Goal: Task Accomplishment & Management: Manage account settings

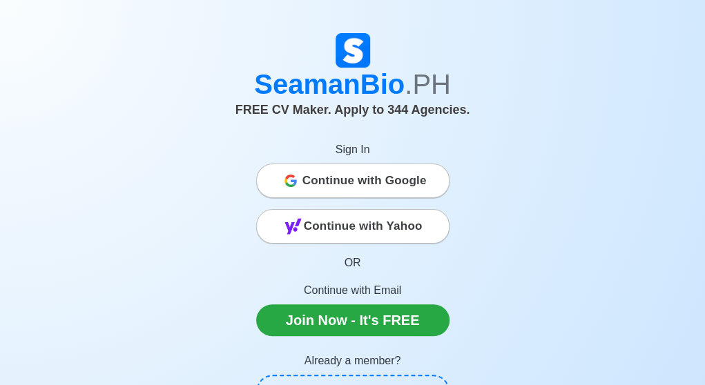
click at [319, 176] on span "Continue with Google" at bounding box center [364, 181] width 124 height 28
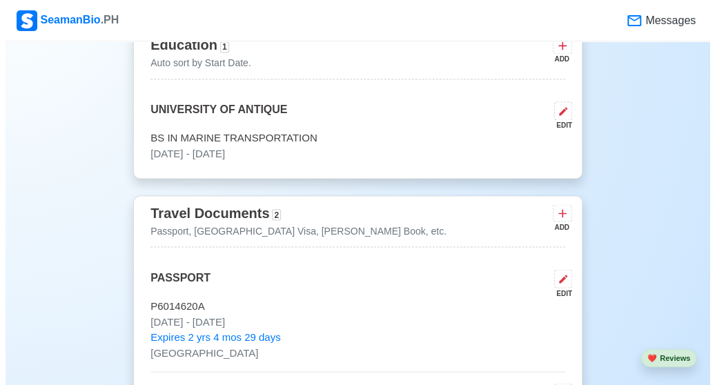
scroll to position [967, 0]
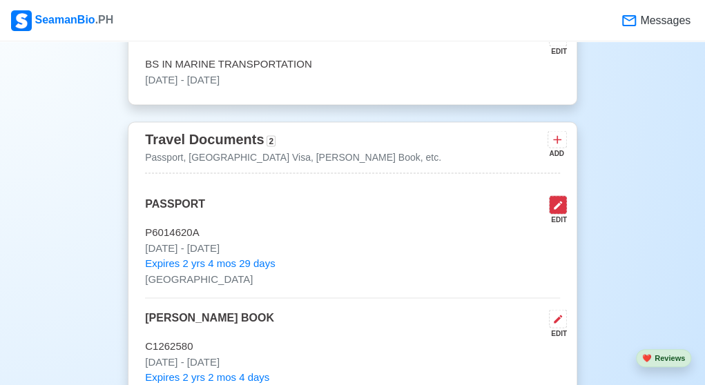
click at [562, 200] on icon at bounding box center [557, 205] width 11 height 11
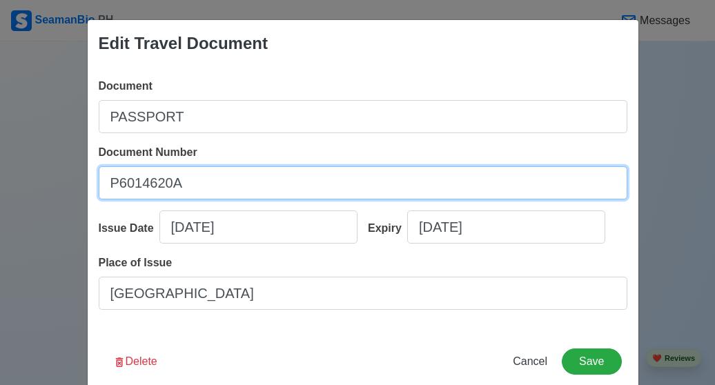
drag, startPoint x: 177, startPoint y: 181, endPoint x: 70, endPoint y: 195, distance: 108.0
click at [70, 195] on div "Edit Travel Document Document PASSPORT Document Number [PASSPORT] Issue Date [D…" at bounding box center [357, 192] width 715 height 385
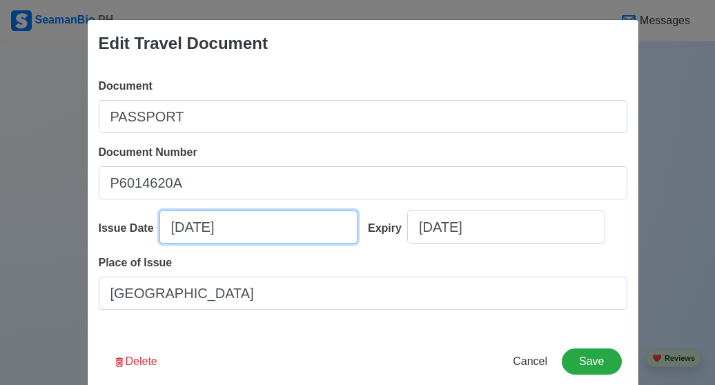
select select "****"
select select "********"
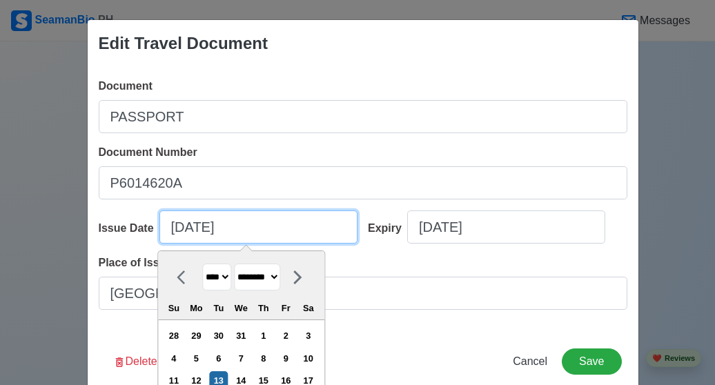
drag, startPoint x: 270, startPoint y: 224, endPoint x: 153, endPoint y: 221, distance: 116.7
click at [160, 221] on input "[DATE]" at bounding box center [259, 227] width 198 height 33
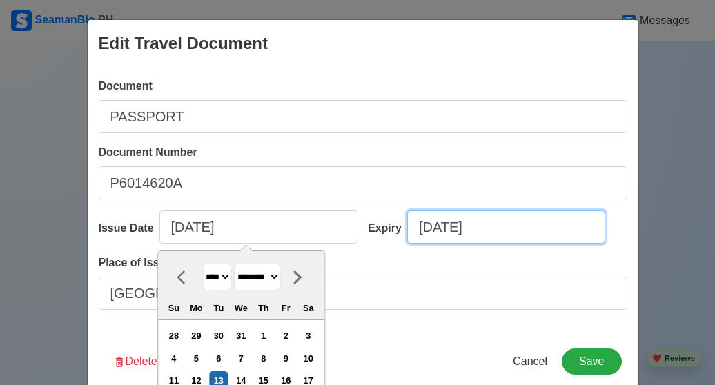
select select "****"
select select "********"
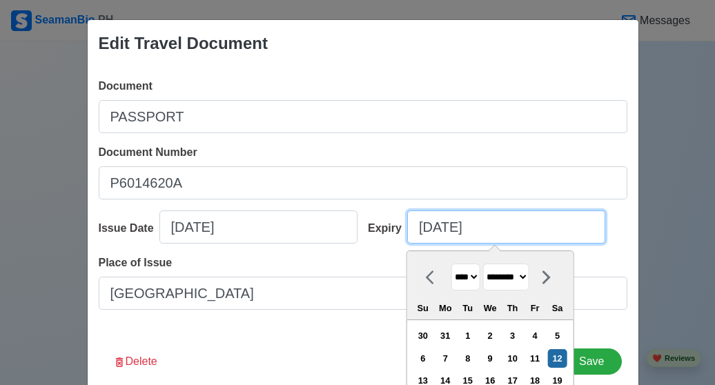
drag, startPoint x: 488, startPoint y: 231, endPoint x: 407, endPoint y: 234, distance: 81.5
click at [407, 234] on input "02/12/2028" at bounding box center [506, 227] width 198 height 33
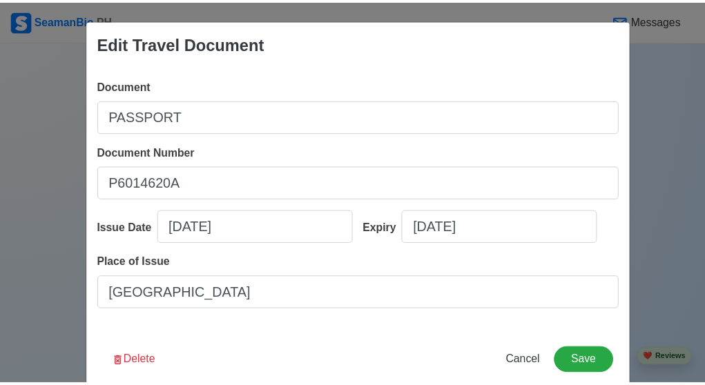
scroll to position [25, 0]
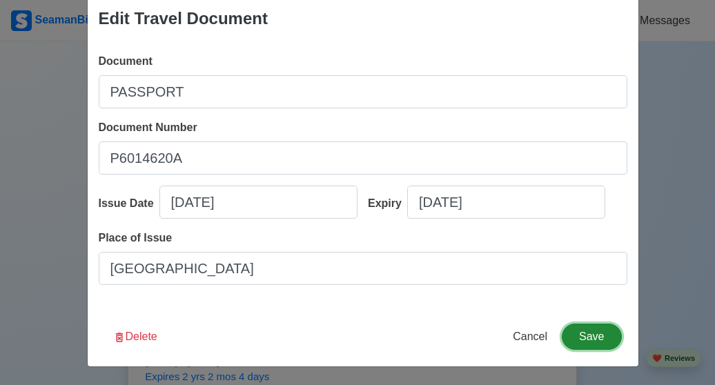
click at [586, 335] on button "Save" at bounding box center [591, 337] width 59 height 26
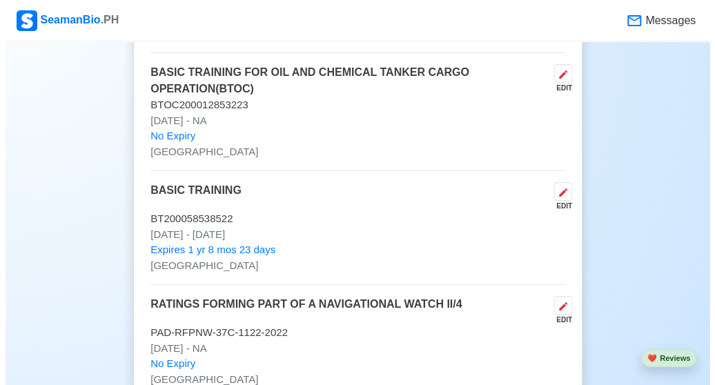
scroll to position [1896, 0]
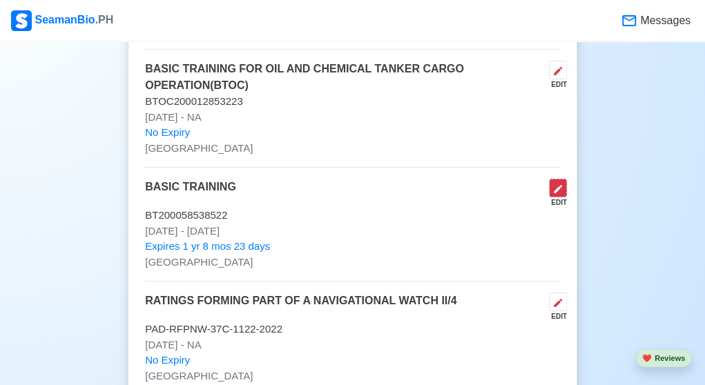
click at [555, 185] on icon at bounding box center [557, 189] width 11 height 11
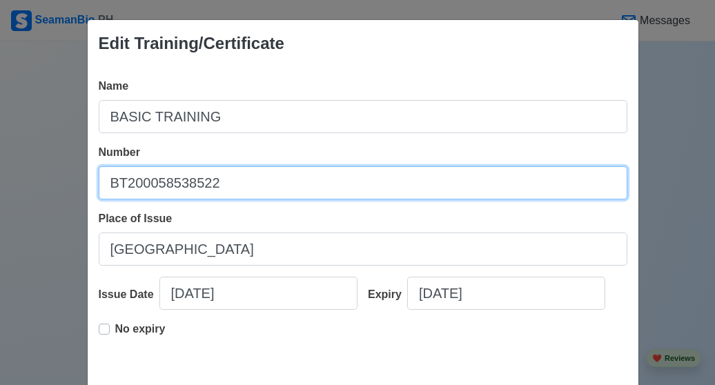
drag, startPoint x: 212, startPoint y: 179, endPoint x: 87, endPoint y: 189, distance: 125.4
click at [88, 189] on div "Name BASIC TRAINING Number BT200058538522 Place of Issue MANILA Issue Date 06/0…" at bounding box center [363, 221] width 551 height 309
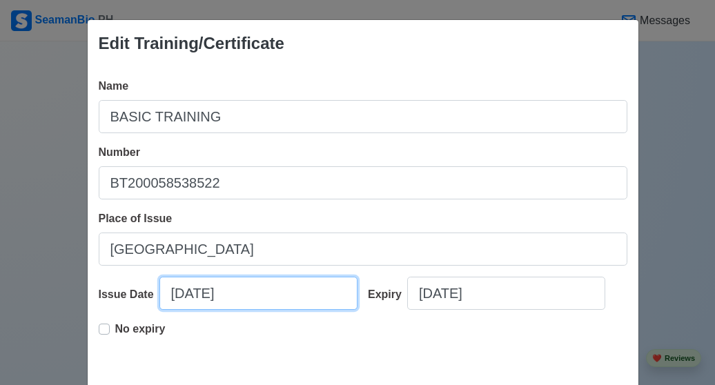
select select "****"
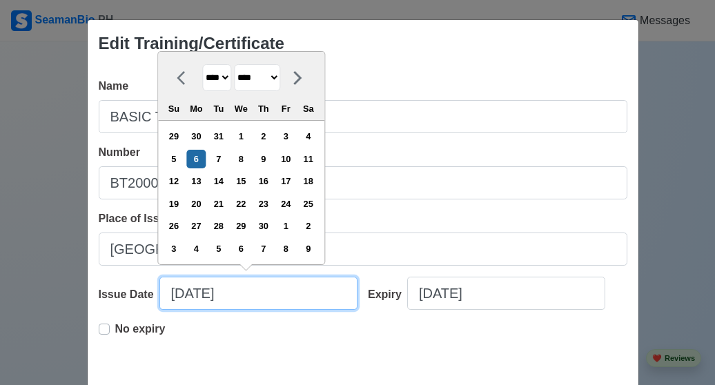
drag, startPoint x: 281, startPoint y: 292, endPoint x: 113, endPoint y: 279, distance: 169.0
click at [113, 279] on div "Issue Date 06/06/2022 **** **** **** **** **** **** **** **** **** **** **** **…" at bounding box center [229, 299] width 260 height 44
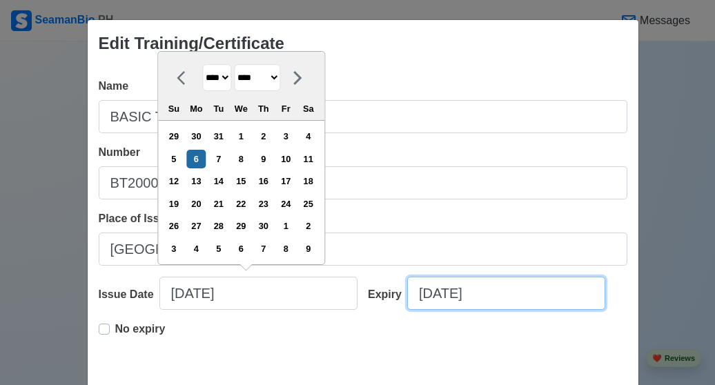
select select "****"
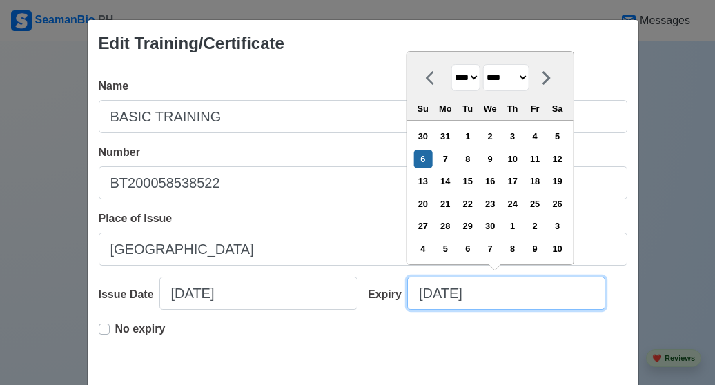
drag, startPoint x: 400, startPoint y: 284, endPoint x: 392, endPoint y: 287, distance: 8.5
click at [392, 287] on div "Expiry 06/06/2027 **** **** **** **** **** **** **** **** **** **** **** **** *…" at bounding box center [493, 299] width 270 height 44
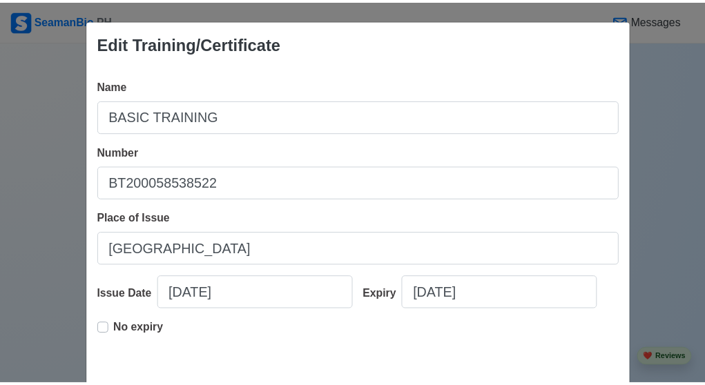
scroll to position [69, 0]
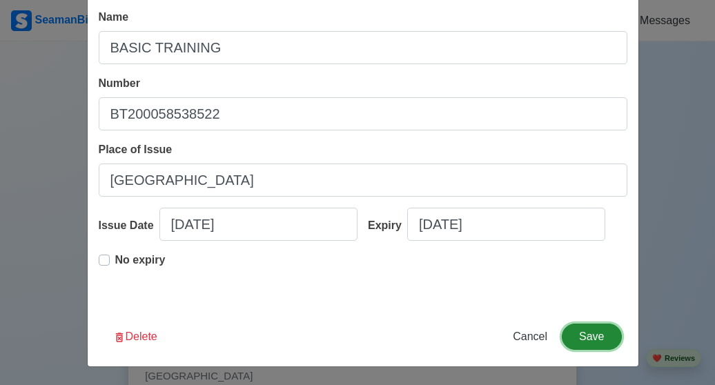
click at [592, 339] on button "Save" at bounding box center [591, 337] width 59 height 26
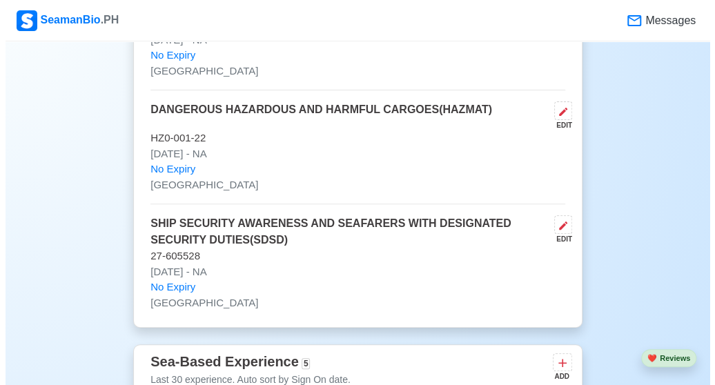
scroll to position [2218, 0]
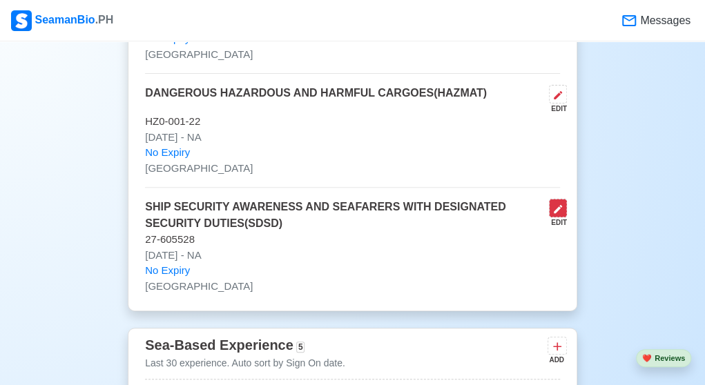
click at [563, 206] on button at bounding box center [558, 208] width 18 height 19
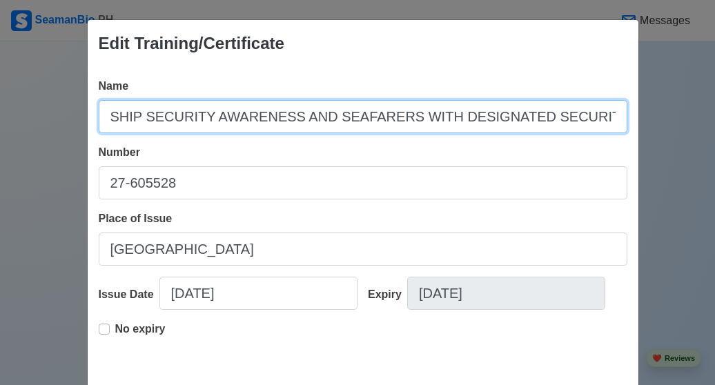
drag, startPoint x: 102, startPoint y: 119, endPoint x: 111, endPoint y: 117, distance: 9.2
click at [111, 117] on input "SHIP SECURITY AWARENESS AND SEAFARERS WITH DESIGNATED SECURITY DUTIES(SDSD)" at bounding box center [363, 116] width 529 height 33
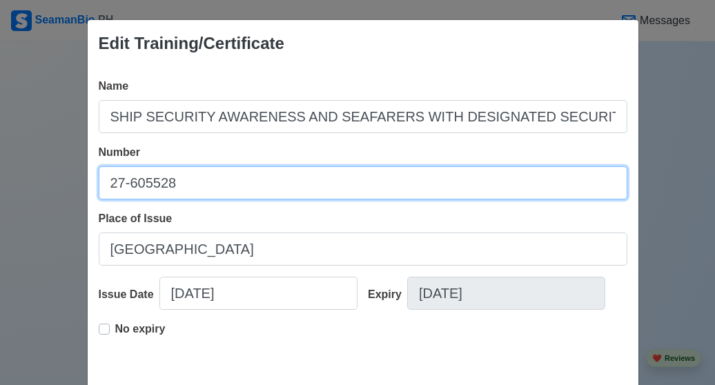
drag, startPoint x: 176, startPoint y: 180, endPoint x: 60, endPoint y: 177, distance: 116.1
click at [60, 177] on div "Edit Training/Certificate Name SHIP SECURITY AWARENESS AND SEAFARERS WITH DESIG…" at bounding box center [357, 192] width 715 height 385
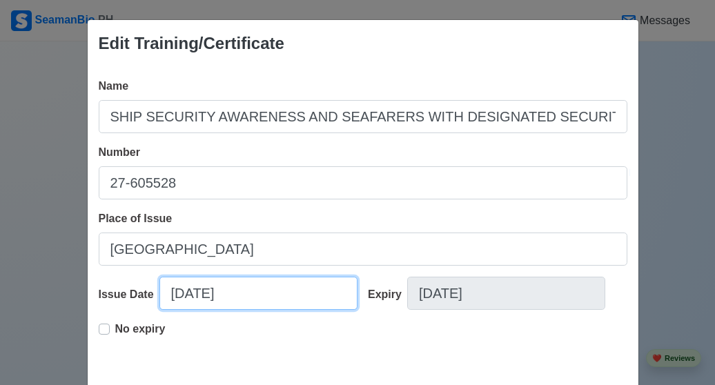
select select "****"
select select "*****"
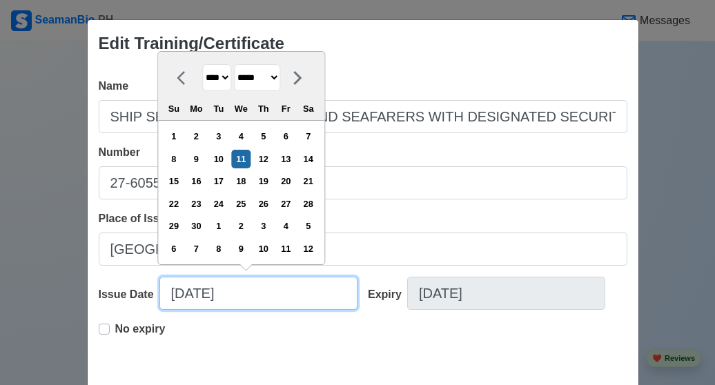
drag, startPoint x: 254, startPoint y: 293, endPoint x: 137, endPoint y: 300, distance: 117.5
click at [137, 300] on div "Issue Date 04/11/2018 **** **** **** **** **** **** **** **** **** **** **** **…" at bounding box center [229, 299] width 260 height 44
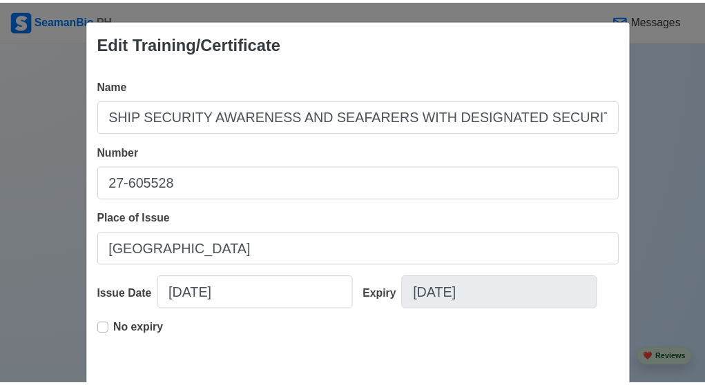
scroll to position [69, 0]
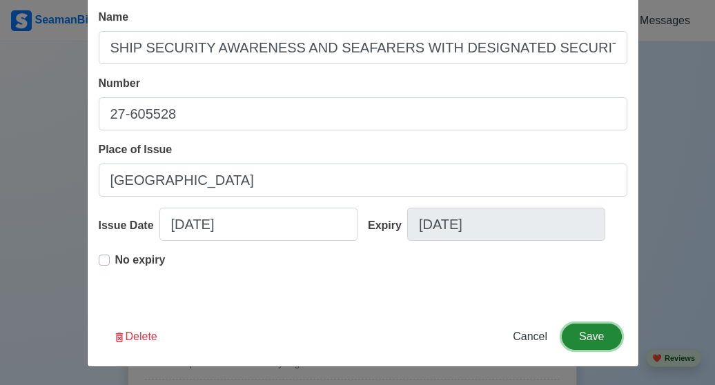
click at [595, 331] on button "Save" at bounding box center [591, 337] width 59 height 26
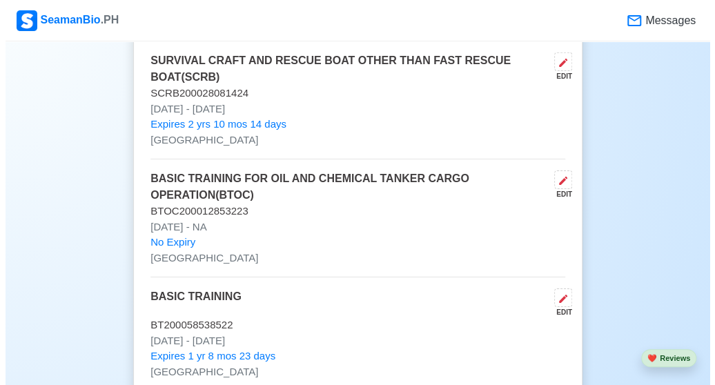
scroll to position [1814, 0]
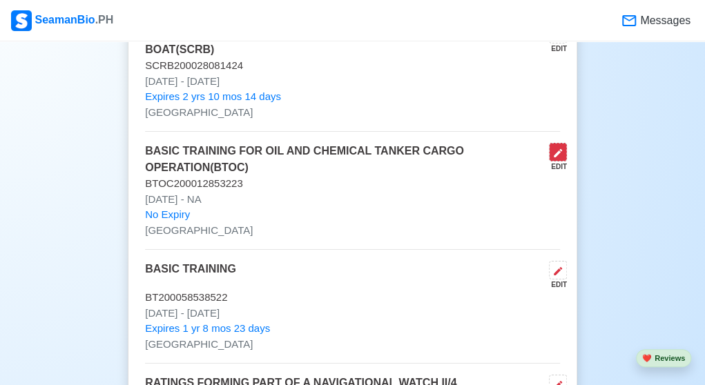
click at [559, 148] on icon at bounding box center [557, 153] width 11 height 11
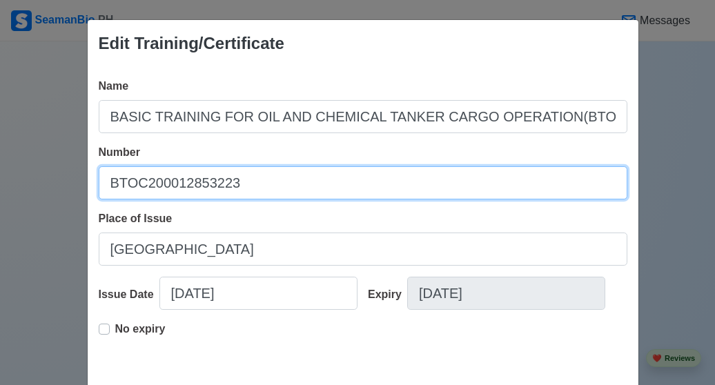
drag, startPoint x: 236, startPoint y: 182, endPoint x: 70, endPoint y: 184, distance: 165.7
click at [70, 184] on div "Edit Training/Certificate Name BASIC TRAINING FOR OIL AND CHEMICAL TANKER CARGO…" at bounding box center [357, 192] width 715 height 385
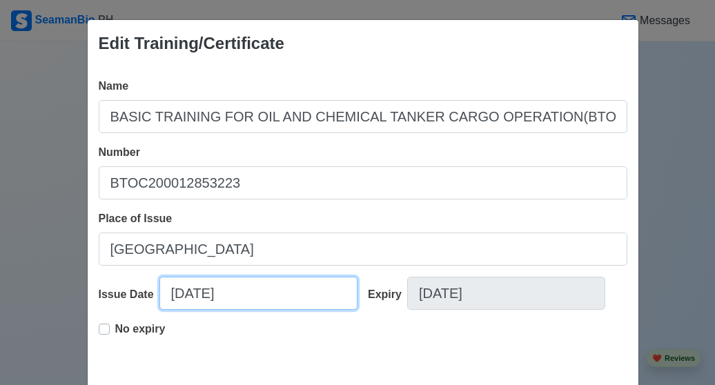
click at [251, 300] on input "05/03/2023" at bounding box center [259, 293] width 198 height 33
select select "****"
select select "***"
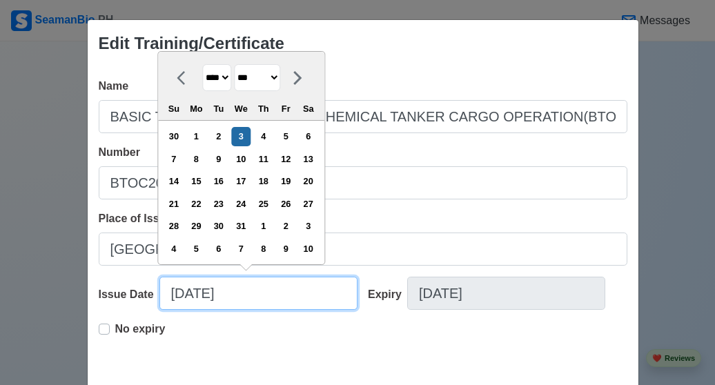
drag, startPoint x: 251, startPoint y: 300, endPoint x: 161, endPoint y: 293, distance: 90.0
click at [161, 293] on input "05/03/2023" at bounding box center [259, 293] width 198 height 33
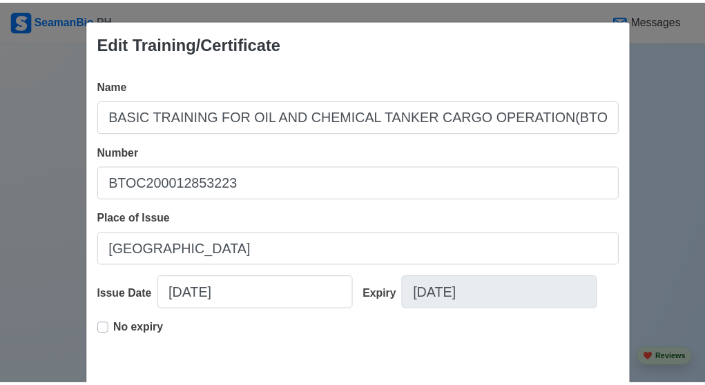
scroll to position [69, 0]
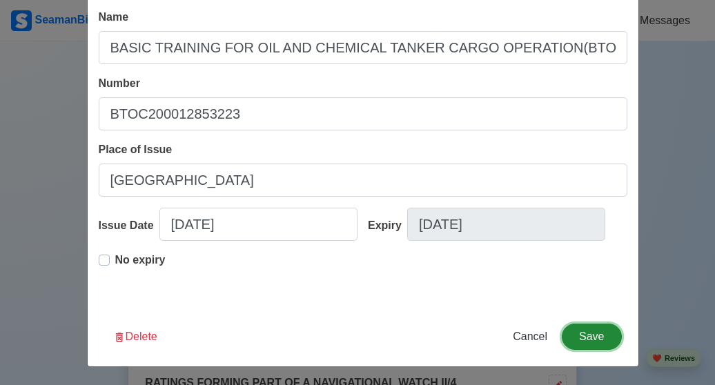
click at [590, 336] on button "Save" at bounding box center [591, 337] width 59 height 26
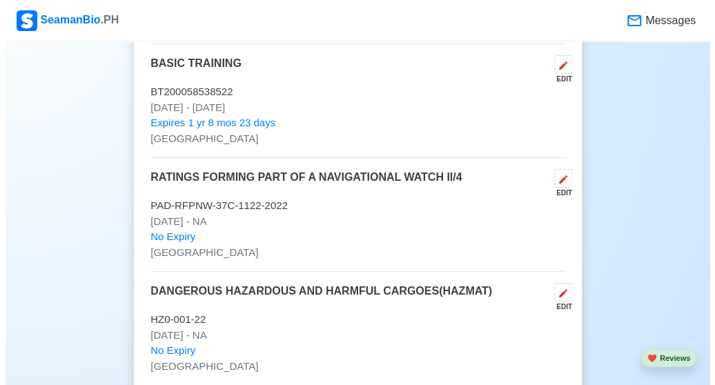
scroll to position [2031, 0]
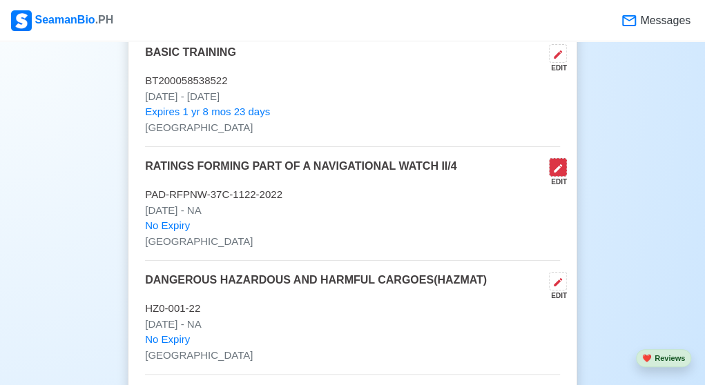
click at [563, 166] on icon at bounding box center [557, 168] width 11 height 11
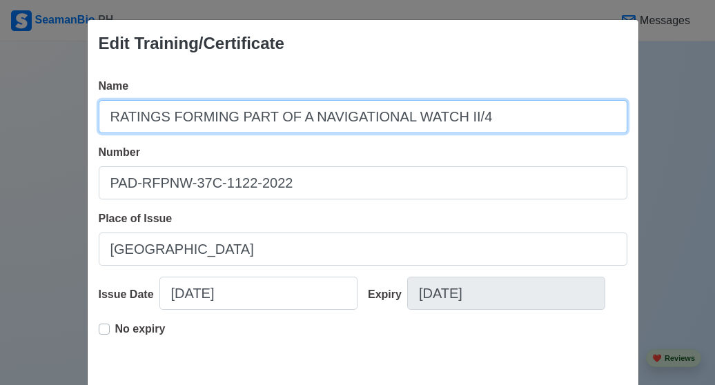
drag, startPoint x: 467, startPoint y: 117, endPoint x: 75, endPoint y: 111, distance: 391.5
click at [75, 111] on div "Edit Training/Certificate Name RATINGS FORMING PART OF A NAVIGATIONAL WATCH II/…" at bounding box center [357, 192] width 715 height 385
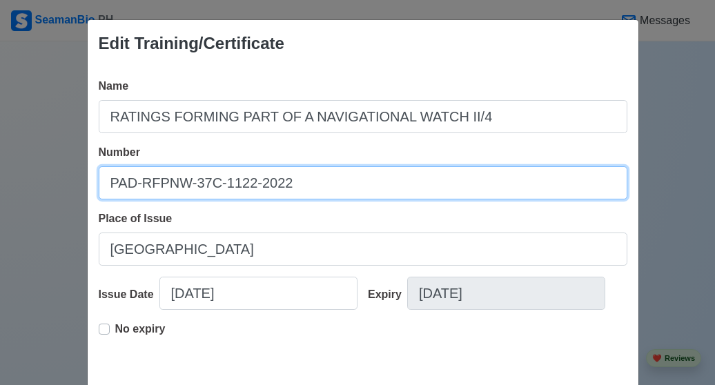
drag, startPoint x: 318, startPoint y: 185, endPoint x: 57, endPoint y: 172, distance: 262.0
click at [57, 172] on div "Edit Training/Certificate Name RATINGS FORMING PART OF A NAVIGATIONAL WATCH II/…" at bounding box center [357, 192] width 715 height 385
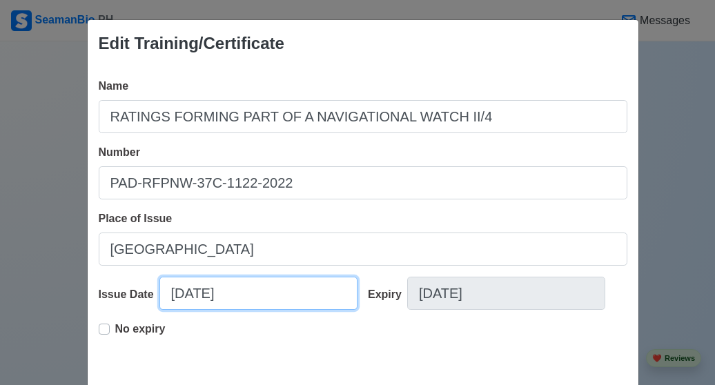
select select "****"
select select "***"
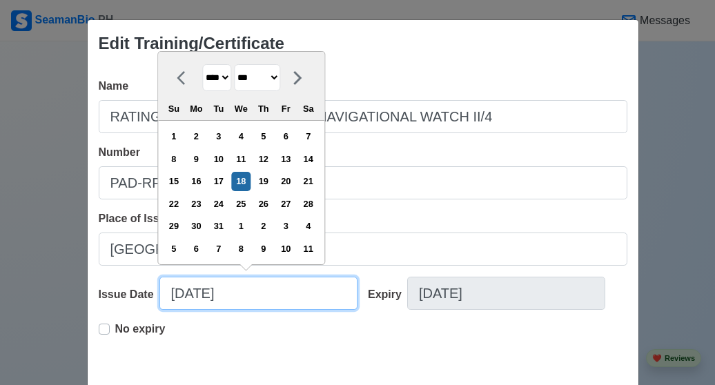
drag, startPoint x: 254, startPoint y: 302, endPoint x: 139, endPoint y: 281, distance: 117.3
click at [139, 281] on div "Issue Date 05/18/2022 **** **** **** **** **** **** **** **** **** **** **** **…" at bounding box center [229, 299] width 260 height 44
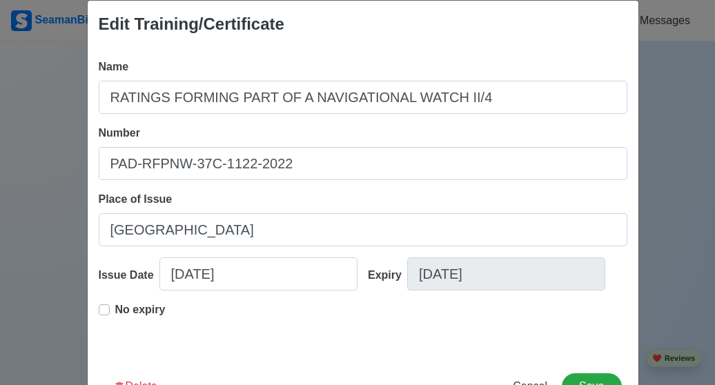
scroll to position [69, 0]
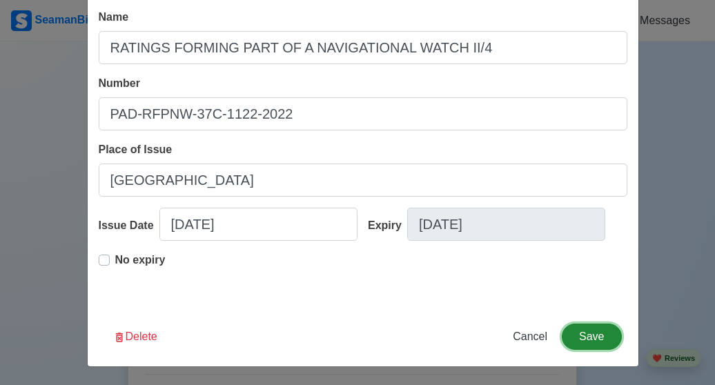
click at [590, 339] on button "Save" at bounding box center [591, 337] width 59 height 26
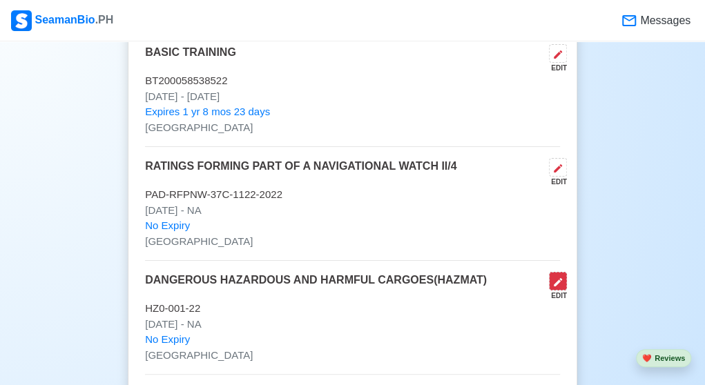
click at [559, 278] on icon at bounding box center [557, 282] width 11 height 11
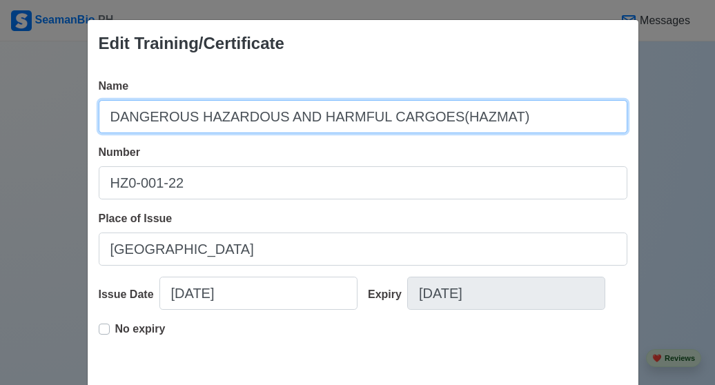
drag, startPoint x: 508, startPoint y: 114, endPoint x: 86, endPoint y: 126, distance: 422.1
click at [88, 126] on div "Name DANGEROUS HAZARDOUS AND HARMFUL CARGOES(HAZMAT) Number HZ0-001-22 Place of…" at bounding box center [363, 221] width 551 height 309
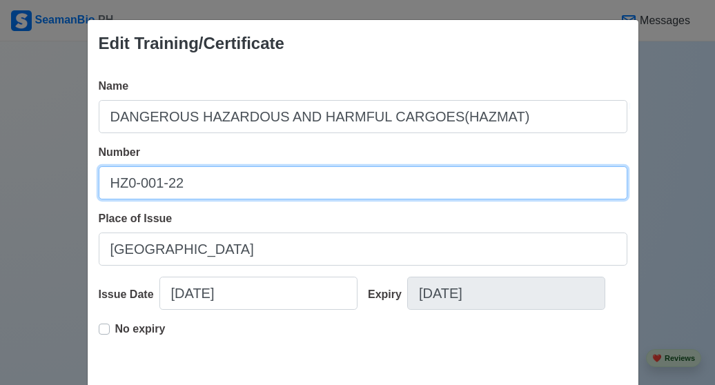
drag, startPoint x: 192, startPoint y: 180, endPoint x: 62, endPoint y: 167, distance: 130.4
click at [62, 167] on div "Edit Training/Certificate Name DANGEROUS HAZARDOUS AND HARMFUL CARGOES(HAZMAT) …" at bounding box center [357, 192] width 715 height 385
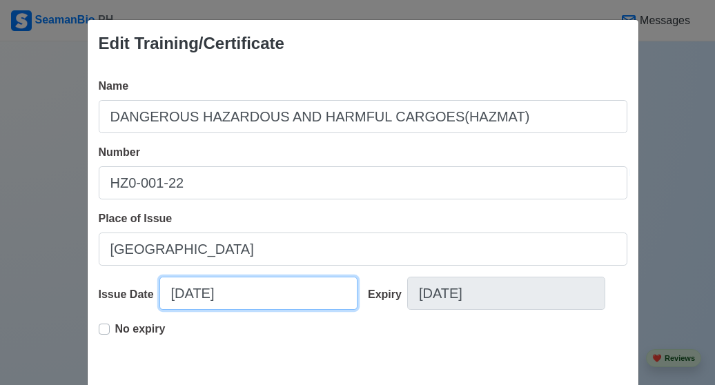
select select "****"
select select "*****"
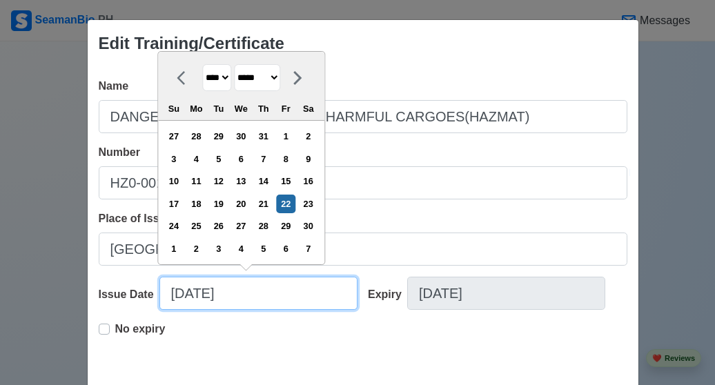
drag, startPoint x: 255, startPoint y: 294, endPoint x: 124, endPoint y: 293, distance: 131.2
click at [124, 293] on div "Issue Date 04/22/2022 **** **** **** **** **** **** **** **** **** **** **** **…" at bounding box center [229, 299] width 260 height 44
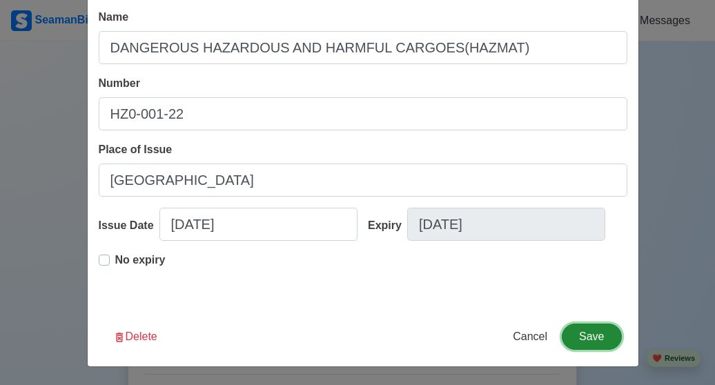
click at [573, 332] on button "Save" at bounding box center [591, 337] width 59 height 26
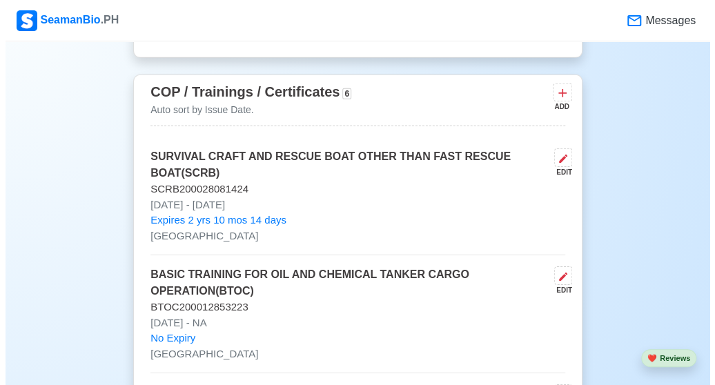
scroll to position [1685, 0]
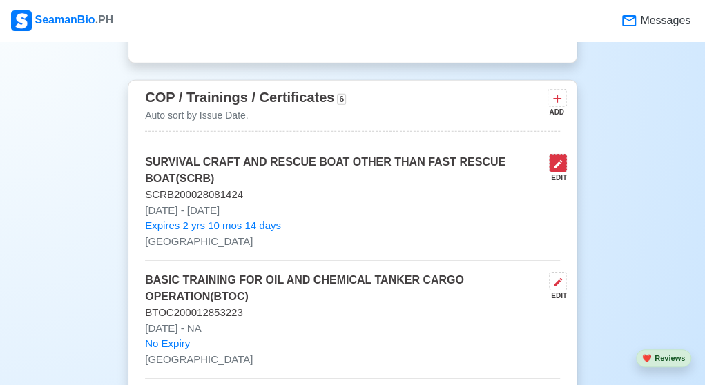
click at [555, 161] on icon at bounding box center [557, 164] width 11 height 11
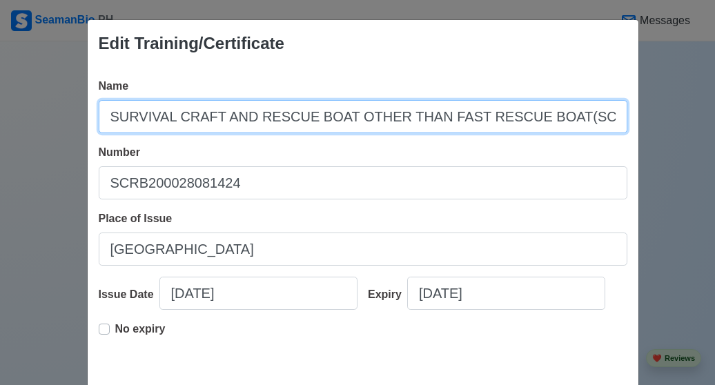
drag, startPoint x: 106, startPoint y: 119, endPoint x: 585, endPoint y: 113, distance: 478.6
click at [585, 113] on input "SURVIVAL CRAFT AND RESCUE BOAT OTHER THAN FAST RESCUE BOAT(SCRB)" at bounding box center [363, 116] width 529 height 33
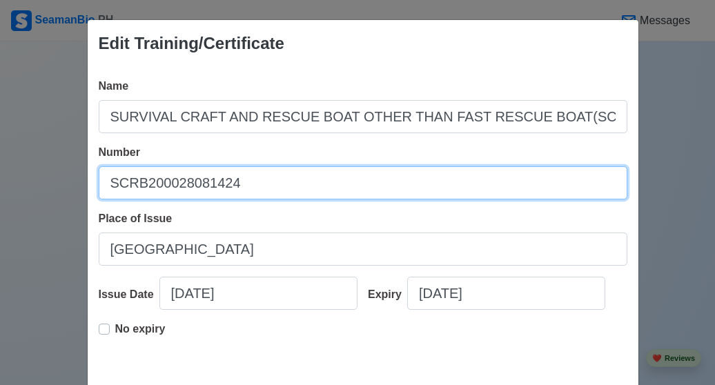
drag, startPoint x: 233, startPoint y: 183, endPoint x: 93, endPoint y: 183, distance: 140.9
click at [99, 183] on input "SCRB200028081424" at bounding box center [363, 182] width 529 height 33
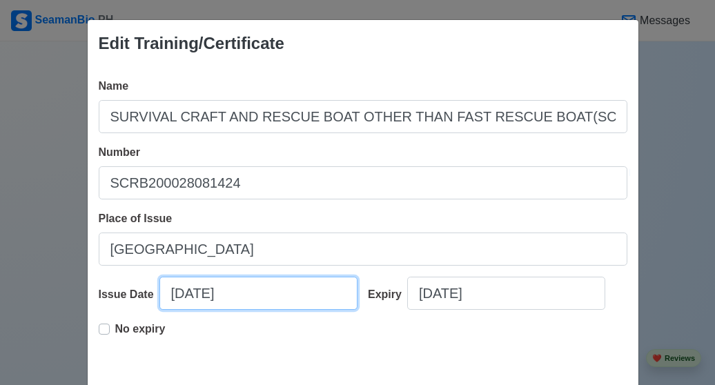
select select "****"
select select "*******"
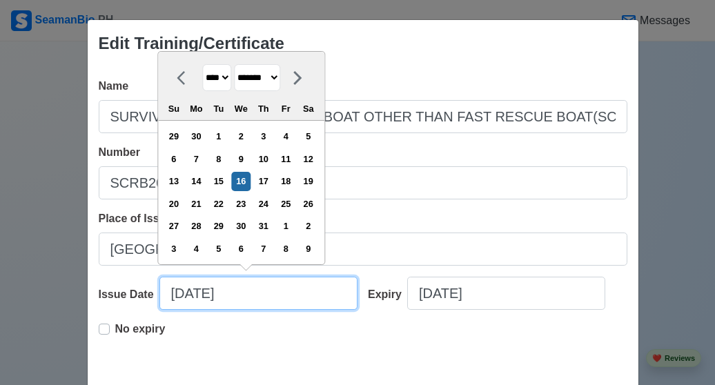
drag, startPoint x: 233, startPoint y: 298, endPoint x: 115, endPoint y: 302, distance: 118.1
click at [115, 302] on div "Issue Date 10/16/2024 **** **** **** **** **** **** **** **** **** **** **** **…" at bounding box center [229, 299] width 260 height 44
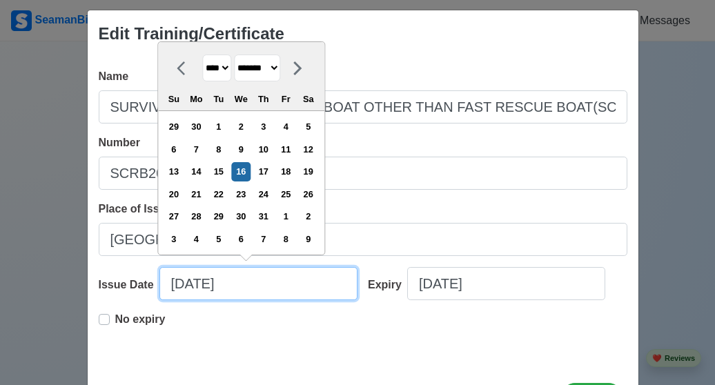
scroll to position [12, 0]
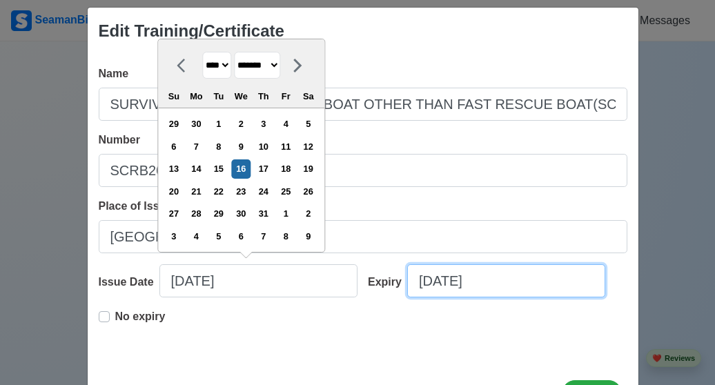
select select "****"
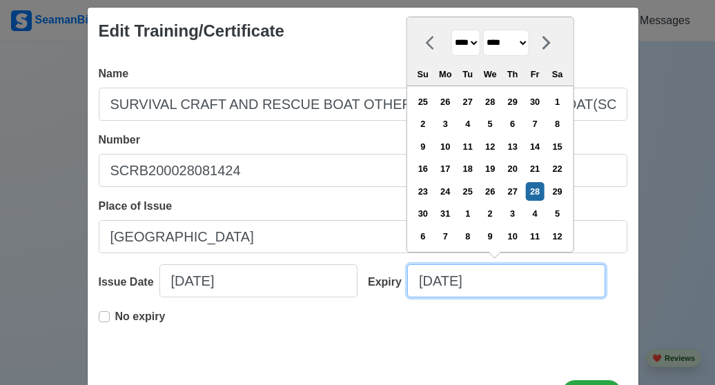
drag, startPoint x: 495, startPoint y: 282, endPoint x: 395, endPoint y: 282, distance: 100.1
click at [395, 282] on div "Expiry 07/28/2028 **** **** **** **** **** **** **** **** **** **** **** **** *…" at bounding box center [493, 286] width 270 height 44
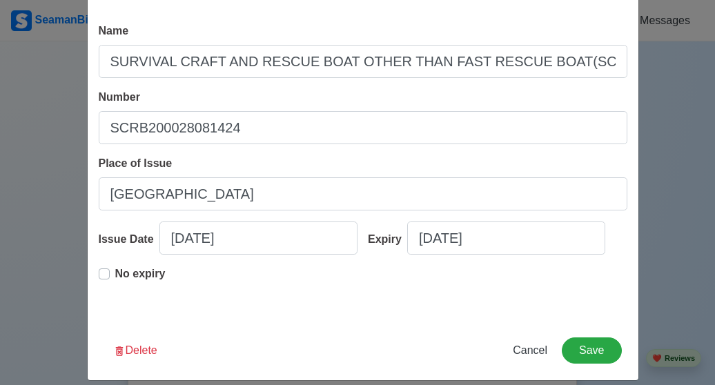
scroll to position [57, 0]
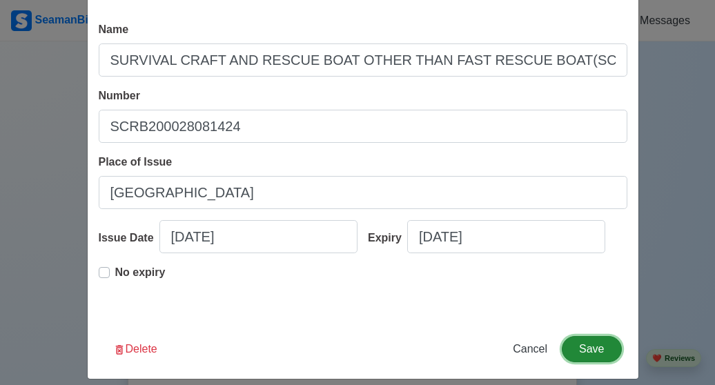
click at [599, 351] on button "Save" at bounding box center [591, 349] width 59 height 26
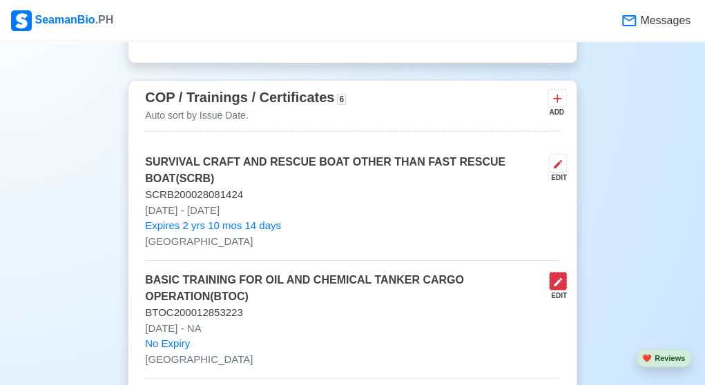
click at [555, 277] on icon at bounding box center [557, 282] width 11 height 11
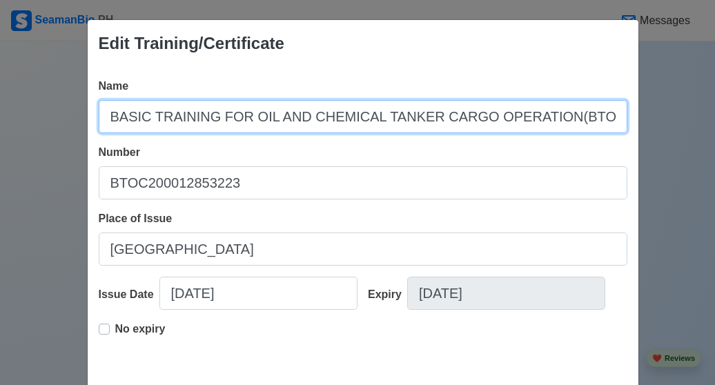
drag, startPoint x: 101, startPoint y: 114, endPoint x: 584, endPoint y: 132, distance: 483.7
click at [584, 132] on input "BASIC TRAINING FOR OIL AND CHEMICAL TANKER CARGO OPERATION(BTOC)" at bounding box center [363, 116] width 529 height 33
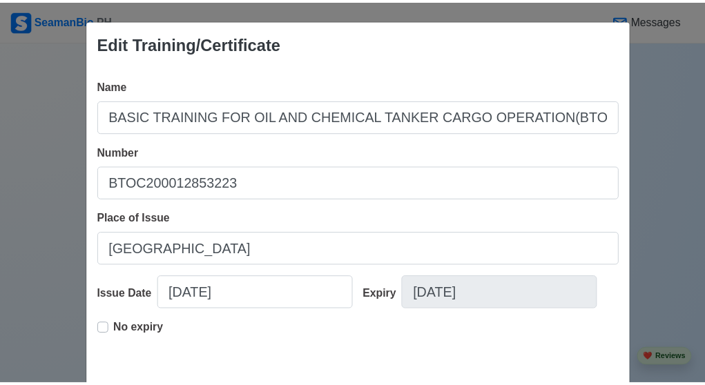
scroll to position [50, 0]
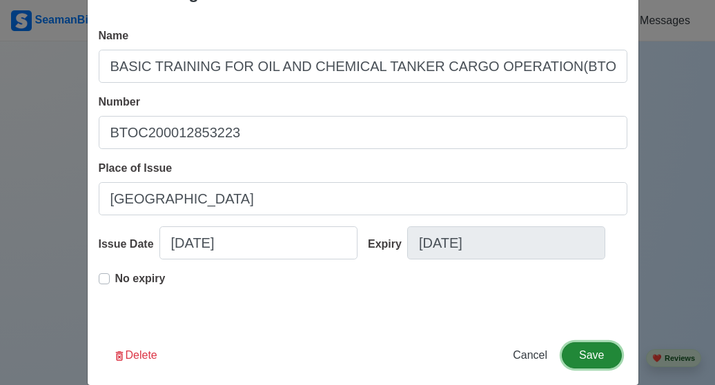
click at [579, 357] on button "Save" at bounding box center [591, 355] width 59 height 26
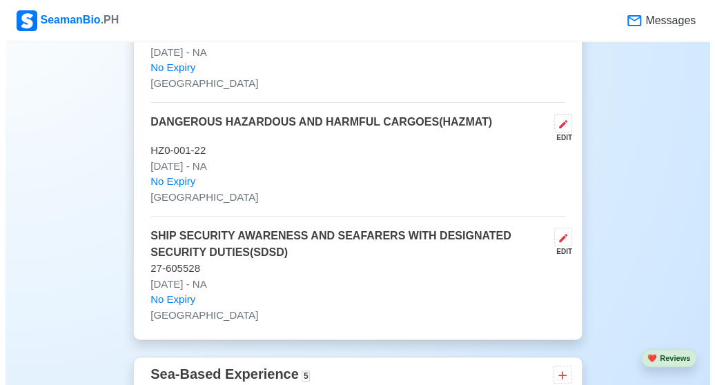
scroll to position [2210, 0]
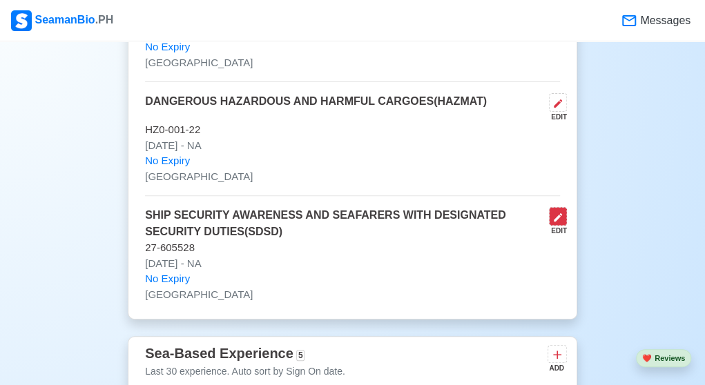
click at [559, 212] on icon at bounding box center [557, 217] width 11 height 11
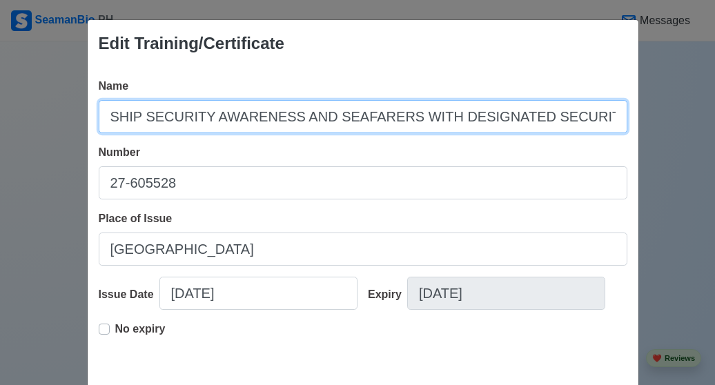
scroll to position [0, 45]
drag, startPoint x: 202, startPoint y: 107, endPoint x: 693, endPoint y: 114, distance: 491.7
click at [693, 114] on div "Edit Training/Certificate Name SHIP SECURITY AWARENESS AND SEAFARERS WITH DESIG…" at bounding box center [357, 192] width 715 height 385
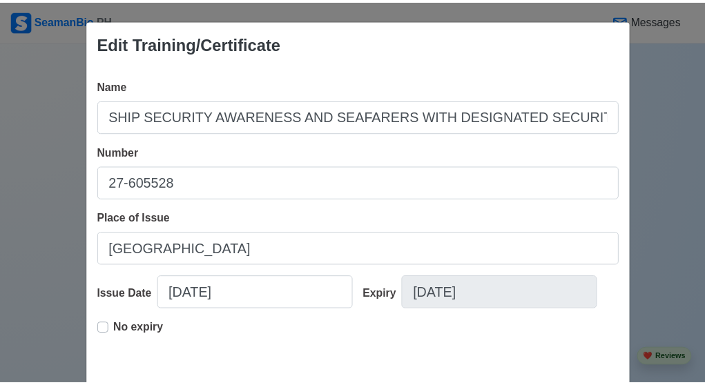
scroll to position [69, 0]
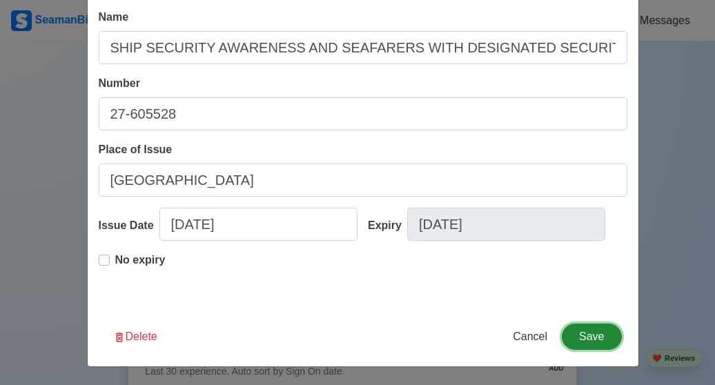
click at [608, 345] on button "Save" at bounding box center [591, 337] width 59 height 26
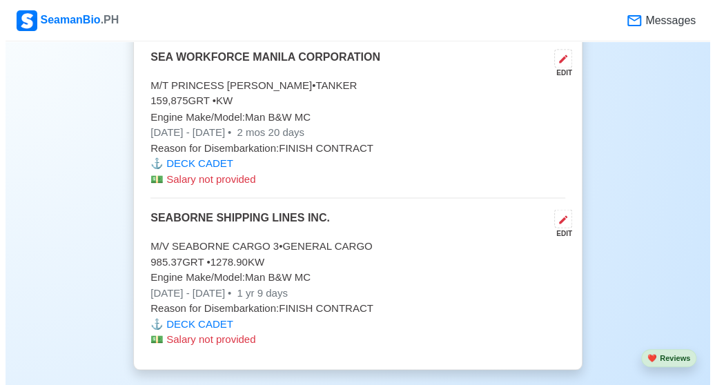
scroll to position [3036, 0]
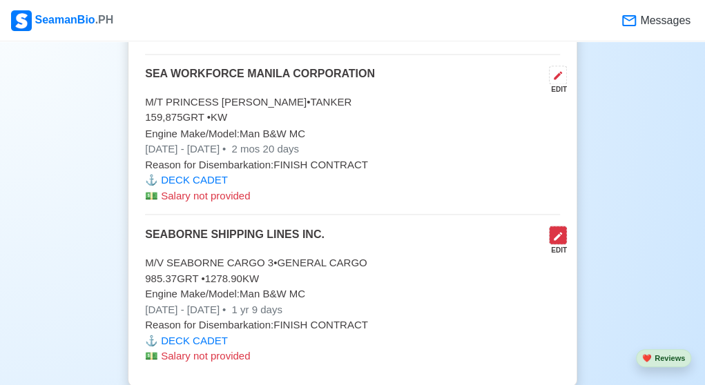
click at [561, 231] on icon at bounding box center [557, 236] width 11 height 11
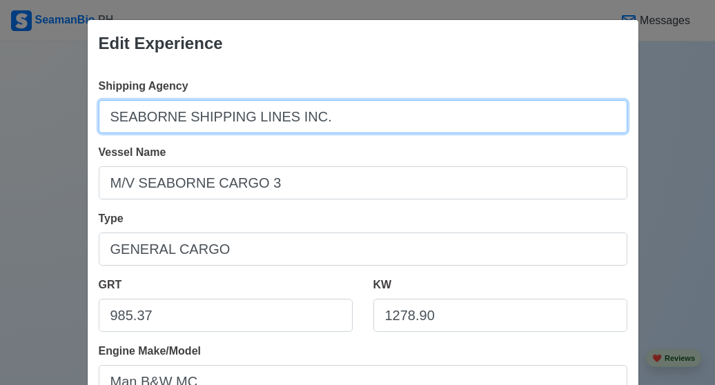
drag, startPoint x: 345, startPoint y: 124, endPoint x: 86, endPoint y: 120, distance: 259.0
click at [88, 120] on div "Shipping Agency SEABORNE SHIPPING LINES INC. Vessel Name M/V SEABORNE CARGO 3 T…" at bounding box center [363, 387] width 551 height 641
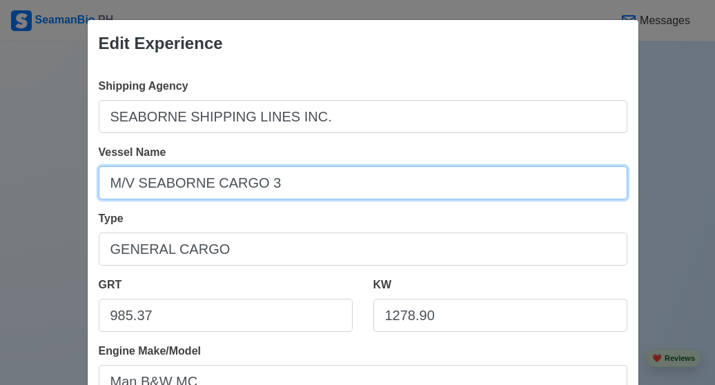
drag, startPoint x: 280, startPoint y: 179, endPoint x: 88, endPoint y: 179, distance: 192.6
click at [88, 179] on div "Shipping Agency SEABORNE SHIPPING LINES INC. Vessel Name M/V SEABORNE CARGO 3 T…" at bounding box center [363, 387] width 551 height 641
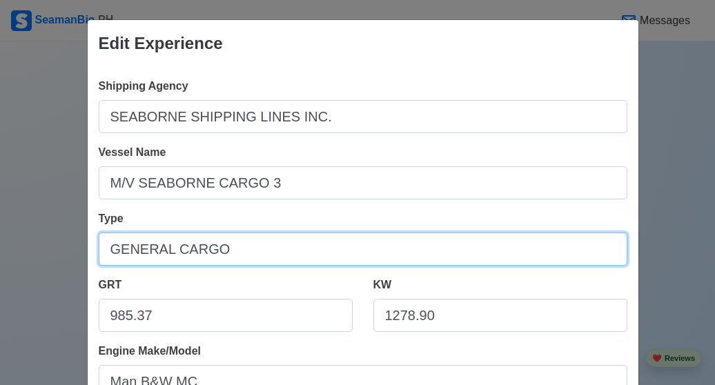
drag, startPoint x: 238, startPoint y: 253, endPoint x: 81, endPoint y: 234, distance: 157.9
click at [88, 234] on div "Shipping Agency SEABORNE SHIPPING LINES INC. Vessel Name M/V SEABORNE CARGO 3 T…" at bounding box center [363, 387] width 551 height 641
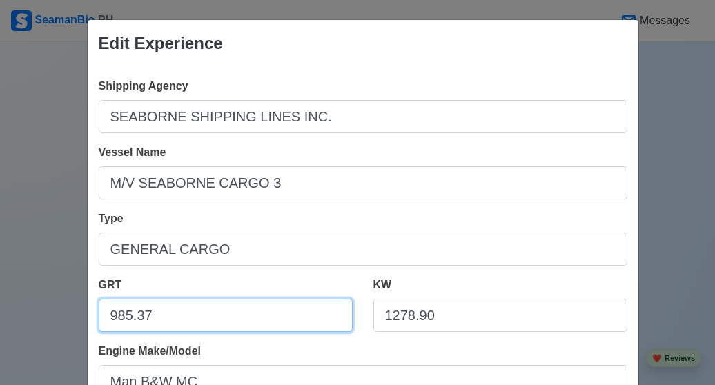
drag, startPoint x: 197, startPoint y: 318, endPoint x: 85, endPoint y: 315, distance: 111.9
click at [88, 315] on div "GRT 985.37" at bounding box center [225, 310] width 275 height 66
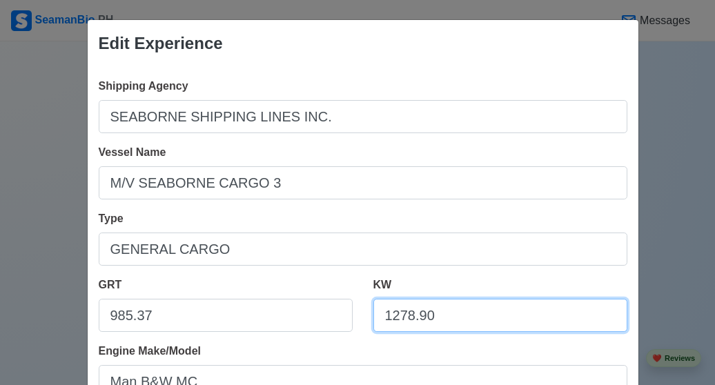
drag, startPoint x: 445, startPoint y: 322, endPoint x: 373, endPoint y: 321, distance: 72.5
click at [374, 321] on input "1278.90" at bounding box center [501, 315] width 254 height 33
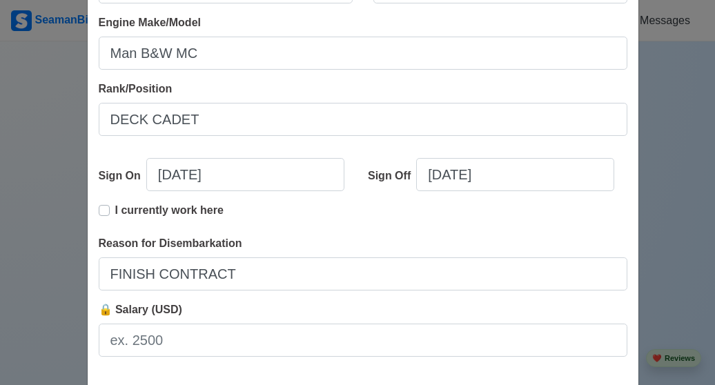
scroll to position [330, 0]
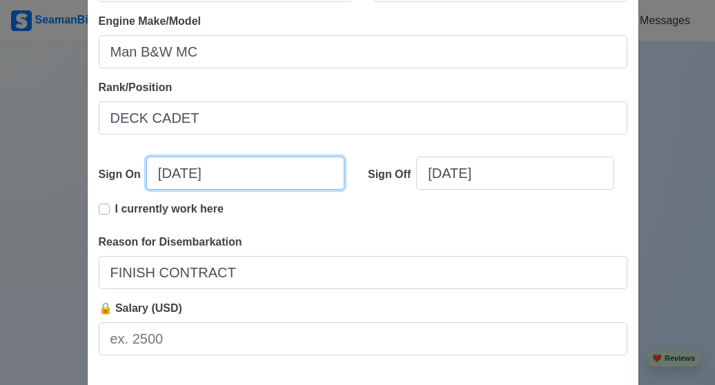
select select "****"
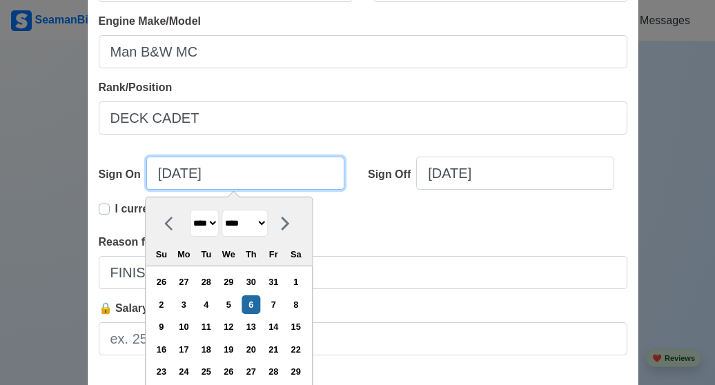
drag, startPoint x: 232, startPoint y: 177, endPoint x: 131, endPoint y: 168, distance: 101.2
click at [131, 168] on div "Sign On 06/06/2019 **** **** **** **** **** **** **** **** **** **** **** **** …" at bounding box center [229, 179] width 260 height 44
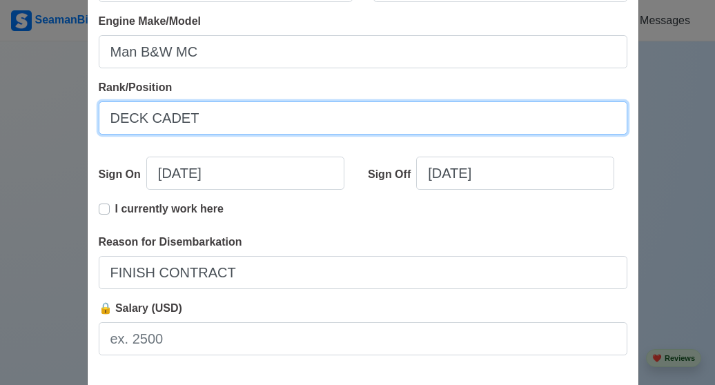
click at [466, 120] on input "DECK CADET" at bounding box center [363, 118] width 529 height 33
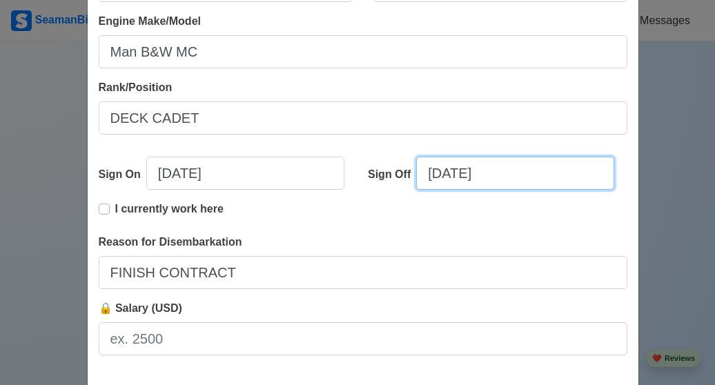
select select "****"
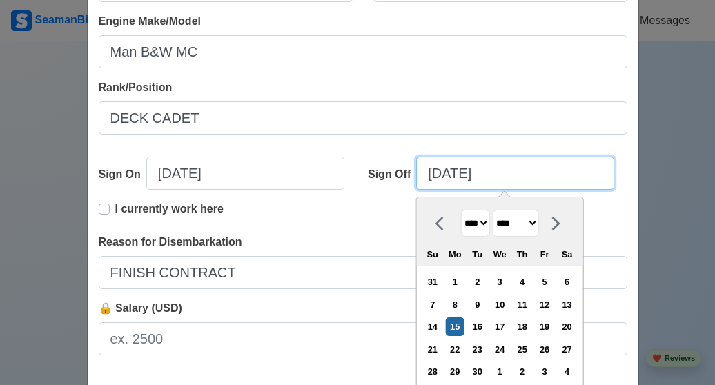
drag, startPoint x: 500, startPoint y: 174, endPoint x: 412, endPoint y: 175, distance: 88.4
click at [416, 175] on input "06/15/2020" at bounding box center [515, 173] width 198 height 33
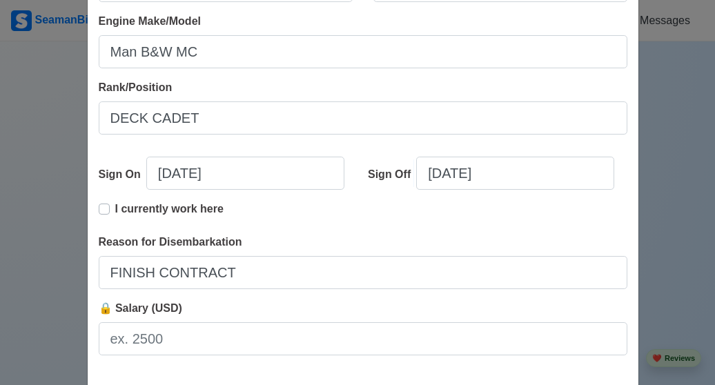
scroll to position [400, 0]
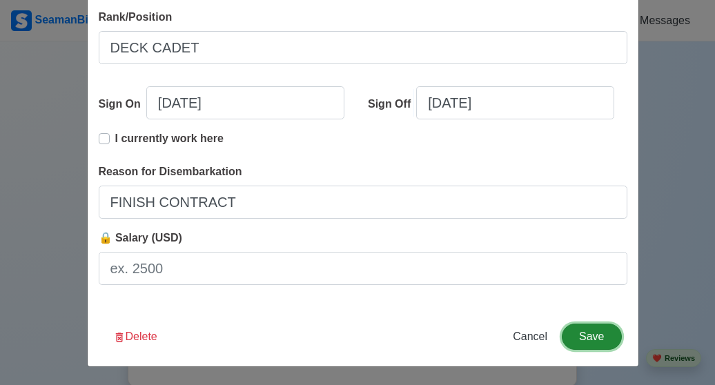
click at [592, 334] on button "Save" at bounding box center [591, 337] width 59 height 26
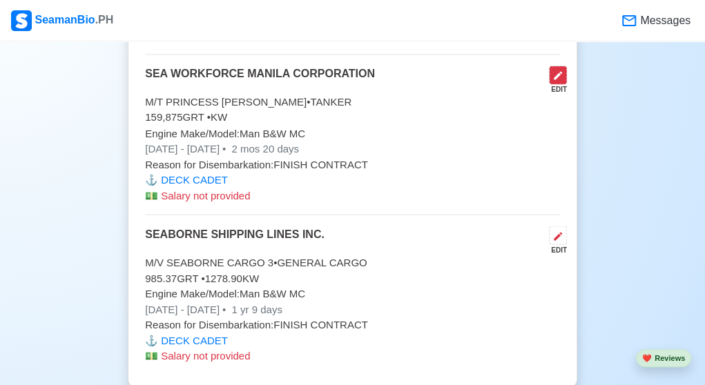
click at [557, 71] on icon at bounding box center [558, 75] width 8 height 8
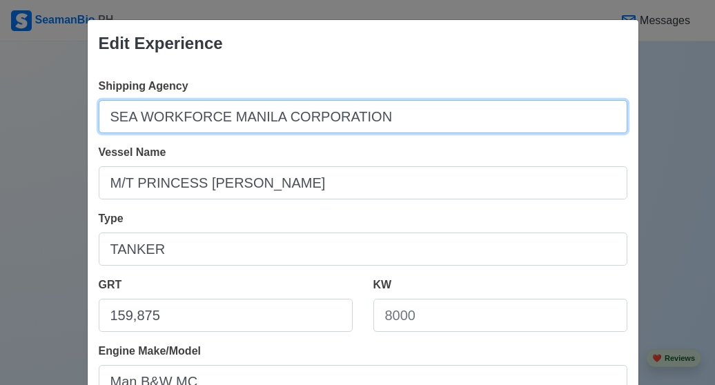
drag, startPoint x: 389, startPoint y: 124, endPoint x: 70, endPoint y: 114, distance: 319.2
click at [70, 114] on div "Edit Experience Shipping Agency SEA WORKFORCE MANILA CORPORATION Vessel Name M/…" at bounding box center [357, 192] width 715 height 385
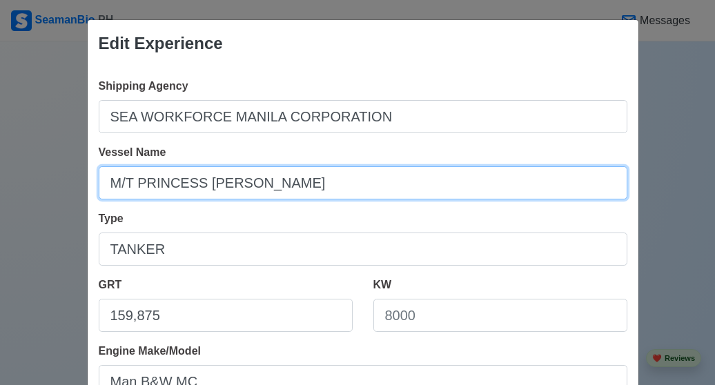
drag, startPoint x: 262, startPoint y: 185, endPoint x: 87, endPoint y: 166, distance: 176.4
click at [88, 166] on div "Shipping Agency SEA WORKFORCE MANILA CORPORATION Vessel Name M/T PRINCESS ALEXI…" at bounding box center [363, 387] width 551 height 641
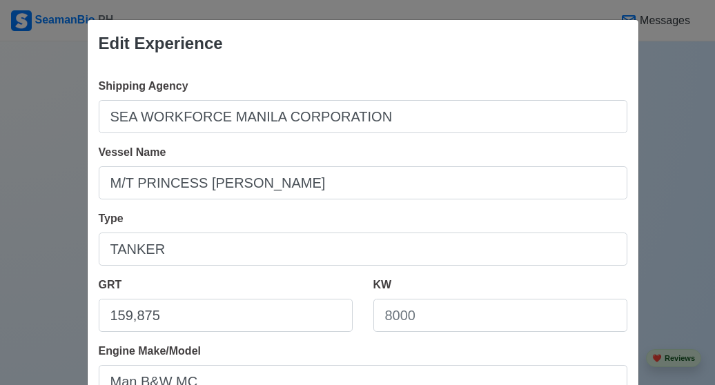
drag, startPoint x: 282, startPoint y: 288, endPoint x: 196, endPoint y: 284, distance: 85.7
click at [196, 284] on div "GRT 159,875" at bounding box center [226, 304] width 254 height 55
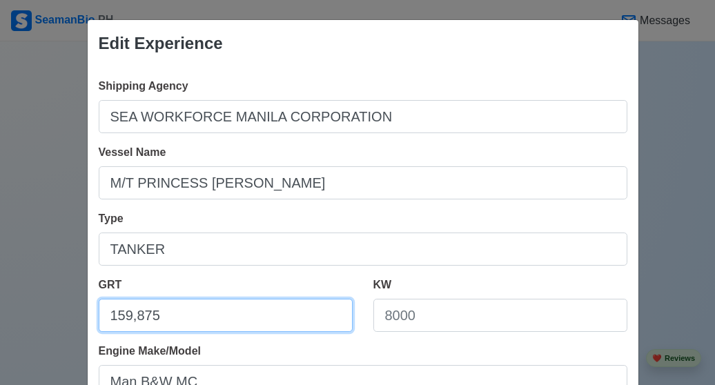
drag, startPoint x: 104, startPoint y: 318, endPoint x: 431, endPoint y: 316, distance: 327.3
click at [431, 316] on div "GRT 159,875 KW" at bounding box center [363, 310] width 550 height 66
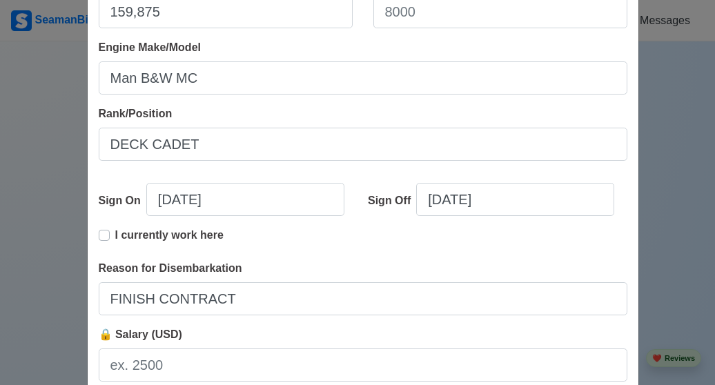
scroll to position [309, 0]
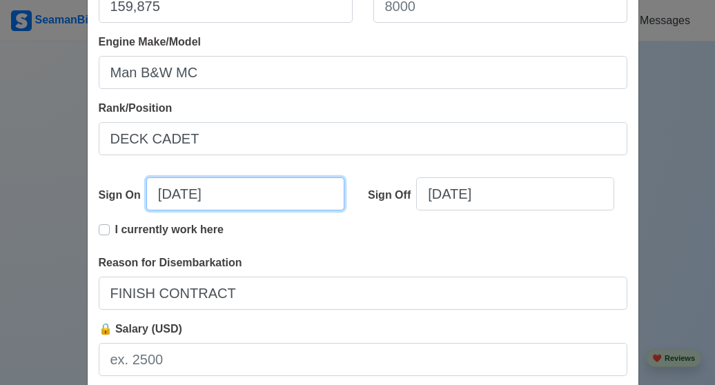
select select "****"
select select "*****"
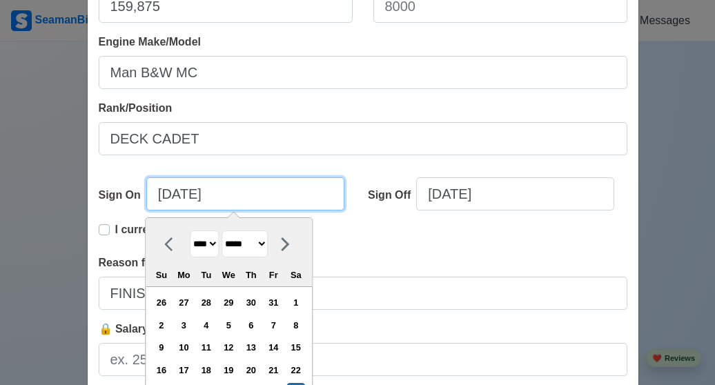
drag, startPoint x: 233, startPoint y: 193, endPoint x: 131, endPoint y: 182, distance: 102.9
click at [131, 182] on div "Sign On 04/29/2023 **** **** **** **** **** **** **** **** **** **** **** **** …" at bounding box center [229, 199] width 260 height 44
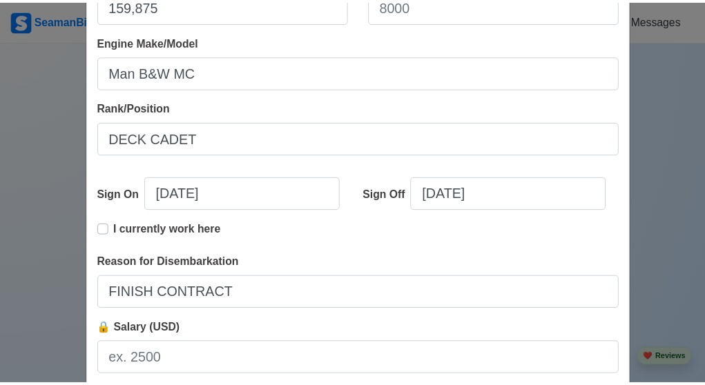
scroll to position [400, 0]
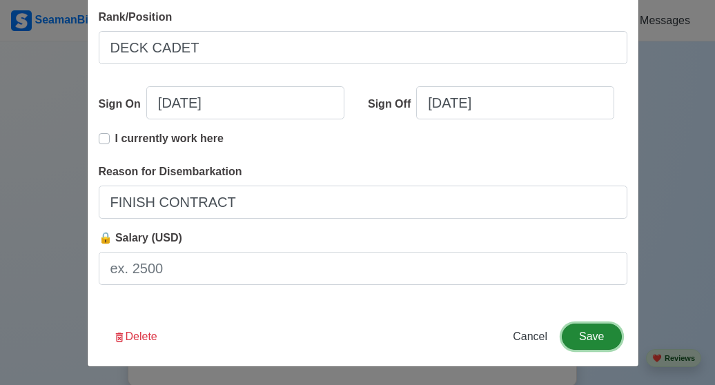
click at [601, 340] on button "Save" at bounding box center [591, 337] width 59 height 26
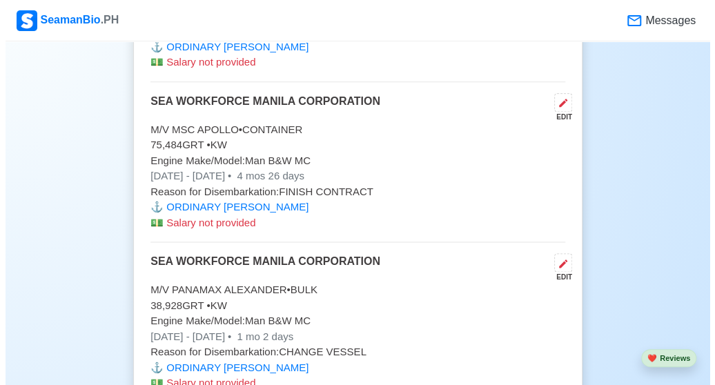
scroll to position [2721, 0]
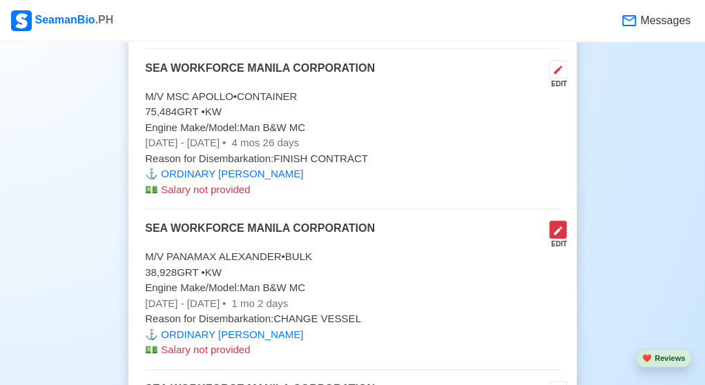
click at [553, 225] on icon at bounding box center [557, 230] width 11 height 11
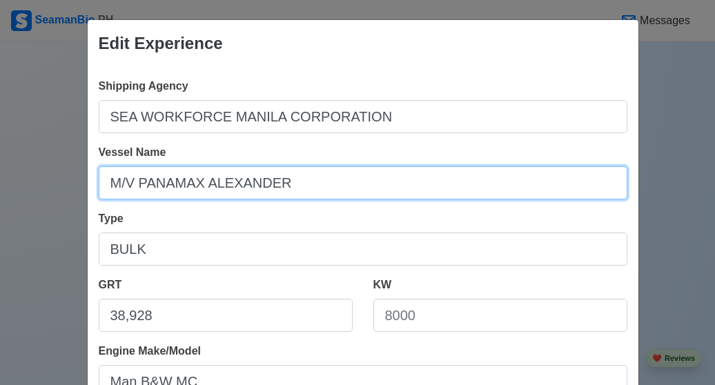
drag, startPoint x: 282, startPoint y: 189, endPoint x: 93, endPoint y: 182, distance: 190.0
click at [99, 182] on input "M/V PANAMAX ALEXANDER" at bounding box center [363, 182] width 529 height 33
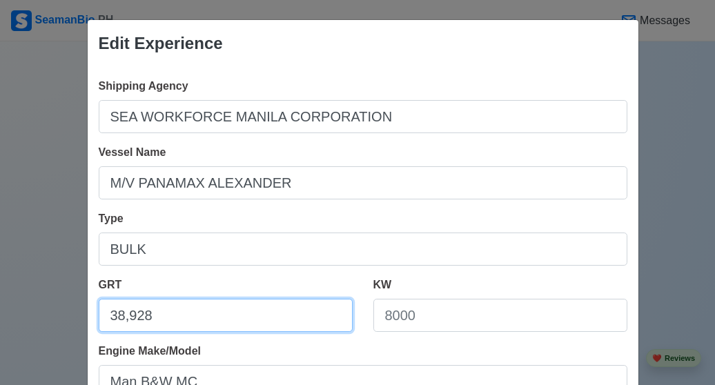
click at [177, 311] on input "38,928" at bounding box center [226, 315] width 254 height 33
drag, startPoint x: 125, startPoint y: 321, endPoint x: 88, endPoint y: 321, distance: 36.6
click at [88, 321] on div "GRT 38,928" at bounding box center [225, 310] width 275 height 66
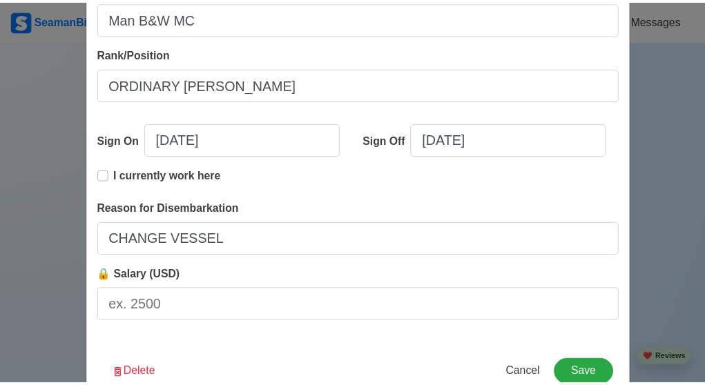
scroll to position [371, 0]
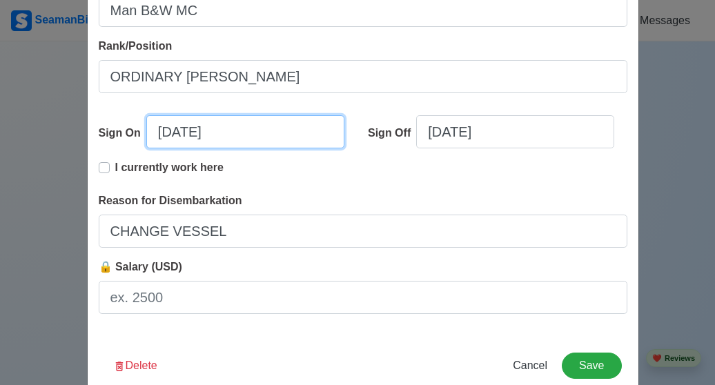
select select "****"
select select "********"
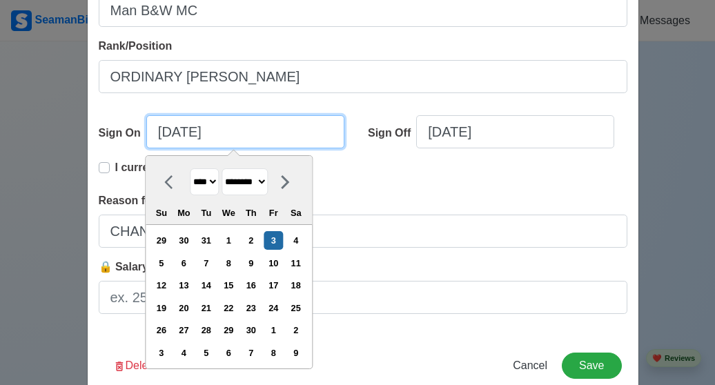
drag, startPoint x: 224, startPoint y: 128, endPoint x: 142, endPoint y: 132, distance: 81.6
click at [146, 132] on input "11/03/2023" at bounding box center [245, 131] width 198 height 33
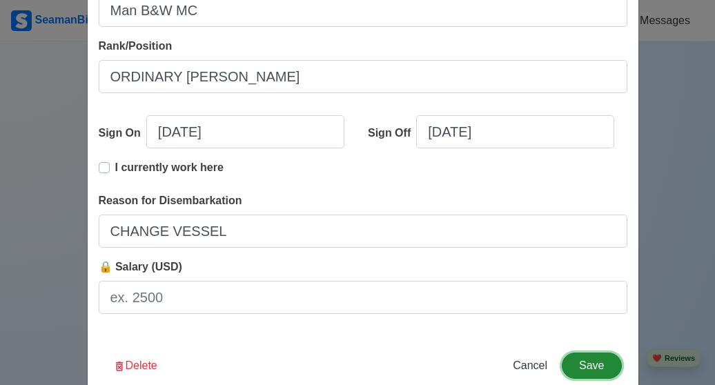
click at [587, 360] on button "Save" at bounding box center [591, 366] width 59 height 26
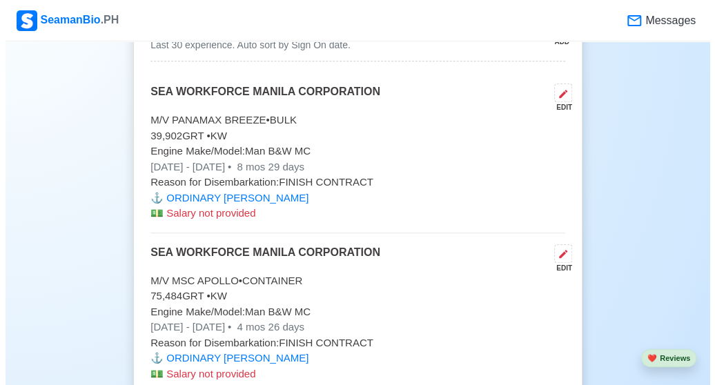
scroll to position [2569, 0]
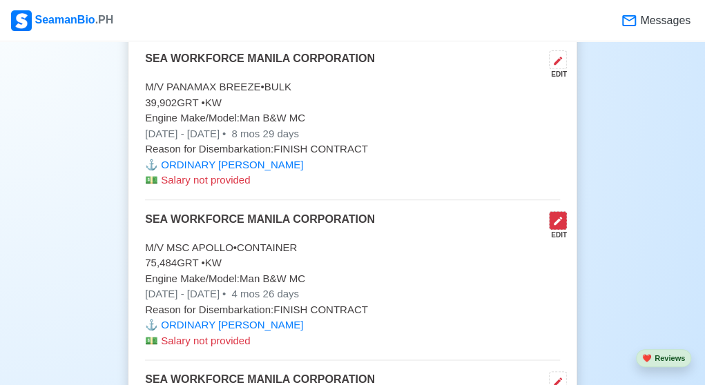
click at [557, 218] on icon at bounding box center [557, 220] width 11 height 11
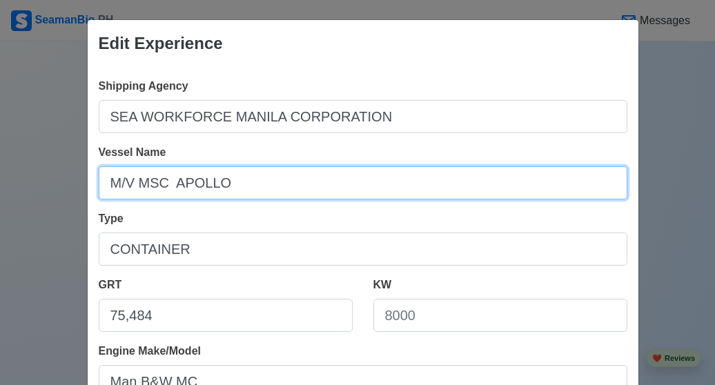
drag, startPoint x: 257, startPoint y: 184, endPoint x: 94, endPoint y: 177, distance: 163.1
click at [99, 177] on input "M/V MSC APOLLO" at bounding box center [363, 182] width 529 height 33
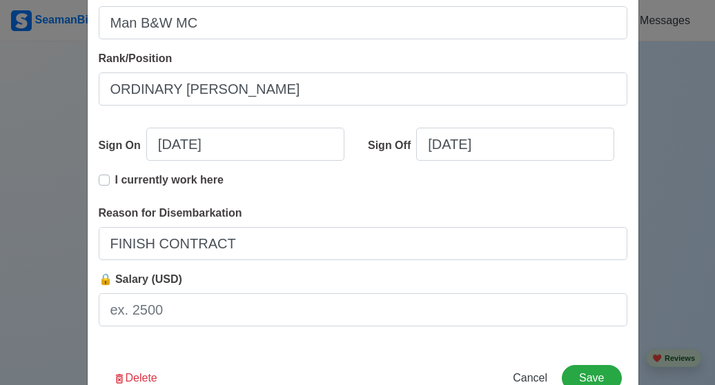
scroll to position [400, 0]
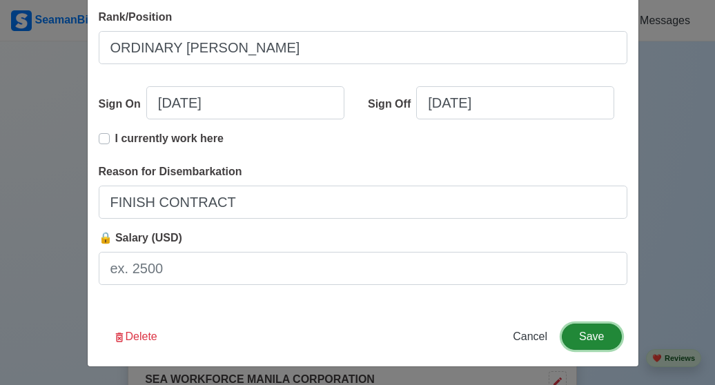
click at [597, 332] on button "Save" at bounding box center [591, 337] width 59 height 26
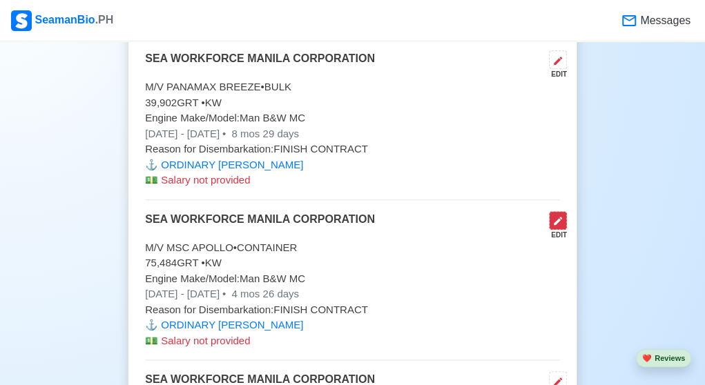
click at [563, 211] on button at bounding box center [558, 220] width 18 height 19
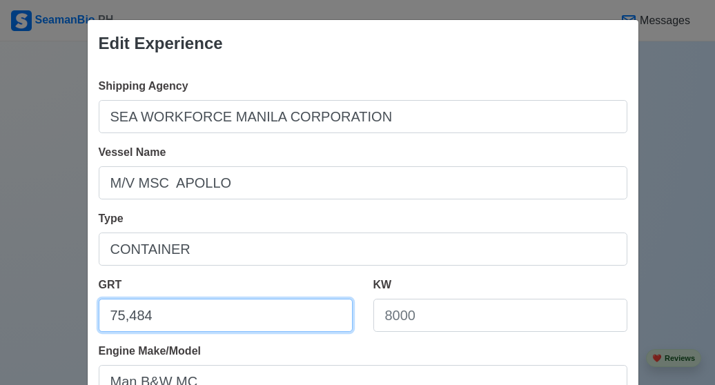
drag, startPoint x: 235, startPoint y: 321, endPoint x: 98, endPoint y: 322, distance: 136.7
click at [99, 322] on input "75,484" at bounding box center [226, 315] width 254 height 33
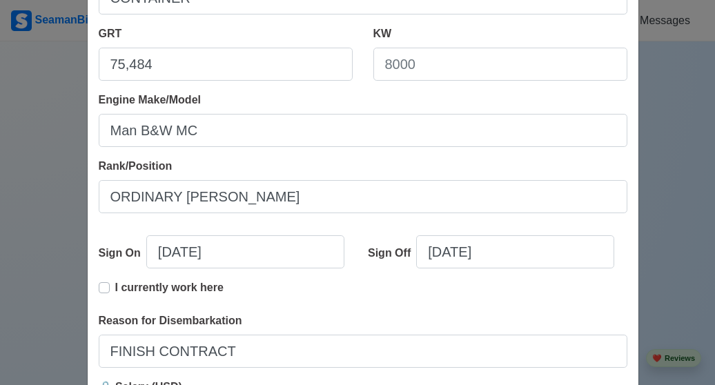
scroll to position [257, 0]
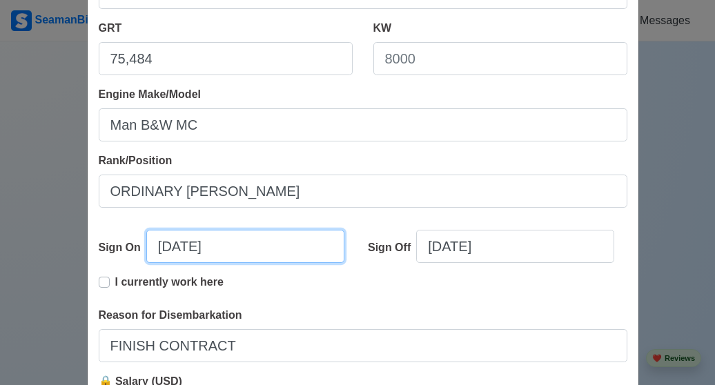
select select "****"
select select "********"
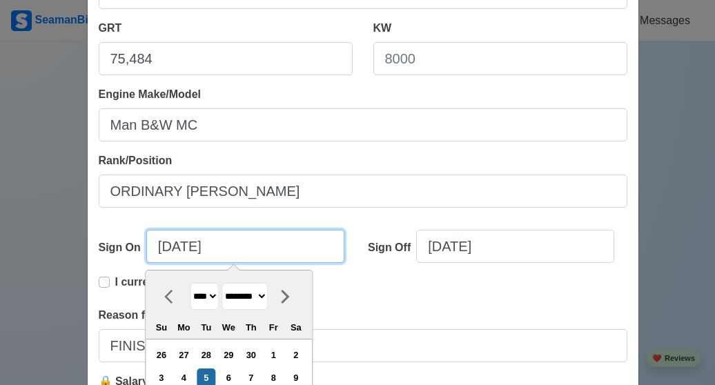
click at [115, 249] on div "Sign On 12/05/2023 **** **** **** **** **** **** **** **** **** **** **** **** …" at bounding box center [229, 252] width 260 height 44
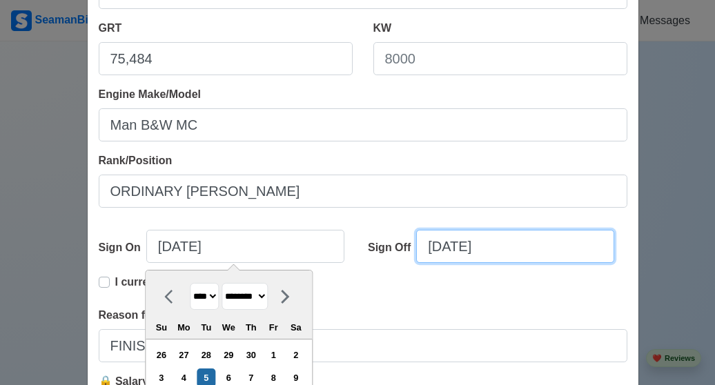
select select "****"
select select "***"
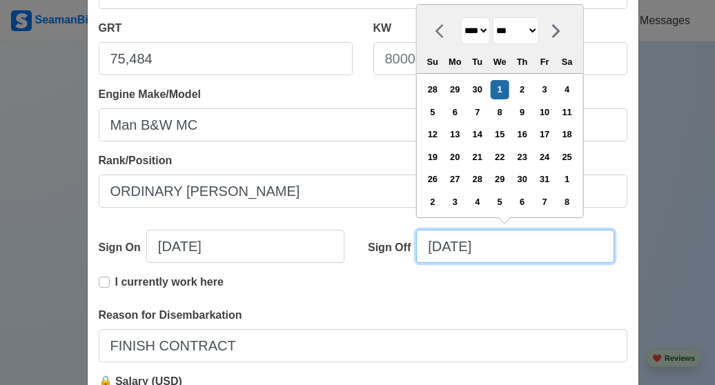
drag, startPoint x: 511, startPoint y: 242, endPoint x: 405, endPoint y: 248, distance: 106.5
click at [405, 248] on div "Sign Off 05/01/2024 **** **** **** **** **** **** **** **** **** **** **** ****…" at bounding box center [493, 252] width 270 height 44
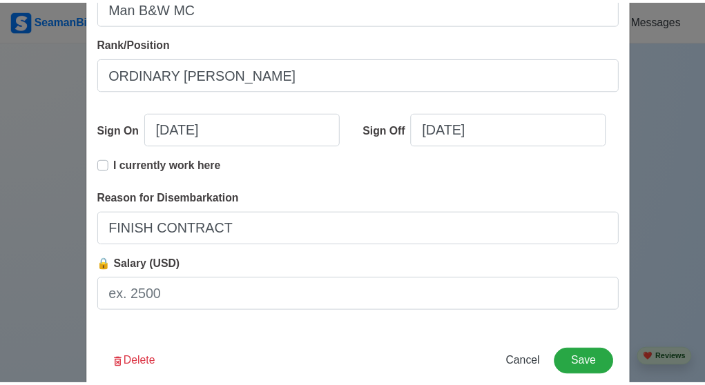
scroll to position [400, 0]
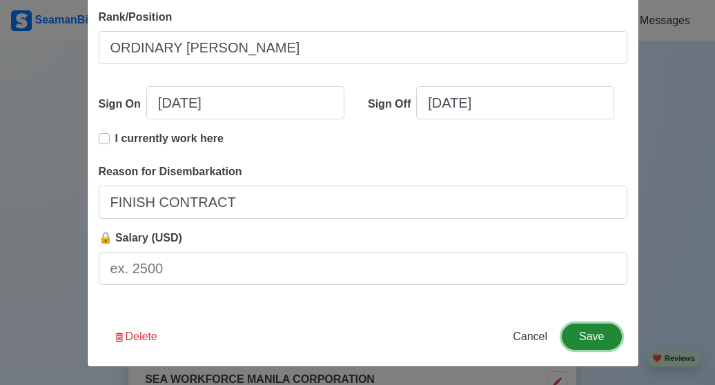
click at [584, 337] on button "Save" at bounding box center [591, 337] width 59 height 26
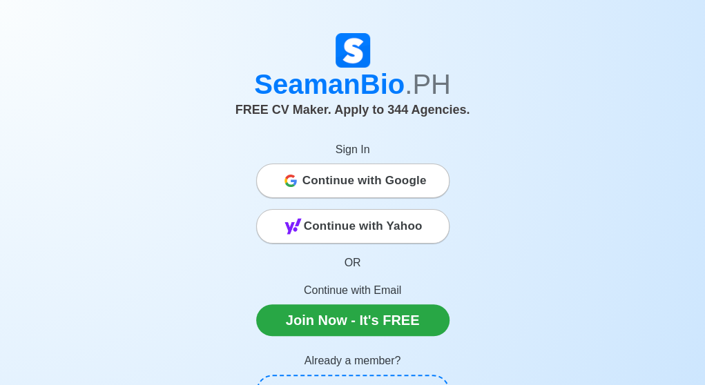
click at [385, 182] on span "Continue with Google" at bounding box center [364, 181] width 124 height 28
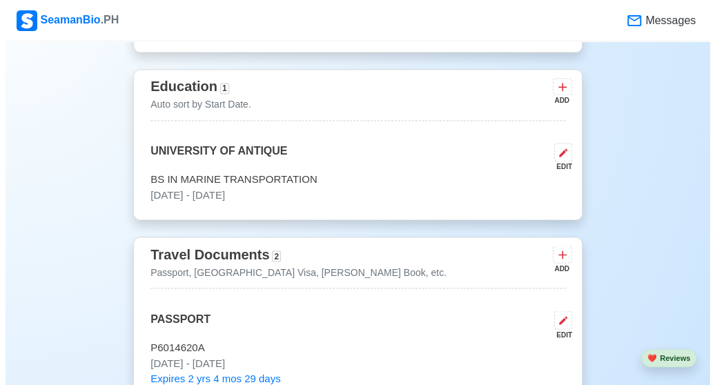
scroll to position [889, 0]
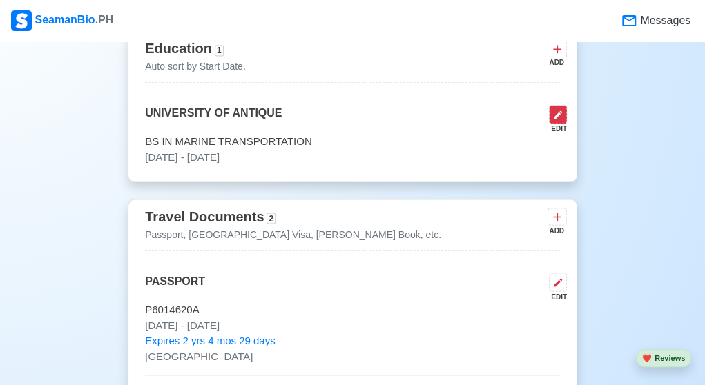
click at [563, 111] on icon at bounding box center [557, 114] width 11 height 11
select select "June"
select select "2015"
select select "March"
select select "2017"
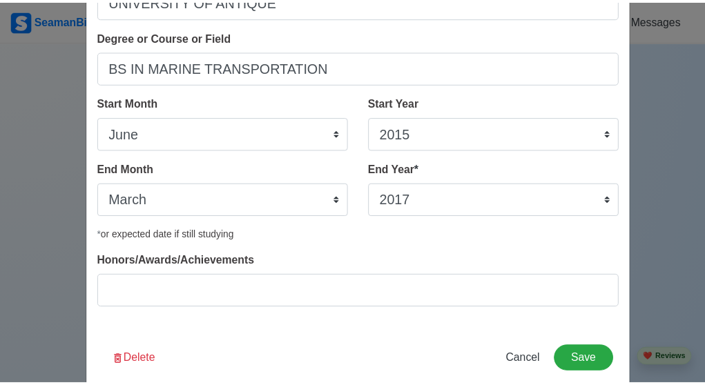
scroll to position [139, 0]
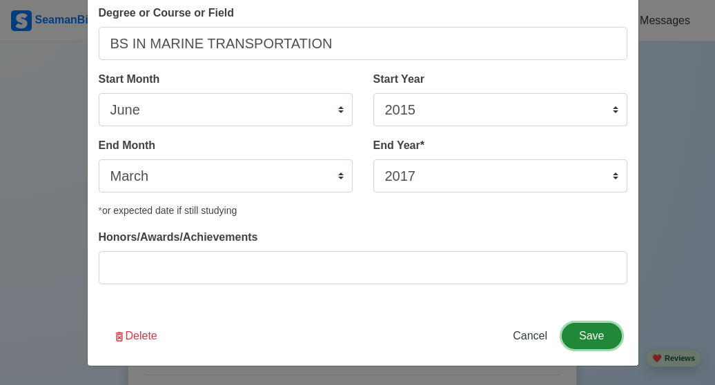
click at [590, 333] on button "Save" at bounding box center [591, 336] width 59 height 26
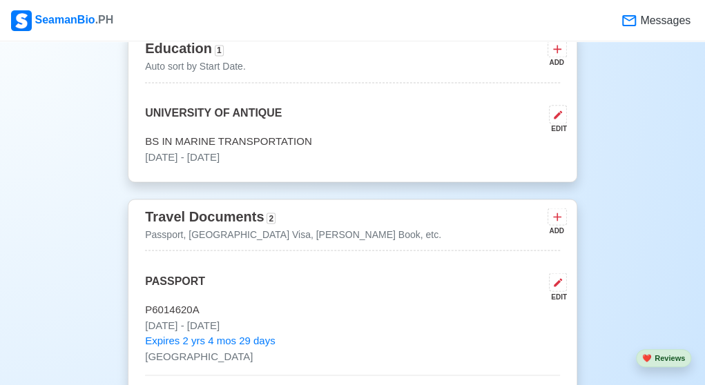
drag, startPoint x: 489, startPoint y: 192, endPoint x: 650, endPoint y: 54, distance: 212.0
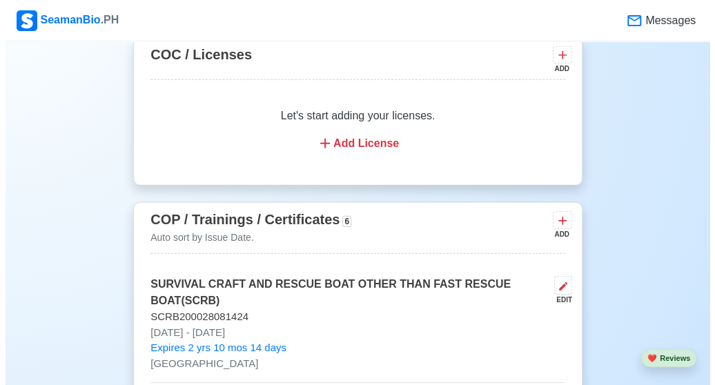
scroll to position [1650, 0]
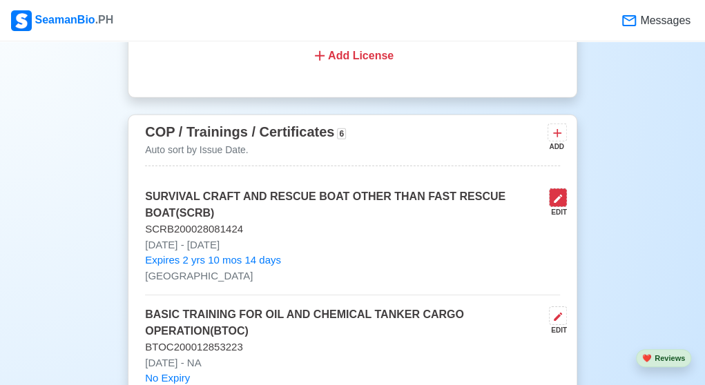
click at [558, 197] on icon at bounding box center [558, 199] width 8 height 8
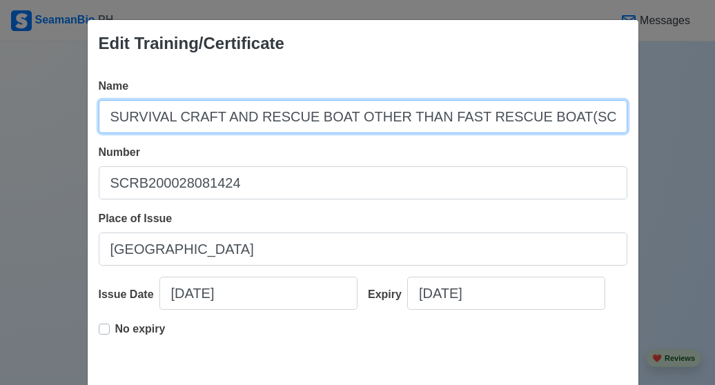
drag, startPoint x: 100, startPoint y: 117, endPoint x: 646, endPoint y: 128, distance: 546.3
click at [646, 128] on div "Edit Training/Certificate Name SURVIVAL CRAFT AND RESCUE BOAT OTHER THAN FAST R…" at bounding box center [357, 192] width 715 height 385
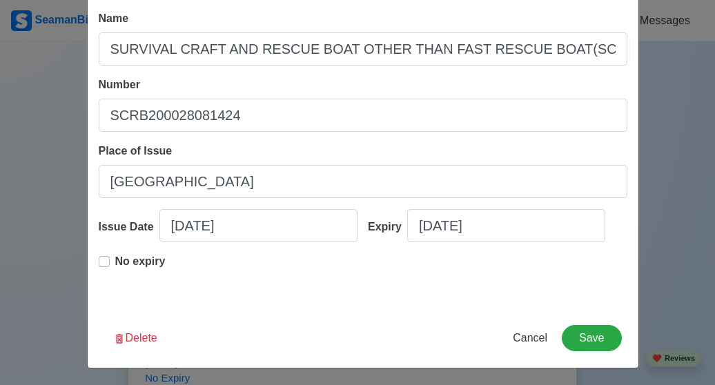
scroll to position [69, 0]
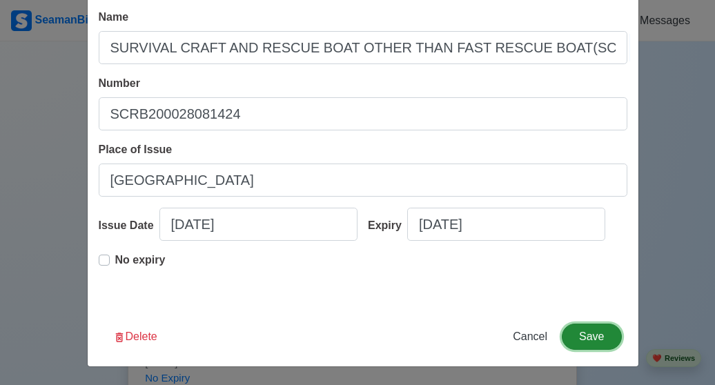
click at [591, 334] on button "Save" at bounding box center [591, 337] width 59 height 26
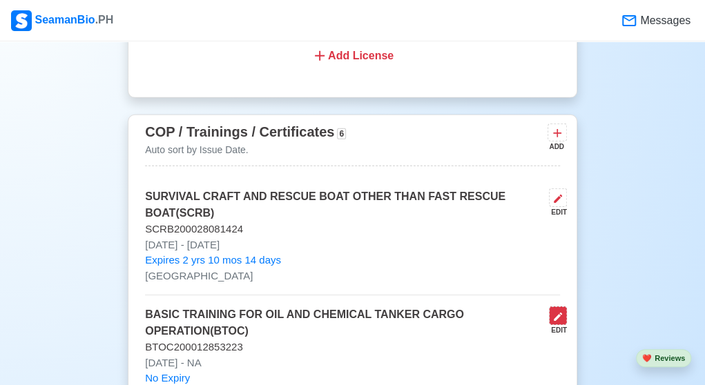
click at [563, 314] on icon at bounding box center [557, 316] width 11 height 11
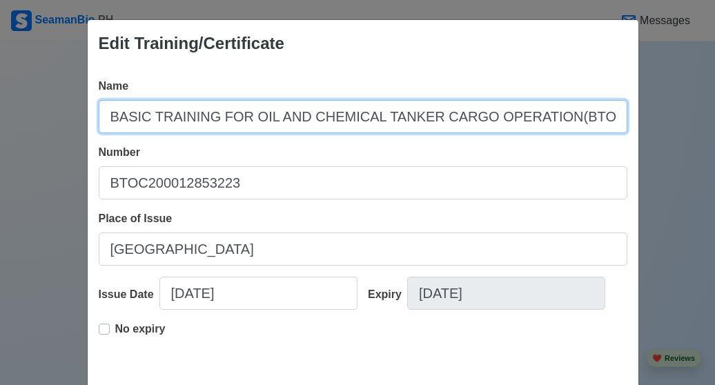
click at [124, 125] on input "BASIC TRAINING FOR OIL AND CHEMICAL TANKER CARGO OPERATION(BTOC)" at bounding box center [363, 116] width 529 height 33
drag, startPoint x: 97, startPoint y: 120, endPoint x: 630, endPoint y: 146, distance: 533.0
click at [630, 146] on div "Name BASIC TRAINING FOR OIL AND CHEMICAL TANKER CARGO OPERATION(BTOC) Number BT…" at bounding box center [363, 221] width 551 height 309
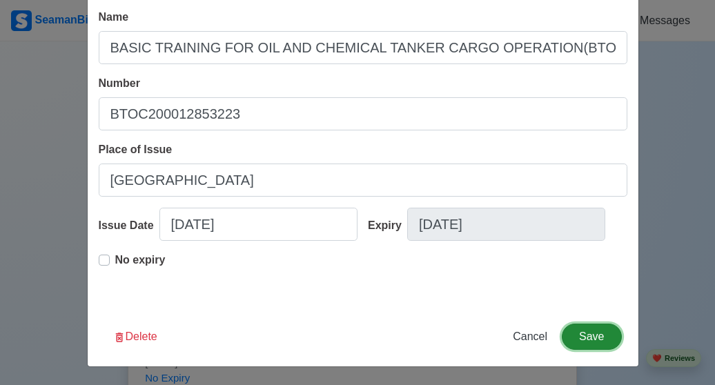
click at [581, 343] on button "Save" at bounding box center [591, 337] width 59 height 26
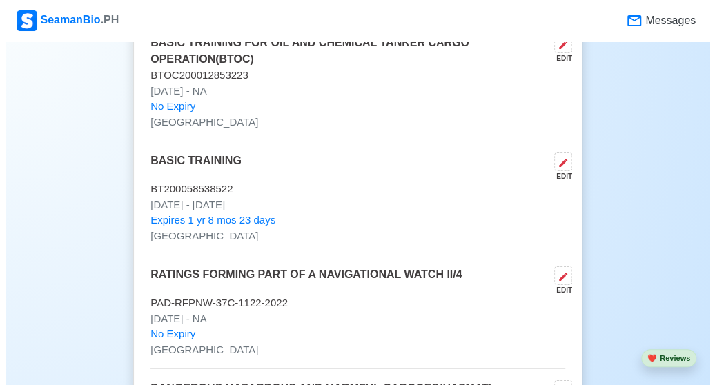
scroll to position [1917, 0]
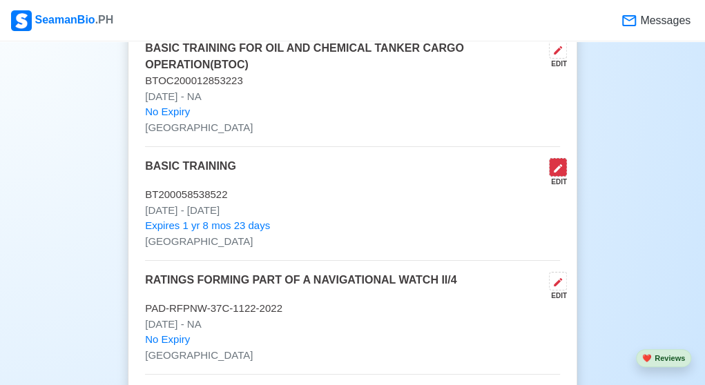
click at [561, 165] on icon at bounding box center [557, 168] width 11 height 11
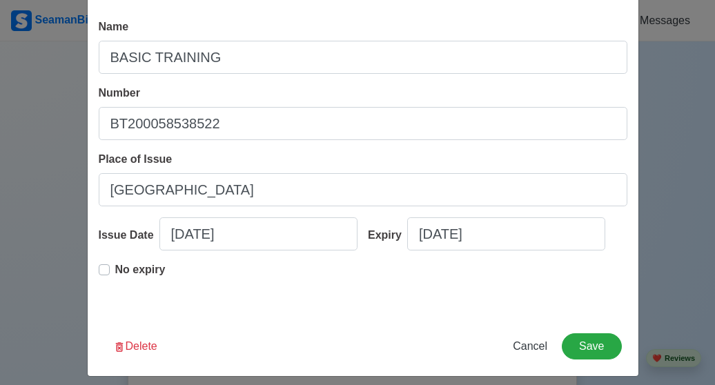
scroll to position [69, 0]
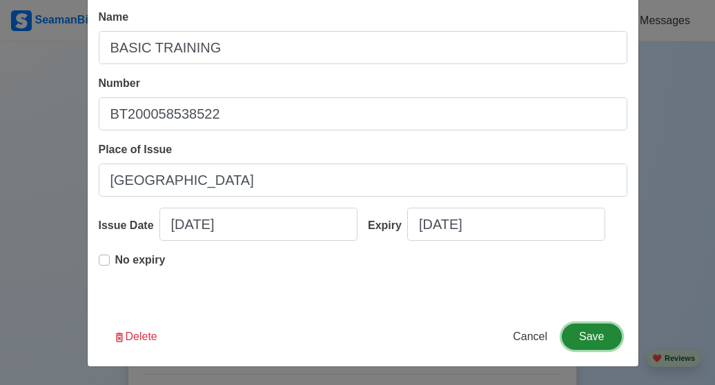
click at [577, 345] on button "Save" at bounding box center [591, 337] width 59 height 26
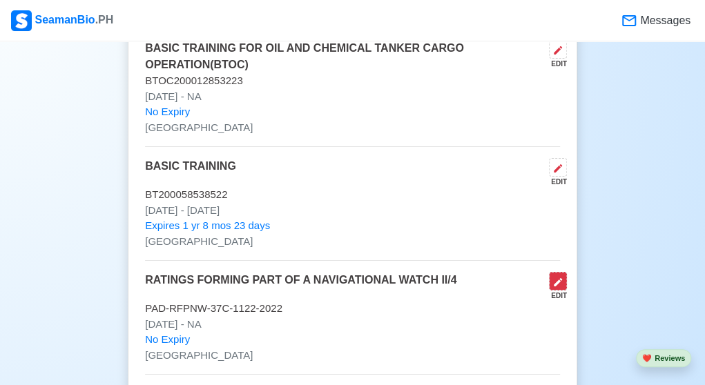
click at [558, 279] on icon at bounding box center [558, 282] width 8 height 8
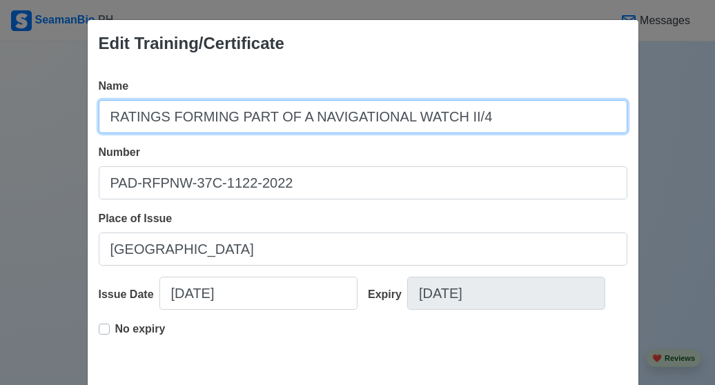
drag, startPoint x: 107, startPoint y: 115, endPoint x: 460, endPoint y: 110, distance: 352.9
click at [460, 110] on input "RATINGS FORMING PART OF A NAVIGATIONAL WATCH II/4" at bounding box center [363, 116] width 529 height 33
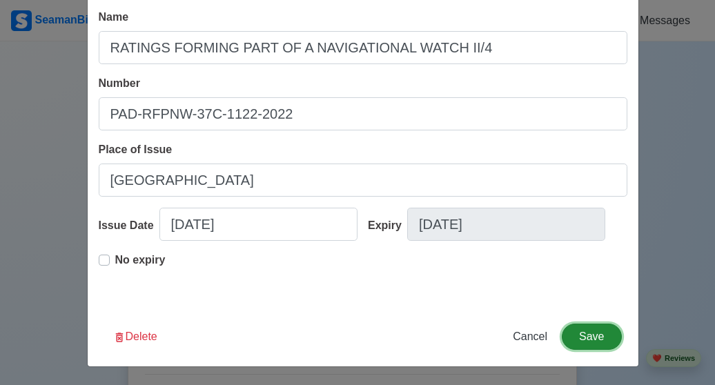
click at [588, 339] on button "Save" at bounding box center [591, 337] width 59 height 26
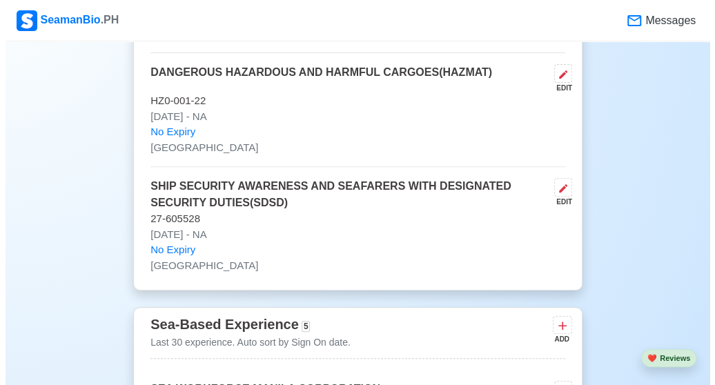
scroll to position [2125, 0]
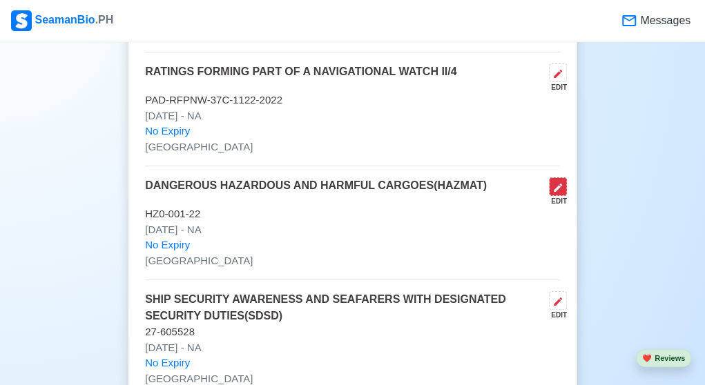
click at [563, 180] on button at bounding box center [558, 186] width 18 height 19
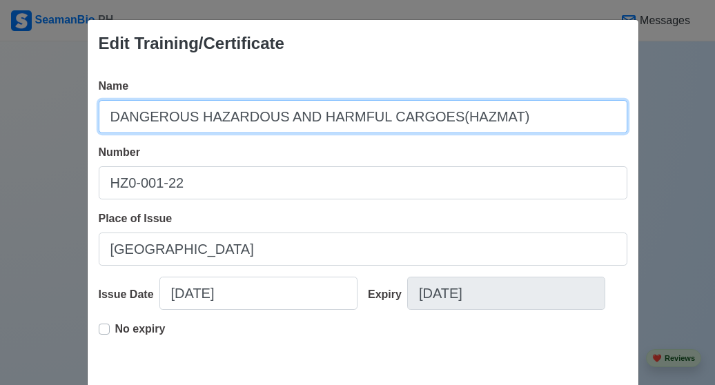
drag, startPoint x: 108, startPoint y: 113, endPoint x: 568, endPoint y: 93, distance: 460.3
click at [568, 93] on div "Name DANGEROUS HAZARDOUS AND HARMFUL CARGOES(HAZMAT)" at bounding box center [363, 105] width 529 height 55
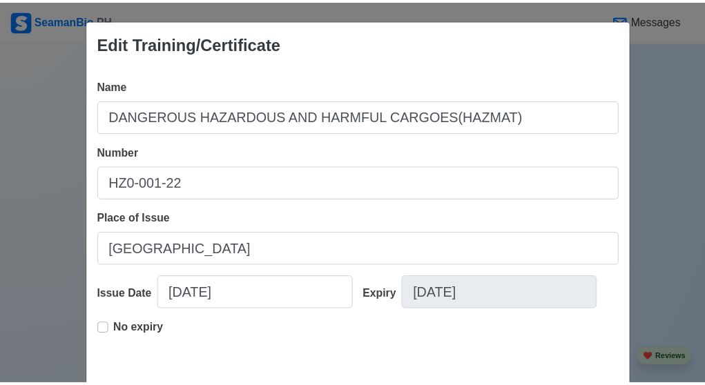
scroll to position [69, 0]
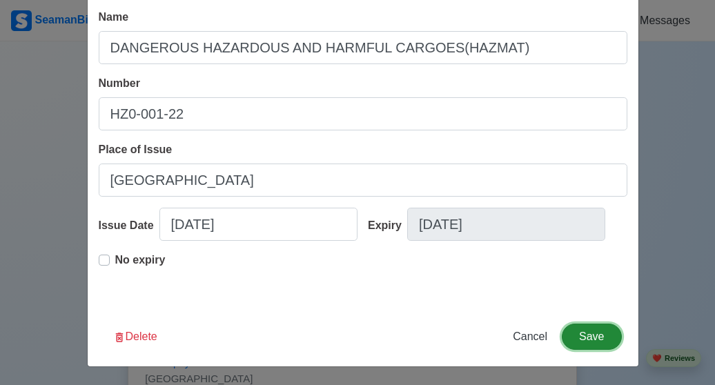
click at [594, 334] on button "Save" at bounding box center [591, 337] width 59 height 26
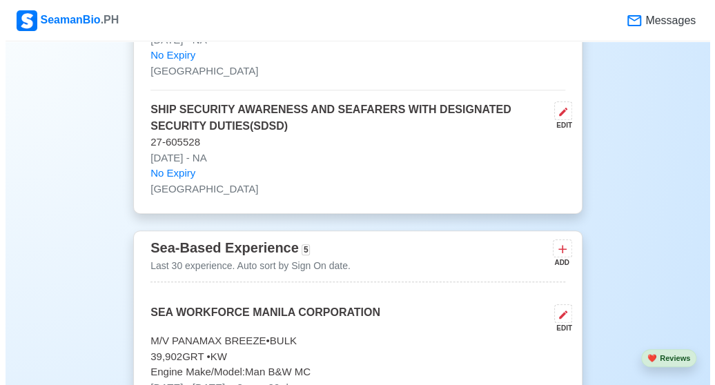
scroll to position [2310, 0]
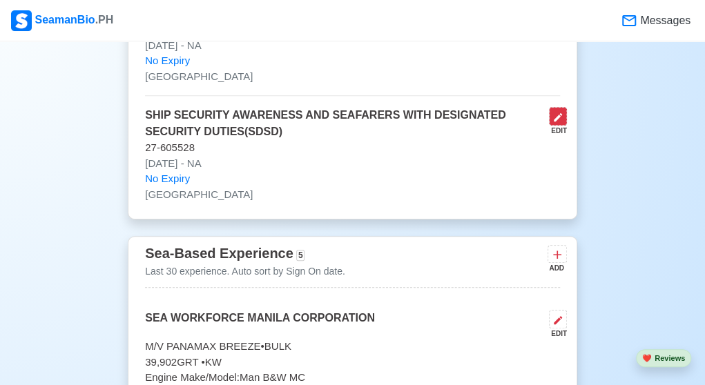
click at [561, 114] on icon at bounding box center [557, 117] width 11 height 11
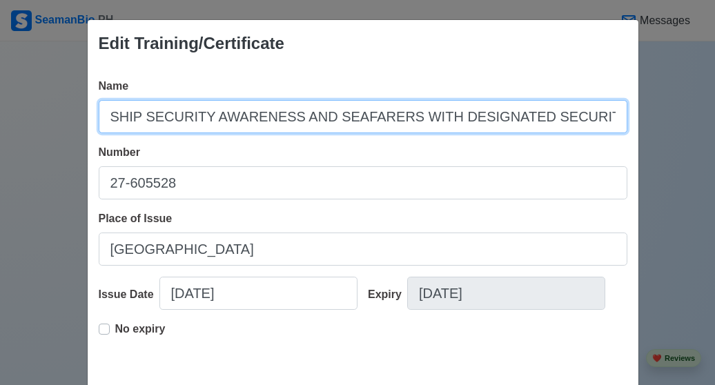
scroll to position [0, 45]
drag, startPoint x: 104, startPoint y: 117, endPoint x: 623, endPoint y: 128, distance: 518.7
click at [623, 128] on div "Name SHIP SECURITY AWARENESS AND SEAFARERS WITH DESIGNATED SECURITY DUTIES(SDSD…" at bounding box center [363, 221] width 551 height 309
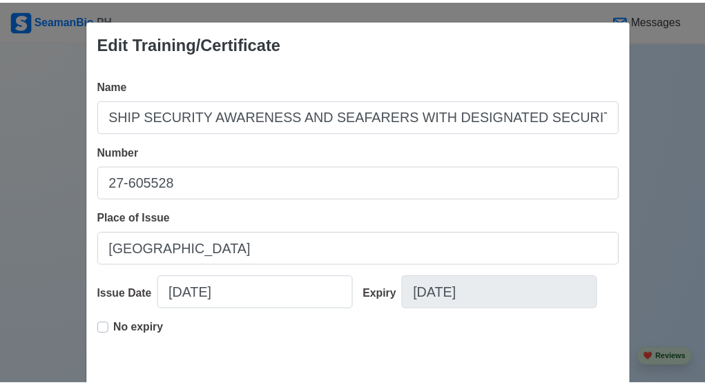
scroll to position [69, 0]
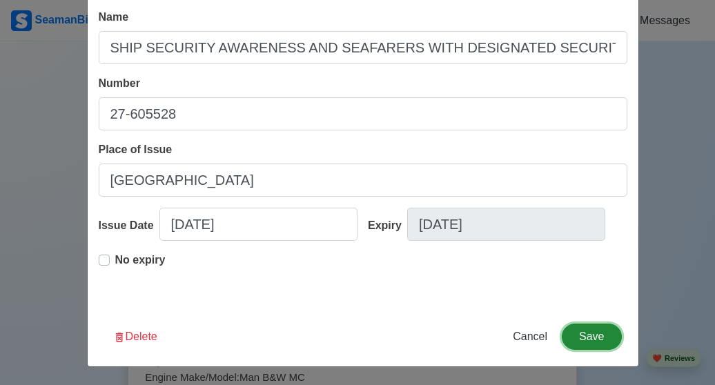
click at [585, 332] on button "Save" at bounding box center [591, 337] width 59 height 26
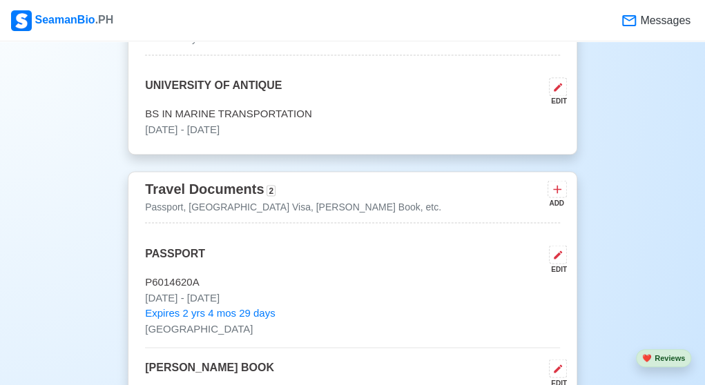
scroll to position [939, 0]
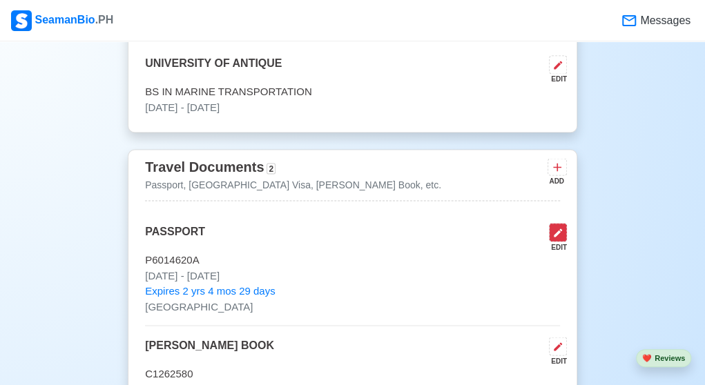
click at [561, 229] on icon at bounding box center [557, 232] width 11 height 11
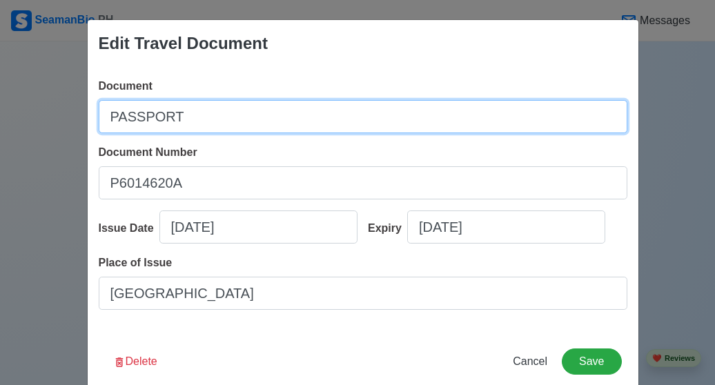
drag, startPoint x: 209, startPoint y: 122, endPoint x: 50, endPoint y: 114, distance: 159.0
click at [50, 114] on div "Edit Travel Document Document PASSPORT Document Number P6014620A Issue Date 02/…" at bounding box center [357, 192] width 715 height 385
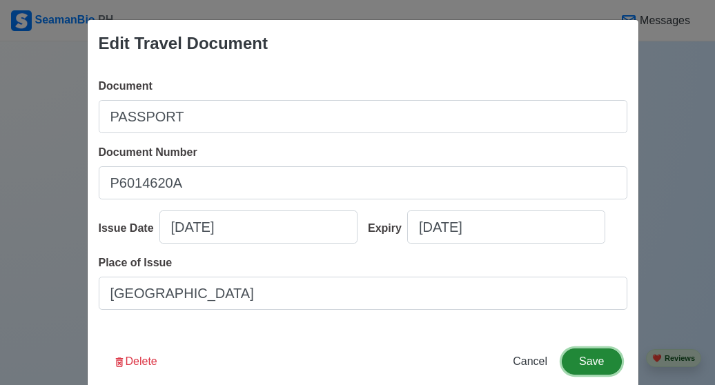
click at [586, 365] on button "Save" at bounding box center [591, 362] width 59 height 26
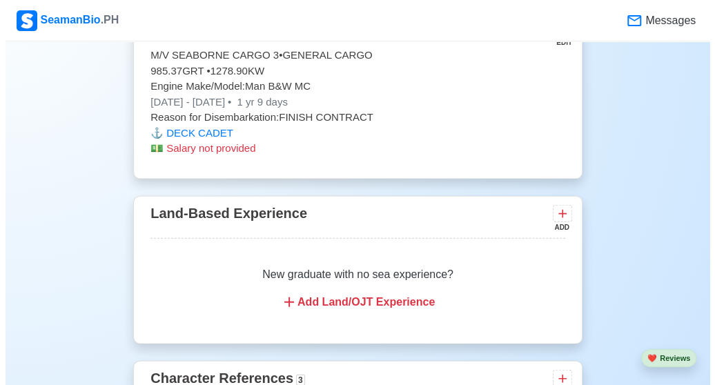
scroll to position [3145, 0]
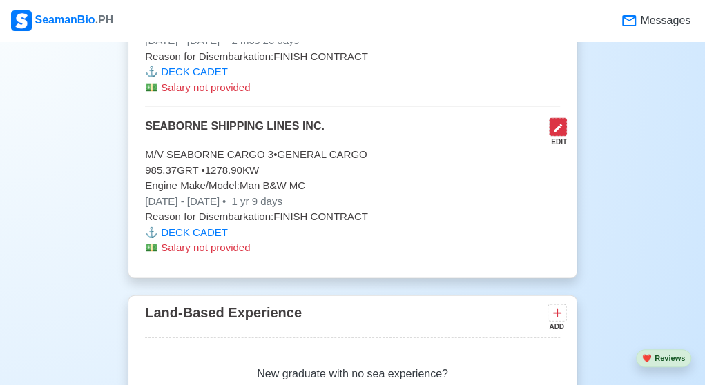
click at [555, 122] on icon at bounding box center [557, 127] width 11 height 11
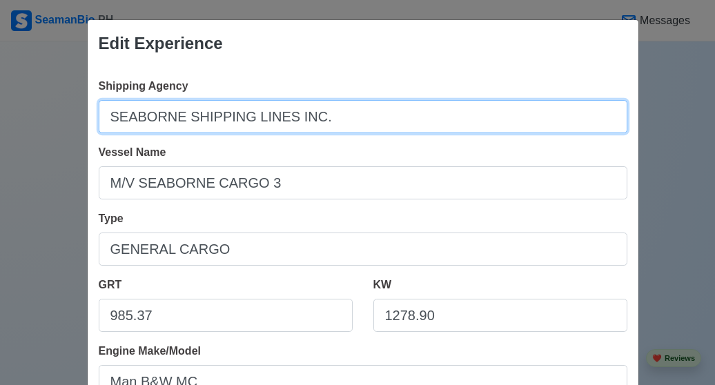
drag, startPoint x: 326, startPoint y: 124, endPoint x: 70, endPoint y: 135, distance: 255.7
click at [70, 135] on div "Edit Experience Shipping Agency SEABORNE SHIPPING LINES INC. Vessel Name M/V SE…" at bounding box center [357, 192] width 715 height 385
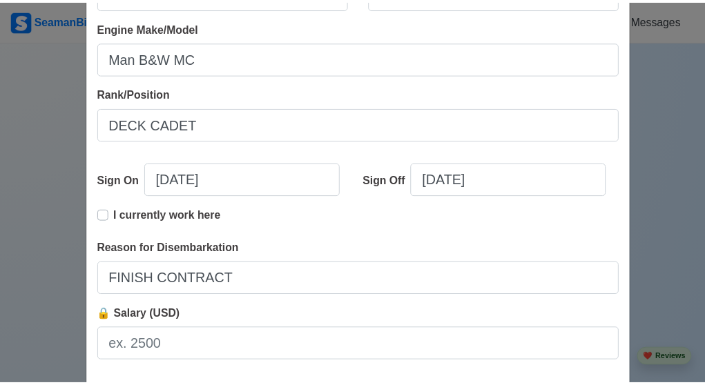
scroll to position [400, 0]
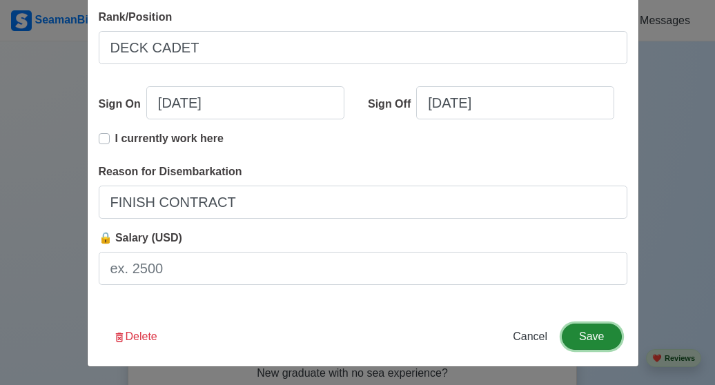
click at [589, 338] on button "Save" at bounding box center [591, 337] width 59 height 26
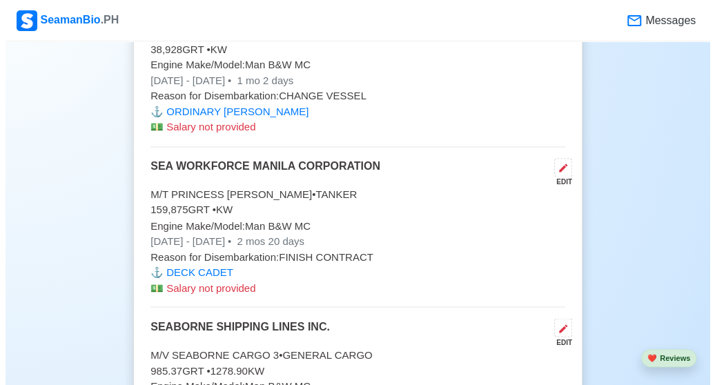
scroll to position [2933, 0]
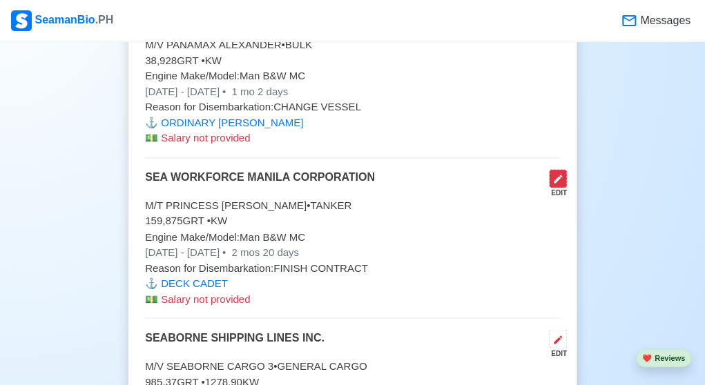
click at [559, 177] on button at bounding box center [558, 178] width 18 height 19
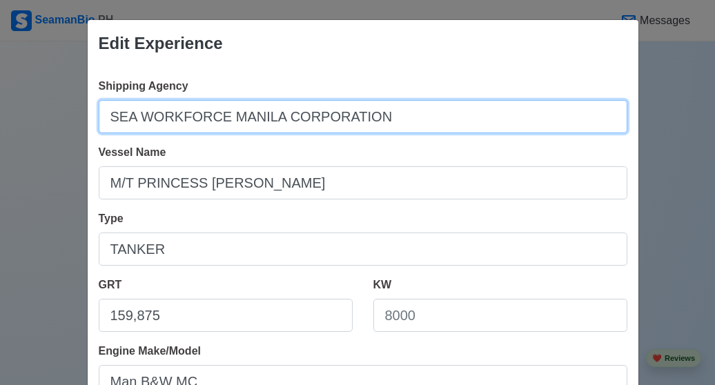
drag, startPoint x: 376, startPoint y: 112, endPoint x: 46, endPoint y: 110, distance: 330.7
click at [46, 110] on div "Edit Experience Shipping Agency SEA WORKFORCE MANILA CORPORATION Vessel Name M/…" at bounding box center [357, 192] width 715 height 385
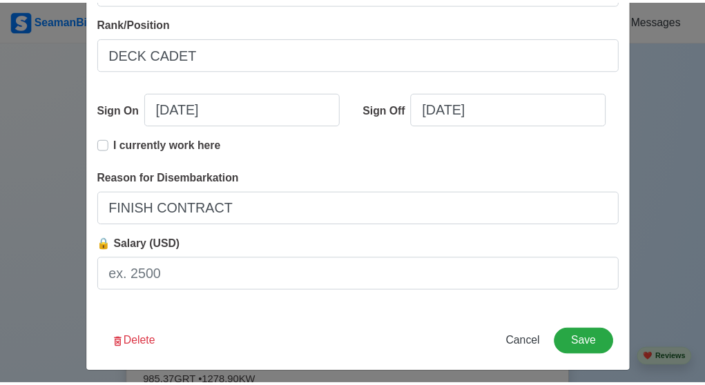
scroll to position [400, 0]
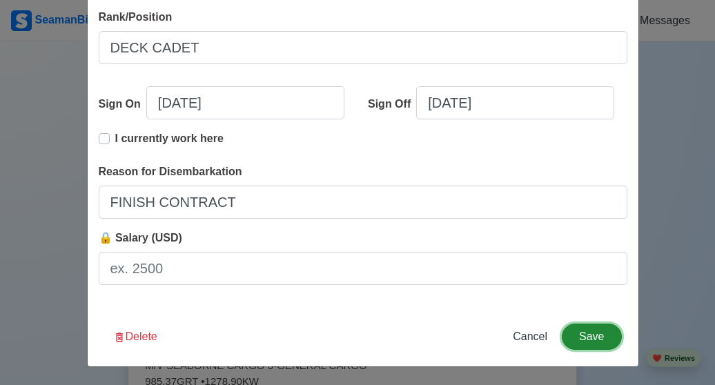
click at [590, 338] on button "Save" at bounding box center [591, 337] width 59 height 26
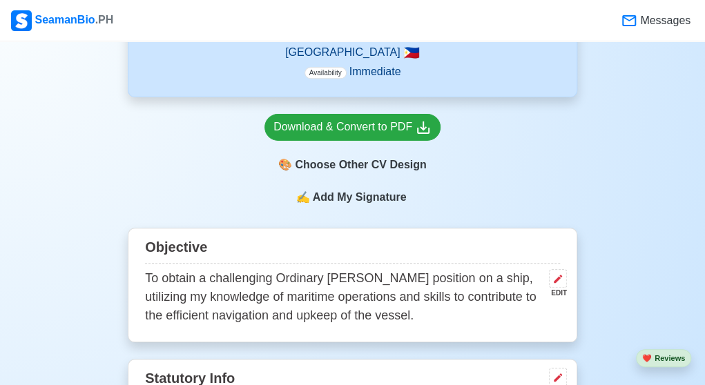
scroll to position [547, 0]
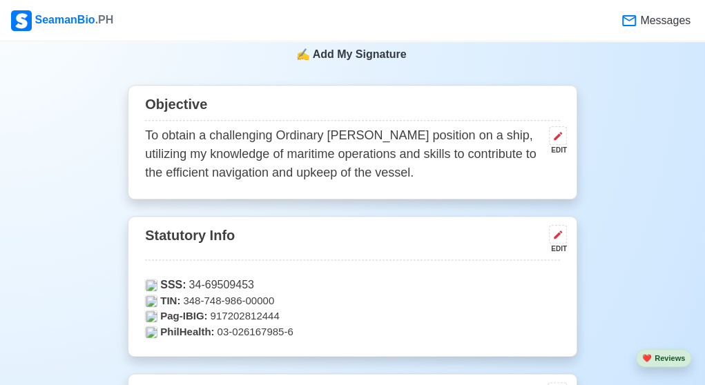
click at [142, 129] on div "Objective To obtain a challenging Ordinary Seaman position on a ship, utilizing…" at bounding box center [353, 142] width 450 height 115
click at [560, 141] on icon at bounding box center [557, 136] width 11 height 11
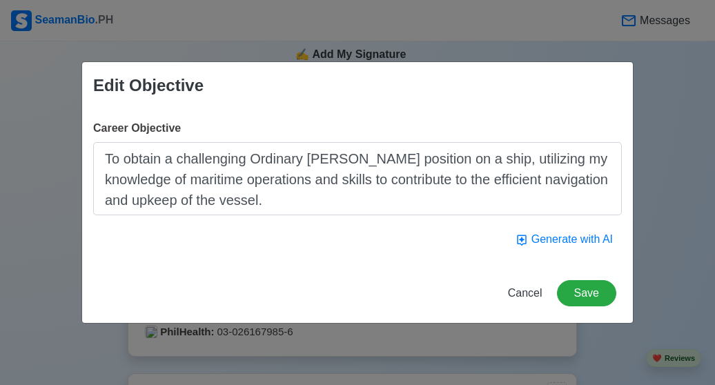
drag, startPoint x: 101, startPoint y: 160, endPoint x: 347, endPoint y: 197, distance: 248.5
click at [347, 197] on textarea "To obtain a challenging Ordinary Seaman position on a ship, utilizing my knowle…" at bounding box center [357, 178] width 529 height 73
click at [599, 287] on button "Save" at bounding box center [586, 293] width 59 height 26
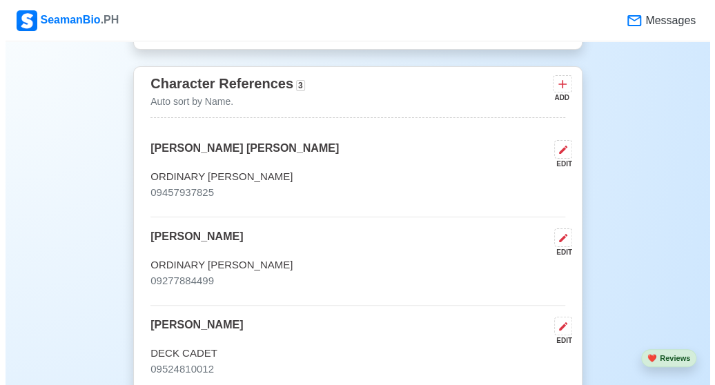
scroll to position [3548, 0]
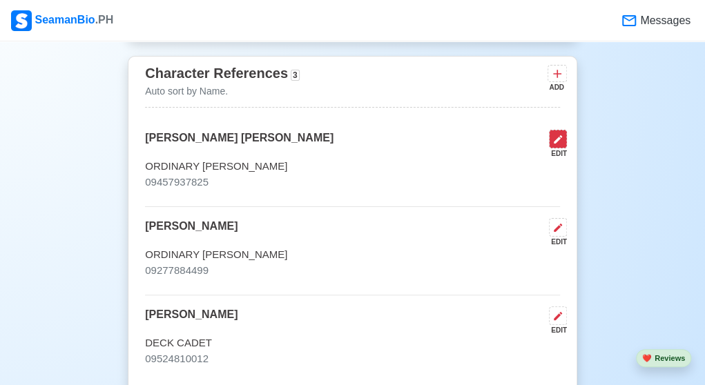
click at [557, 134] on icon at bounding box center [557, 139] width 11 height 11
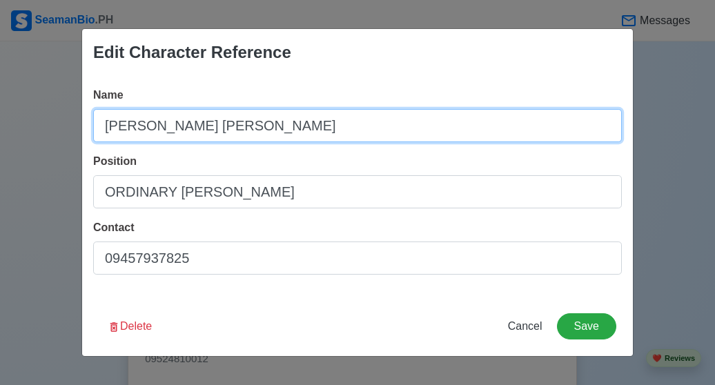
drag, startPoint x: 366, startPoint y: 129, endPoint x: 88, endPoint y: 136, distance: 277.7
click at [88, 136] on div "Name JOHN JASON KENNETH RUGA Position ORDINARY SEAMAN Contact 09457937825" at bounding box center [357, 186] width 551 height 221
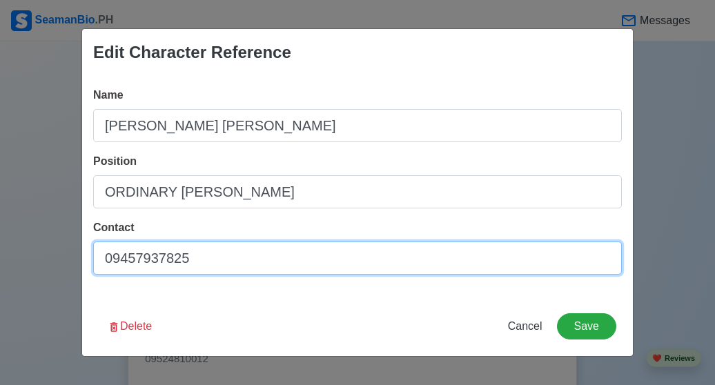
drag, startPoint x: 200, startPoint y: 254, endPoint x: 77, endPoint y: 250, distance: 122.3
click at [77, 250] on div "Edit Character Reference Name JOHN JASON KENNETH RUGA Position ORDINARY SEAMAN …" at bounding box center [357, 192] width 715 height 385
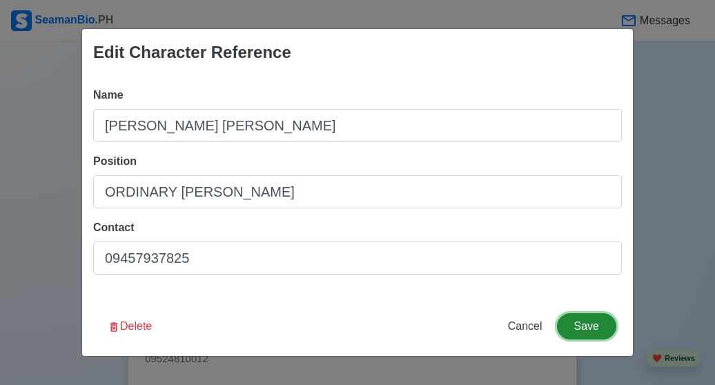
click at [597, 329] on button "Save" at bounding box center [586, 326] width 59 height 26
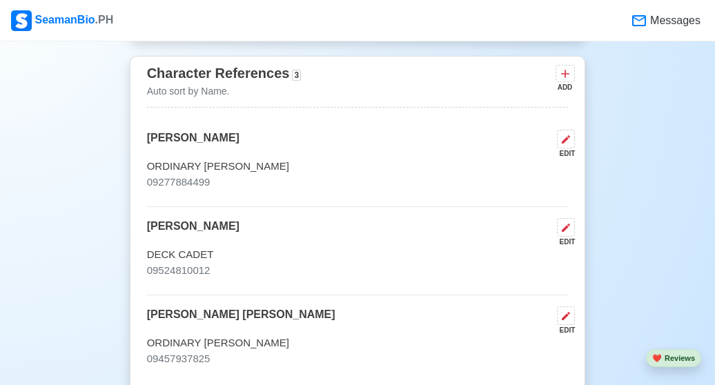
scroll to position [3546, 0]
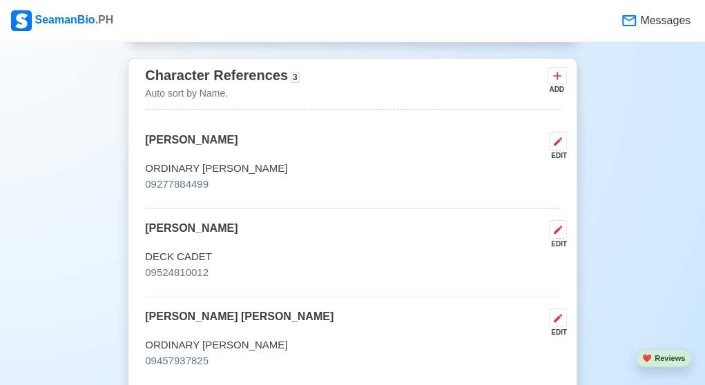
click at [547, 222] on div "EDIT" at bounding box center [554, 234] width 23 height 29
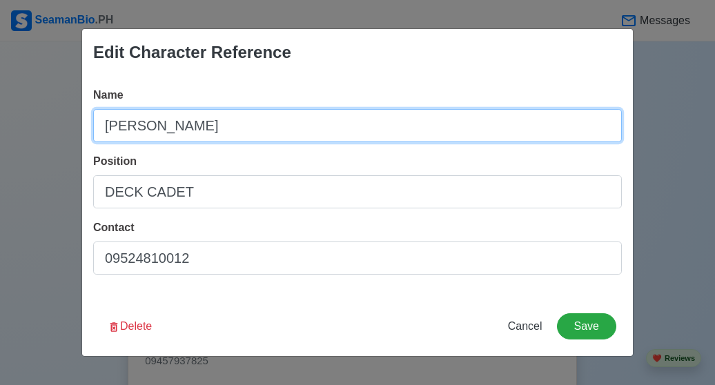
drag, startPoint x: 316, startPoint y: 110, endPoint x: 86, endPoint y: 126, distance: 230.5
click at [86, 126] on div "Name JAYLORD RIVERA Position DECK CADET Contact 09524810012" at bounding box center [357, 186] width 551 height 221
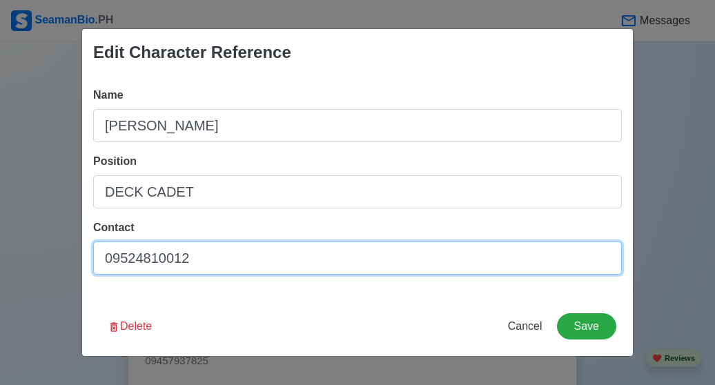
drag, startPoint x: 271, startPoint y: 251, endPoint x: 58, endPoint y: 252, distance: 212.7
click at [58, 252] on div "Edit Character Reference Name JAYLORD RIVERA Position DECK CADET Contact 095248…" at bounding box center [357, 192] width 715 height 385
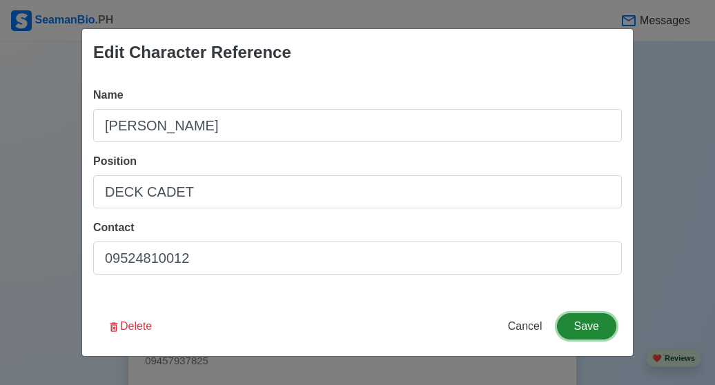
click at [573, 333] on button "Save" at bounding box center [586, 326] width 59 height 26
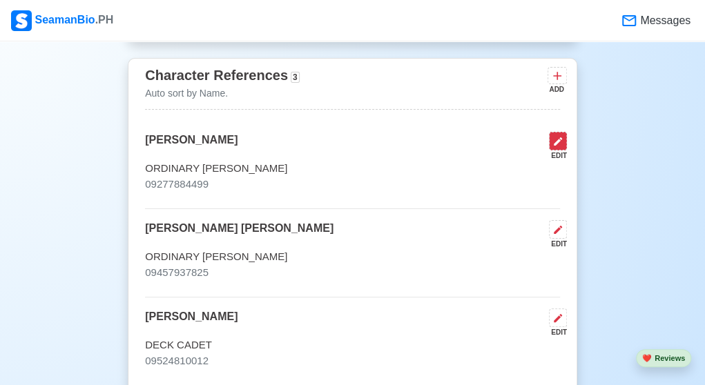
click at [553, 136] on icon at bounding box center [557, 141] width 11 height 11
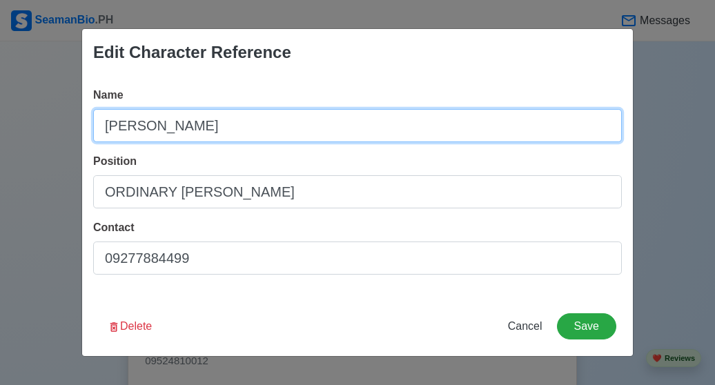
drag, startPoint x: 277, startPoint y: 131, endPoint x: 40, endPoint y: 122, distance: 237.0
click at [40, 122] on div "Edit Character Reference Name ELWOOD KATIGBAK Position ORDINARY SEAMAN Contact …" at bounding box center [357, 192] width 715 height 385
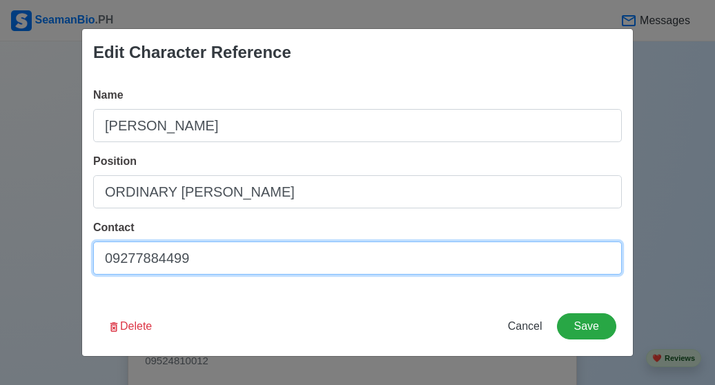
drag, startPoint x: 326, startPoint y: 248, endPoint x: 93, endPoint y: 256, distance: 233.5
click at [93, 256] on input "09277884499" at bounding box center [357, 258] width 529 height 33
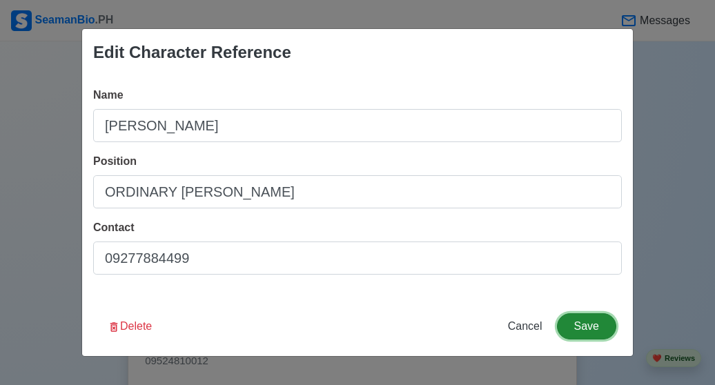
click at [573, 334] on button "Save" at bounding box center [586, 326] width 59 height 26
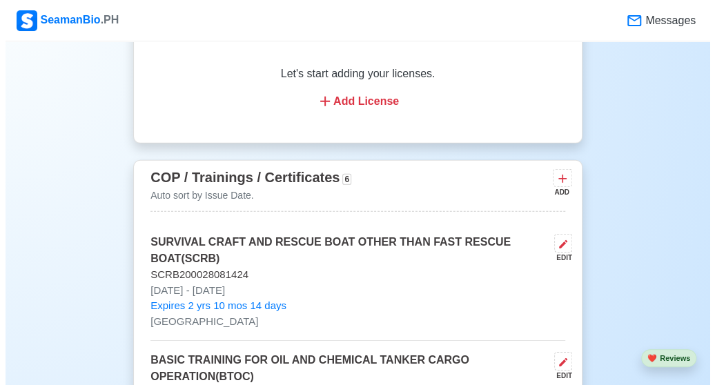
scroll to position [1715, 0]
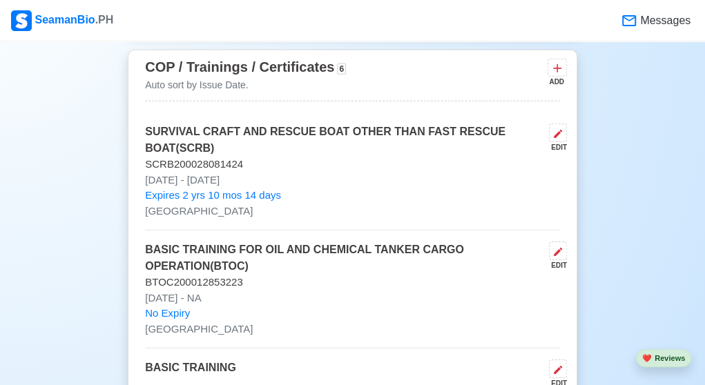
click at [548, 124] on div "EDIT" at bounding box center [554, 138] width 23 height 29
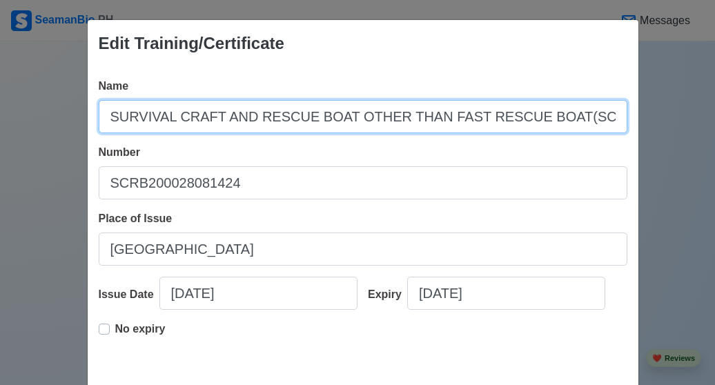
drag, startPoint x: 98, startPoint y: 117, endPoint x: 657, endPoint y: 95, distance: 559.0
click at [657, 95] on div "Edit Training/Certificate Name SURVIVAL CRAFT AND RESCUE BOAT OTHER THAN FAST R…" at bounding box center [357, 192] width 715 height 385
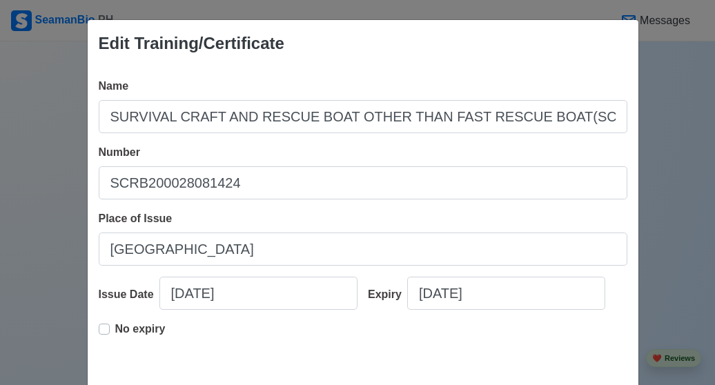
click at [215, 267] on div "Name SURVIVAL CRAFT AND RESCUE BOAT OTHER THAN FAST RESCUE BOAT(SCRB) Number SC…" at bounding box center [363, 221] width 551 height 309
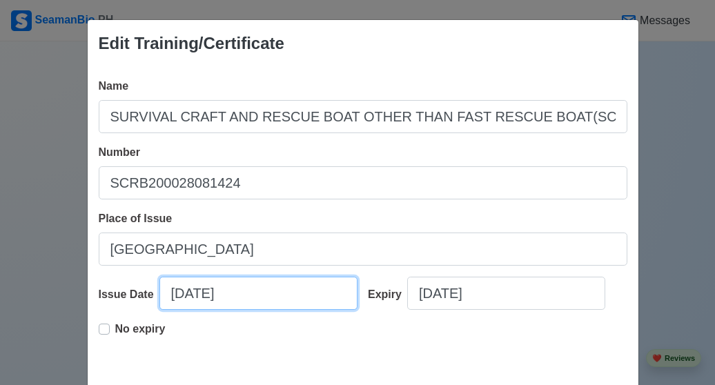
select select "****"
select select "*******"
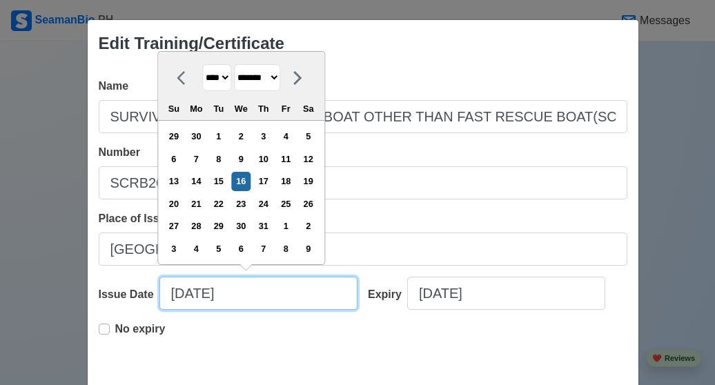
drag, startPoint x: 247, startPoint y: 309, endPoint x: 148, endPoint y: 301, distance: 99.7
click at [148, 301] on div "Issue Date 10/16/2024 **** **** **** **** **** **** **** **** **** **** **** **…" at bounding box center [229, 299] width 260 height 44
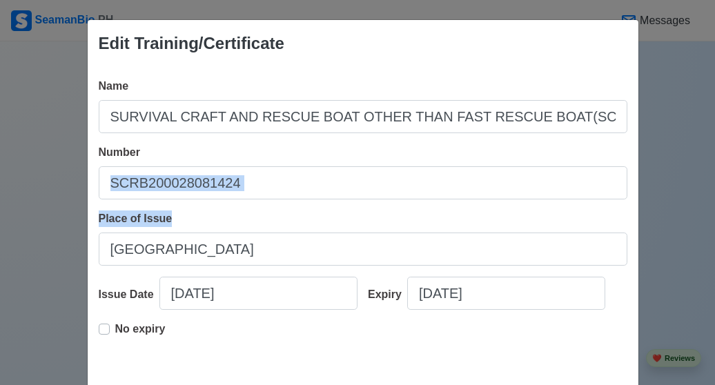
drag, startPoint x: 693, startPoint y: 151, endPoint x: 688, endPoint y: 202, distance: 51.4
click at [688, 202] on div "Edit Training/Certificate Name SURVIVAL CRAFT AND RESCUE BOAT OTHER THAN FAST R…" at bounding box center [357, 192] width 715 height 385
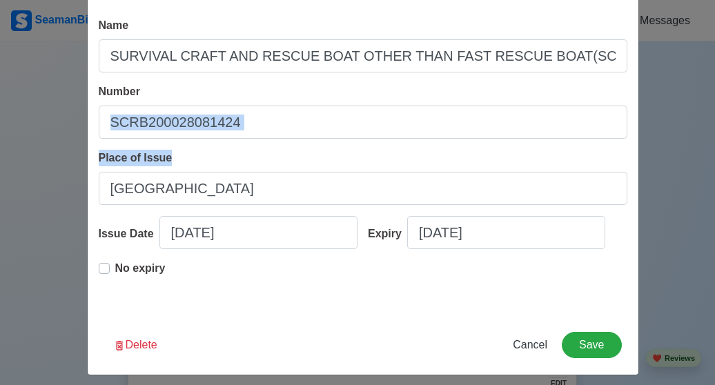
scroll to position [69, 0]
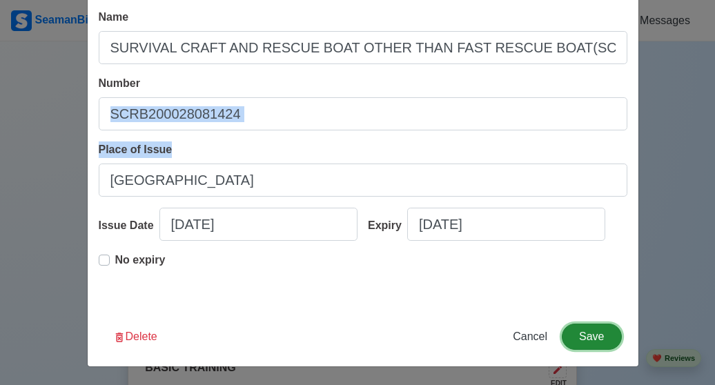
click at [572, 335] on button "Save" at bounding box center [591, 337] width 59 height 26
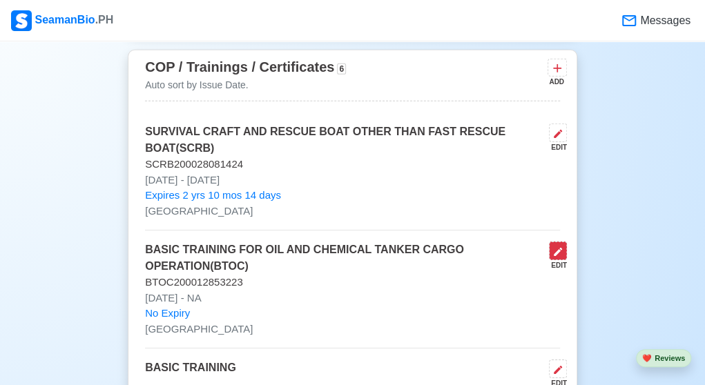
click at [562, 247] on icon at bounding box center [557, 252] width 11 height 11
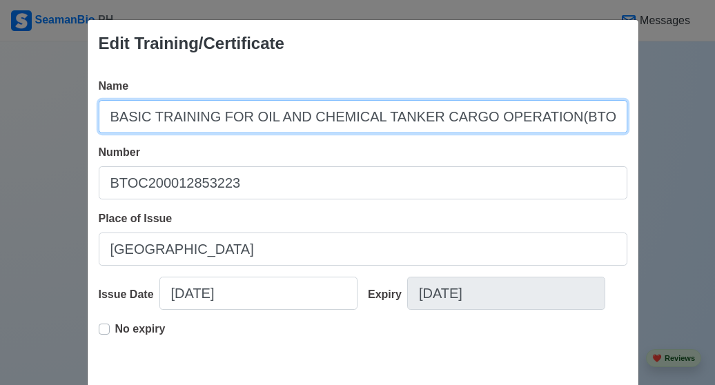
drag, startPoint x: 105, startPoint y: 115, endPoint x: 632, endPoint y: 114, distance: 527.5
click at [632, 114] on div "Name BASIC TRAINING FOR OIL AND CHEMICAL TANKER CARGO OPERATION(BTOC) Number BT…" at bounding box center [363, 221] width 551 height 309
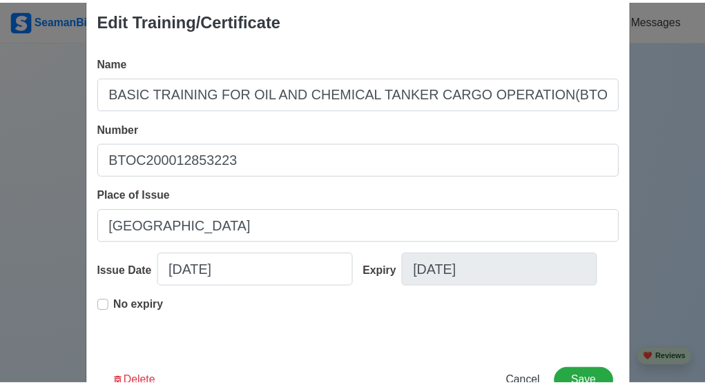
scroll to position [23, 0]
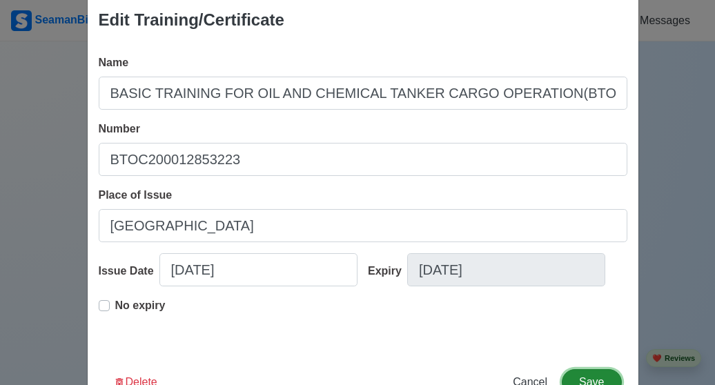
click at [578, 376] on button "Save" at bounding box center [591, 382] width 59 height 26
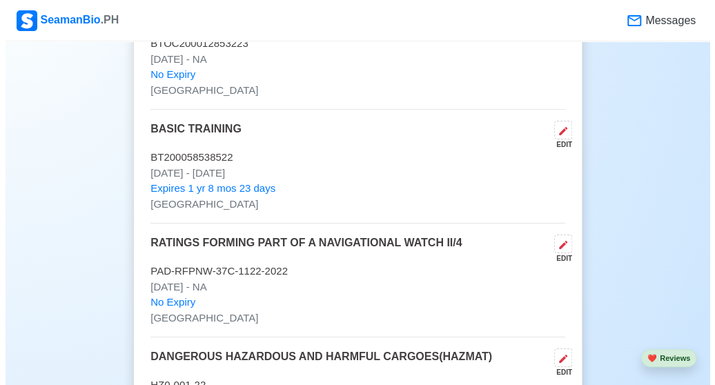
scroll to position [1910, 0]
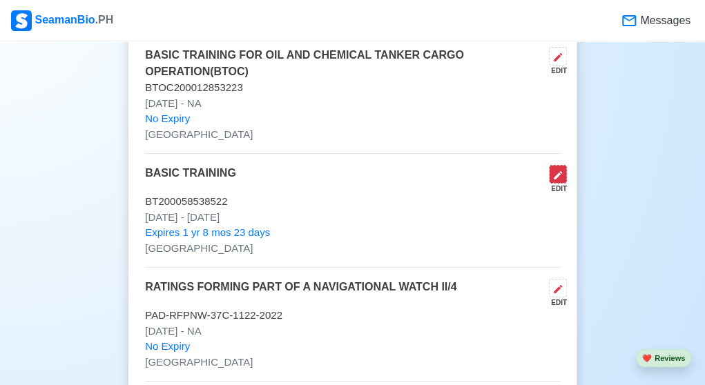
click at [557, 174] on icon at bounding box center [558, 175] width 8 height 8
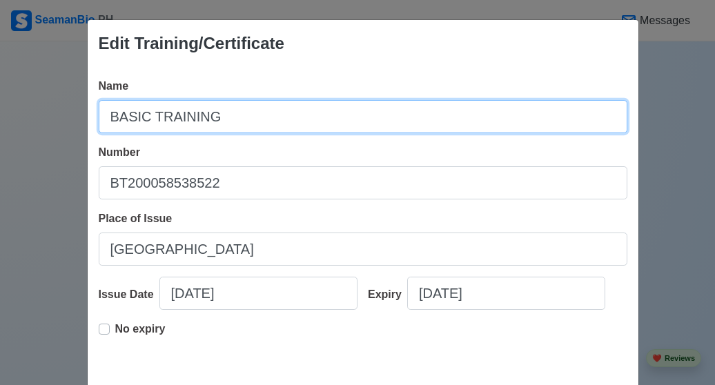
drag, startPoint x: 240, startPoint y: 113, endPoint x: 57, endPoint y: 115, distance: 183.0
click at [57, 115] on div "Edit Training/Certificate Name BASIC TRAINING Number BT200058538522 Place of Is…" at bounding box center [357, 192] width 715 height 385
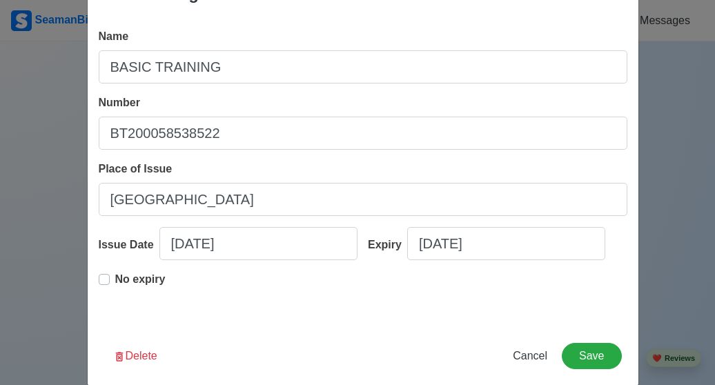
scroll to position [50, 0]
click at [574, 360] on button "Save" at bounding box center [591, 356] width 59 height 26
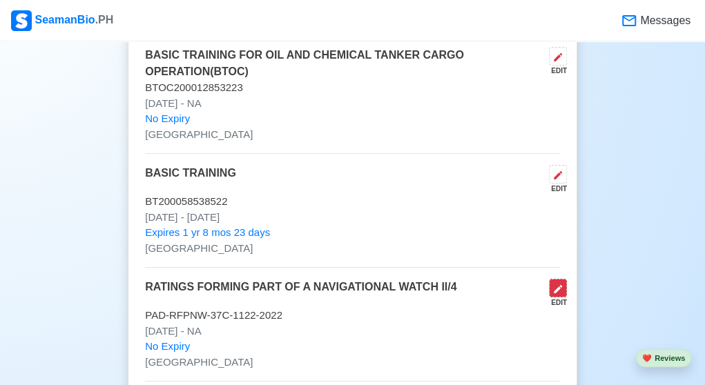
click at [562, 284] on icon at bounding box center [557, 289] width 11 height 11
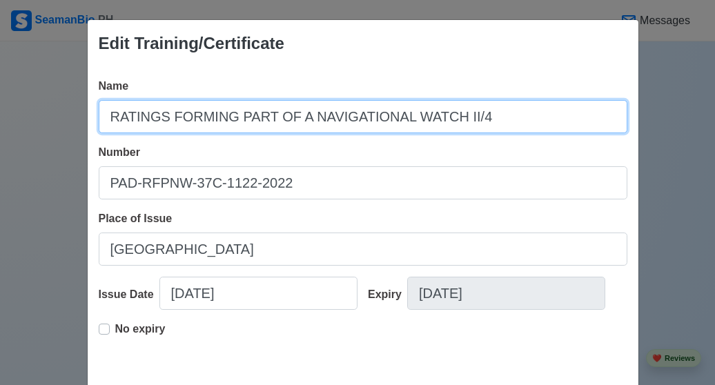
drag, startPoint x: 101, startPoint y: 117, endPoint x: 482, endPoint y: 139, distance: 381.8
click at [482, 139] on div "Name RATINGS FORMING PART OF A NAVIGATIONAL WATCH II/4 Number PAD-RFPNW-37C-112…" at bounding box center [363, 221] width 551 height 309
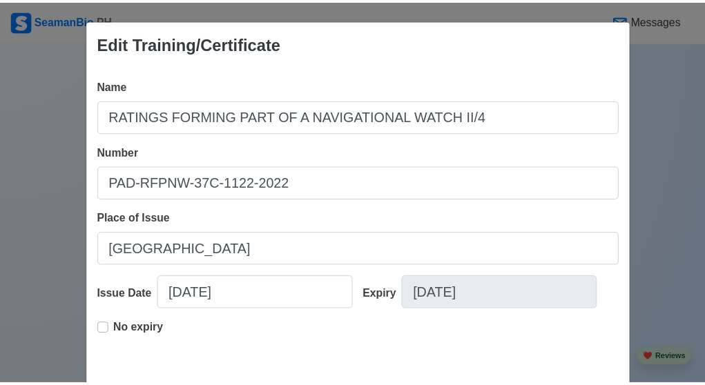
scroll to position [69, 0]
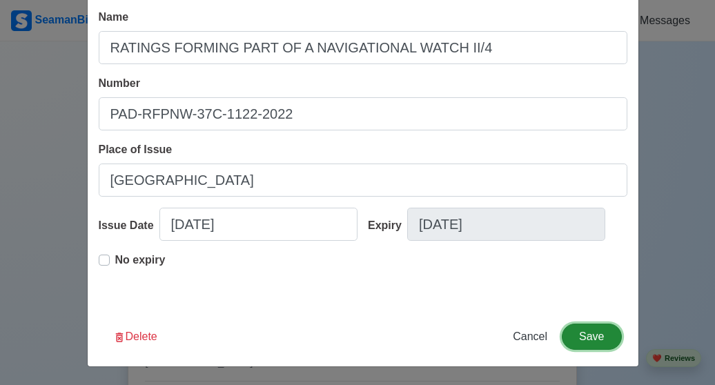
click at [586, 336] on button "Save" at bounding box center [591, 337] width 59 height 26
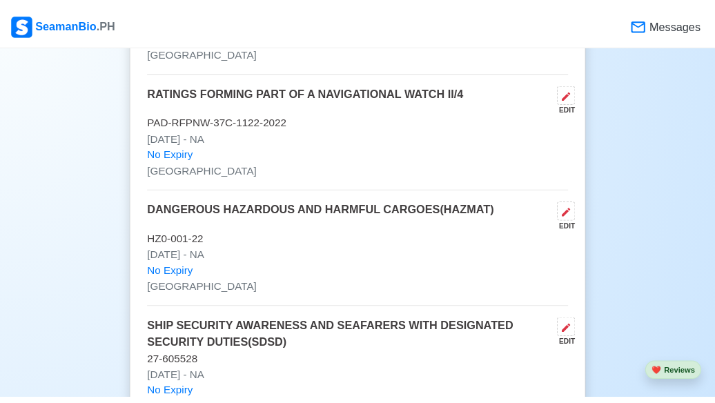
scroll to position [2121, 0]
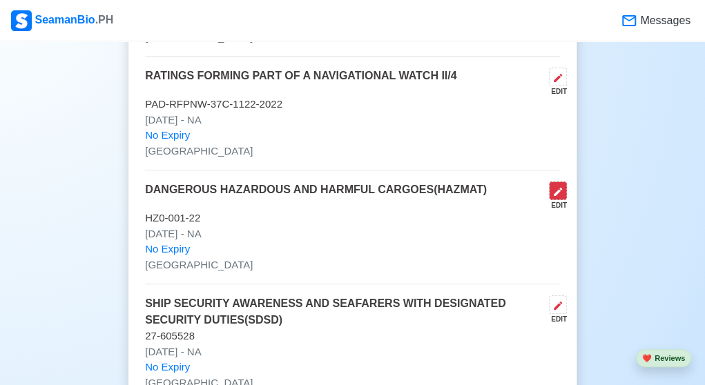
click at [556, 186] on icon at bounding box center [557, 191] width 11 height 11
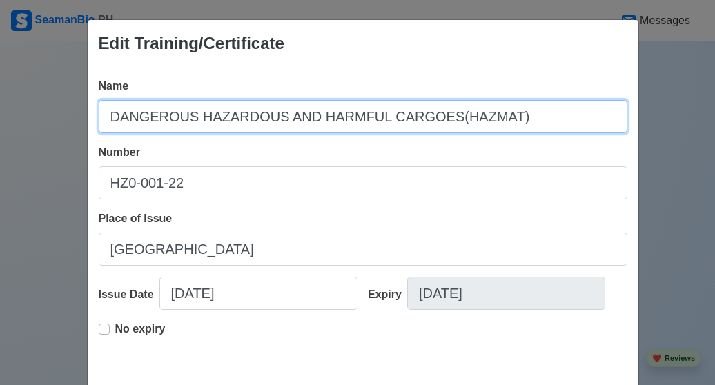
drag, startPoint x: 123, startPoint y: 113, endPoint x: 517, endPoint y: 106, distance: 394.3
click at [517, 106] on input "DANGEROUS HAZARDOUS AND HARMFUL CARGOES(HAZMAT)" at bounding box center [363, 116] width 529 height 33
drag, startPoint x: 98, startPoint y: 117, endPoint x: 524, endPoint y: 97, distance: 426.5
click at [524, 97] on div "Name DANGEROUS HAZARDOUS AND HARMFUL CARGOES(HAZMAT)" at bounding box center [363, 105] width 529 height 55
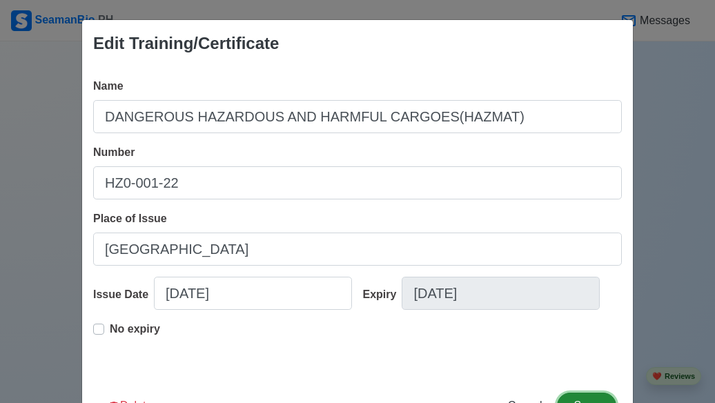
click at [584, 385] on button "Save" at bounding box center [586, 406] width 59 height 26
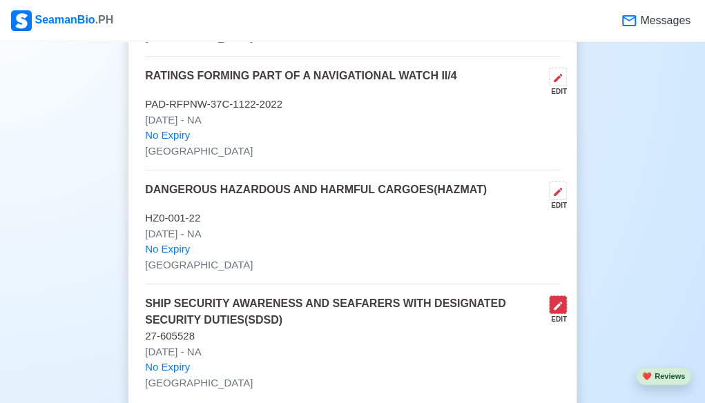
click at [554, 302] on icon at bounding box center [557, 305] width 11 height 11
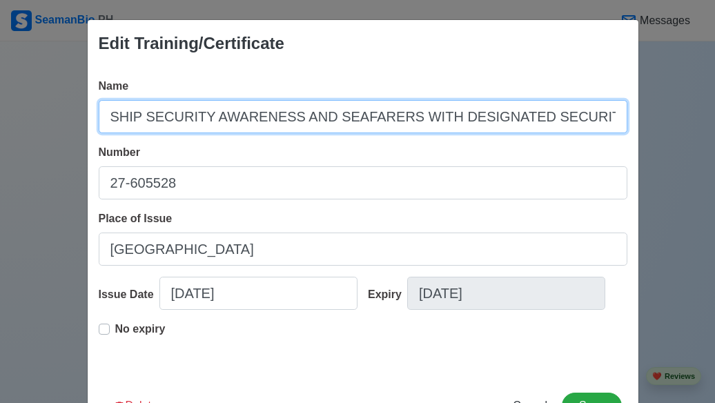
scroll to position [0, 45]
drag, startPoint x: 105, startPoint y: 121, endPoint x: 670, endPoint y: 148, distance: 565.5
click at [670, 148] on div "Edit Training/Certificate Name SHIP SECURITY AWARENESS AND SEAFARERS WITH DESIG…" at bounding box center [357, 201] width 715 height 403
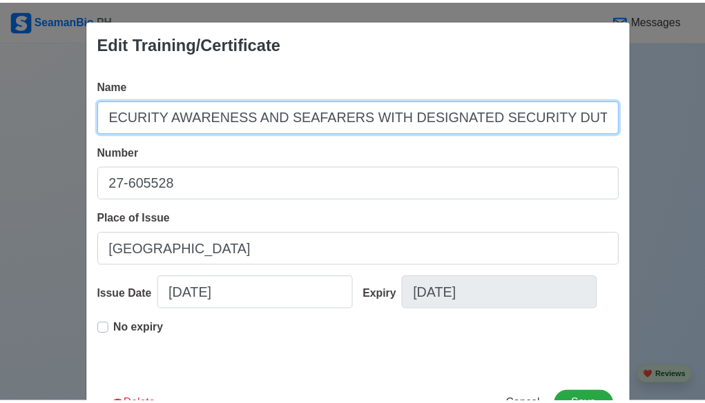
scroll to position [0, 0]
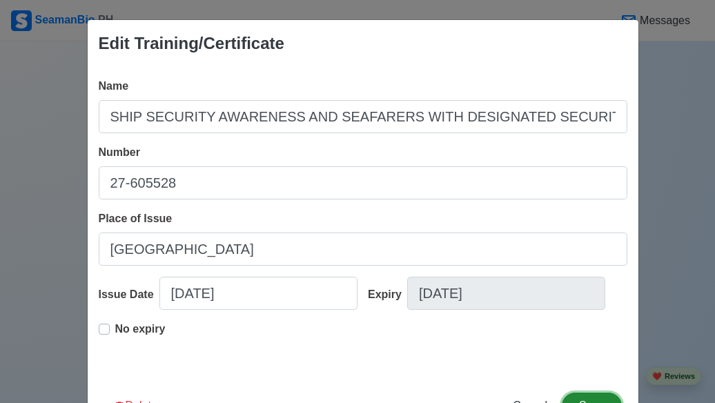
click at [582, 385] on button "Save" at bounding box center [591, 406] width 59 height 26
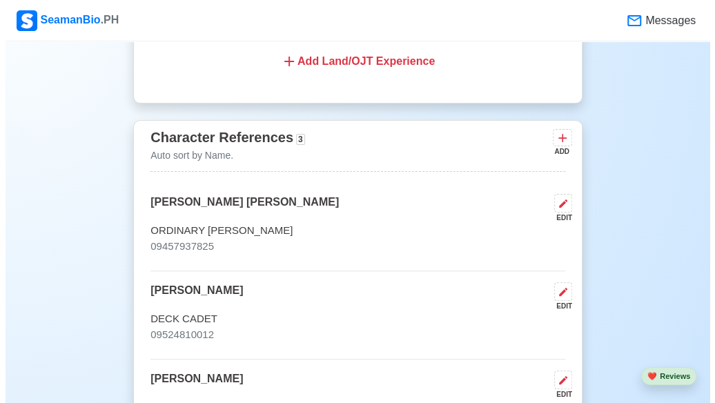
scroll to position [3579, 0]
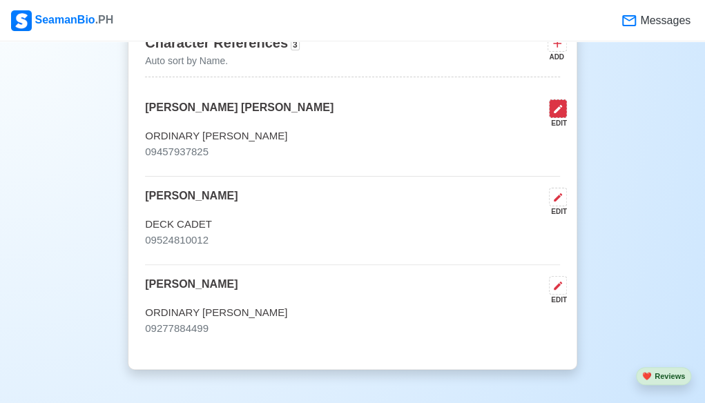
click at [554, 105] on icon at bounding box center [558, 109] width 8 height 8
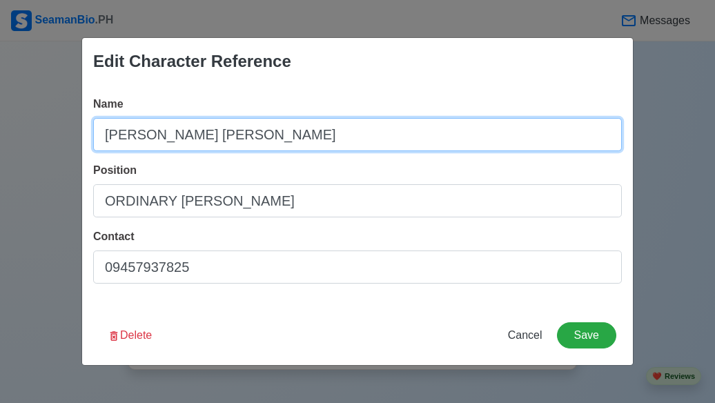
drag, startPoint x: 304, startPoint y: 132, endPoint x: 89, endPoint y: 129, distance: 214.8
click at [89, 129] on div "Name JOHN JASON KENNETH RUGA Position ORDINARY SEAMAN Contact 09457937825" at bounding box center [357, 195] width 551 height 221
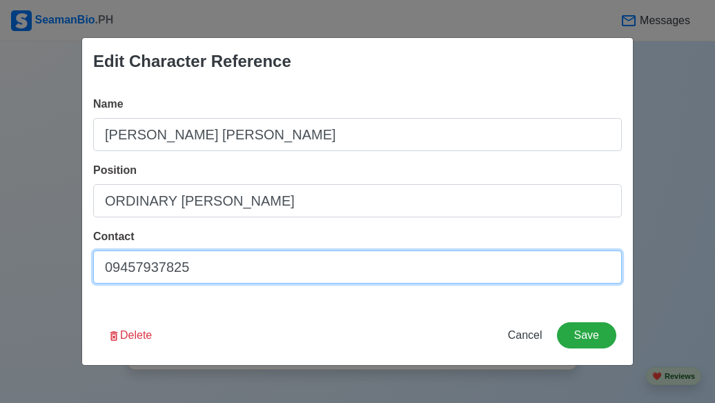
drag, startPoint x: 224, startPoint y: 266, endPoint x: 81, endPoint y: 262, distance: 143.0
click at [82, 262] on div "Name JOHN JASON KENNETH RUGA Position ORDINARY SEAMAN Contact 09457937825" at bounding box center [357, 195] width 551 height 221
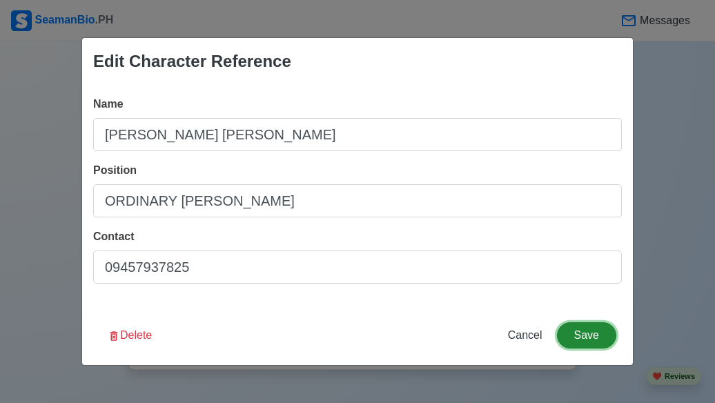
click at [587, 342] on button "Save" at bounding box center [586, 335] width 59 height 26
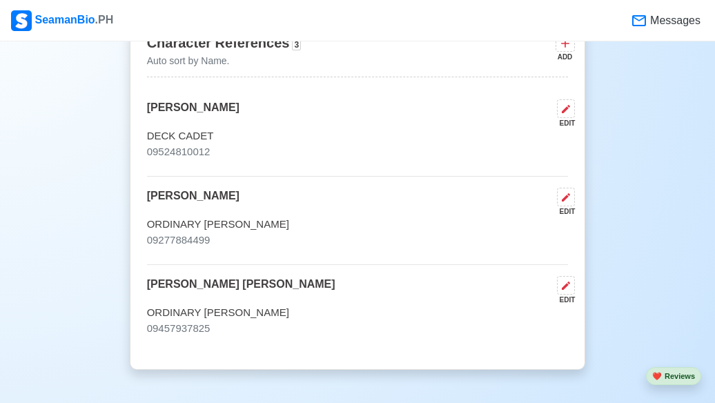
scroll to position [3577, 0]
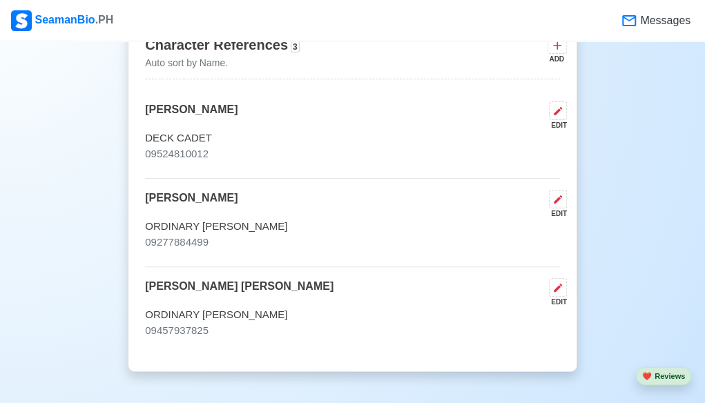
click at [568, 189] on div "Character References 3 Auto sort by Name. ADD JAYLORD RIVERA EDIT DECK CADET 09…" at bounding box center [353, 200] width 450 height 345
click at [562, 194] on icon at bounding box center [557, 199] width 11 height 11
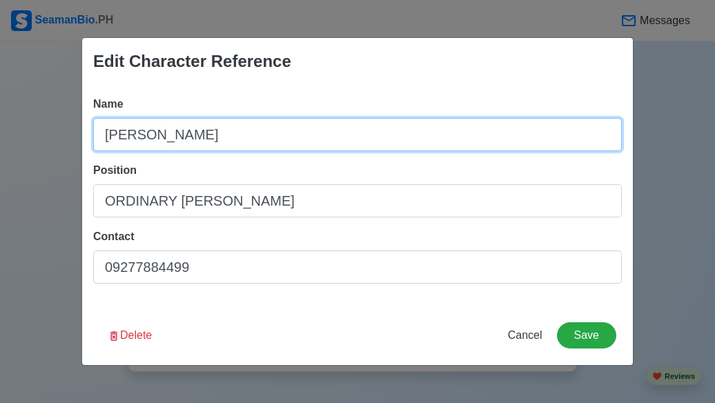
drag, startPoint x: 243, startPoint y: 146, endPoint x: 1, endPoint y: 132, distance: 242.1
click at [1, 132] on div "Edit Character Reference Name ELWOOD KATIGBAK Position ORDINARY SEAMAN Contact …" at bounding box center [357, 201] width 715 height 403
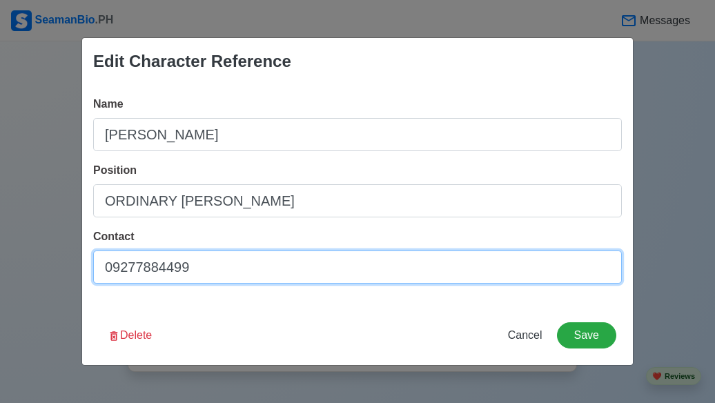
drag, startPoint x: 242, startPoint y: 273, endPoint x: 79, endPoint y: 289, distance: 164.5
click at [79, 289] on div "Edit Character Reference Name ELWOOD KATIGBAK Position ORDINARY SEAMAN Contact …" at bounding box center [357, 201] width 715 height 403
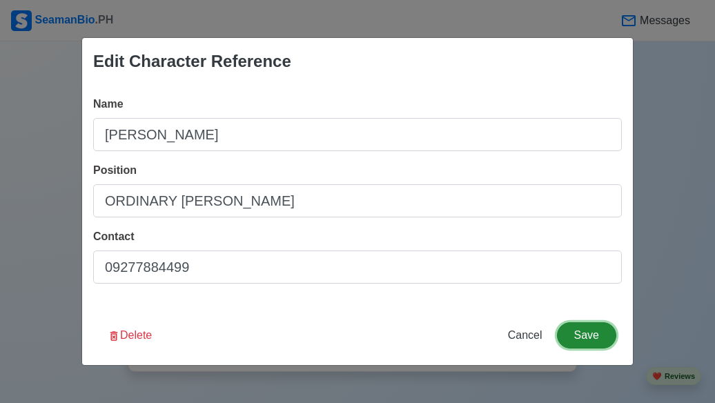
click at [572, 337] on button "Save" at bounding box center [586, 335] width 59 height 26
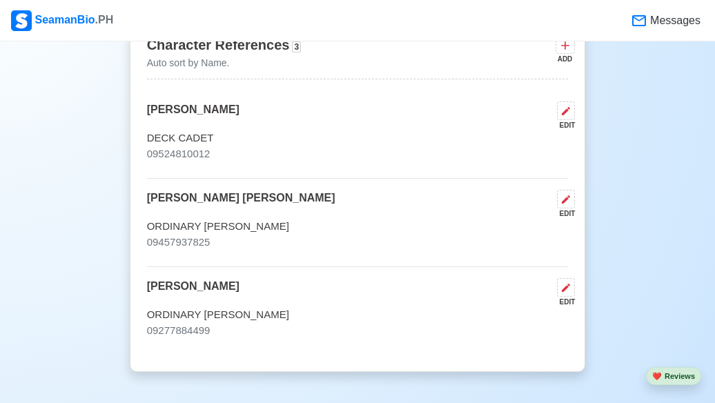
scroll to position [3575, 0]
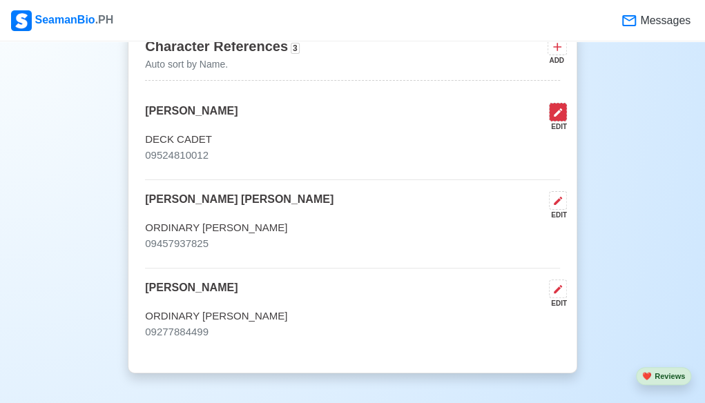
click at [559, 107] on icon at bounding box center [557, 112] width 11 height 11
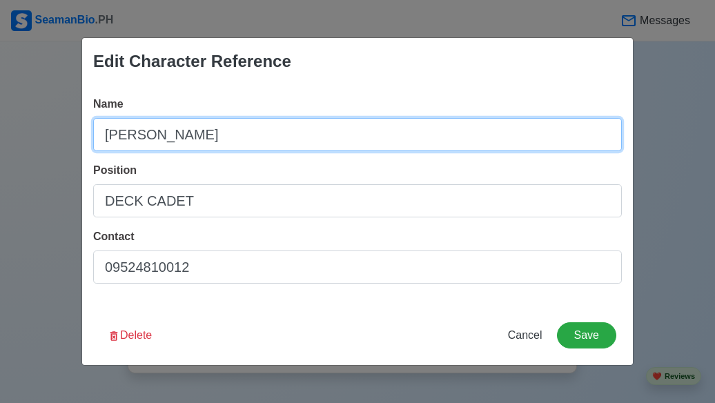
drag, startPoint x: 317, startPoint y: 134, endPoint x: -26, endPoint y: 196, distance: 348.8
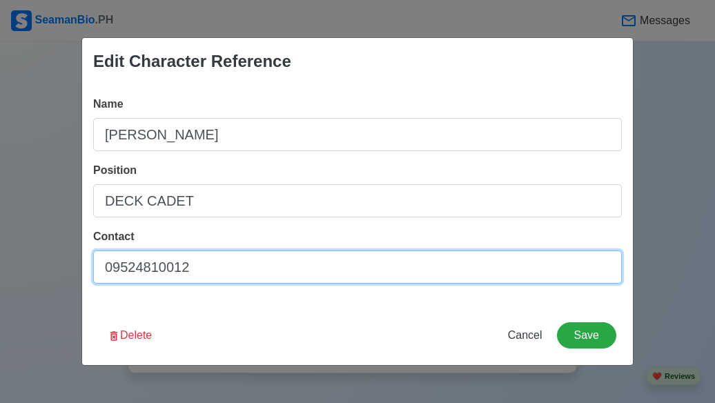
drag, startPoint x: 209, startPoint y: 274, endPoint x: 65, endPoint y: 277, distance: 143.6
click at [65, 277] on div "Edit Character Reference Name JAYLORD RIVERA Position DECK CADET Contact 095248…" at bounding box center [357, 201] width 715 height 403
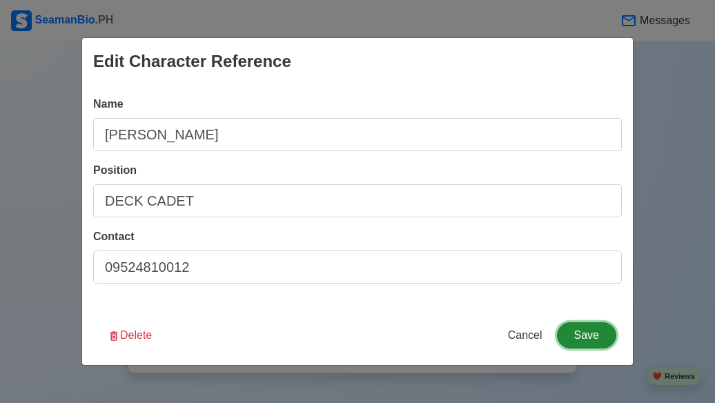
click at [603, 327] on button "Save" at bounding box center [586, 335] width 59 height 26
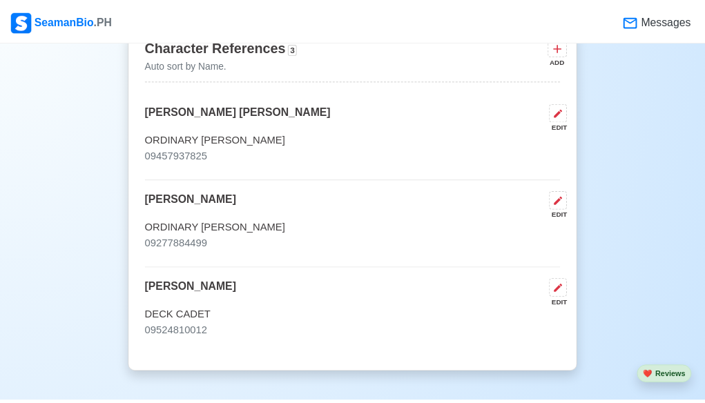
scroll to position [3573, 0]
